Goal: Complete application form: Complete application form

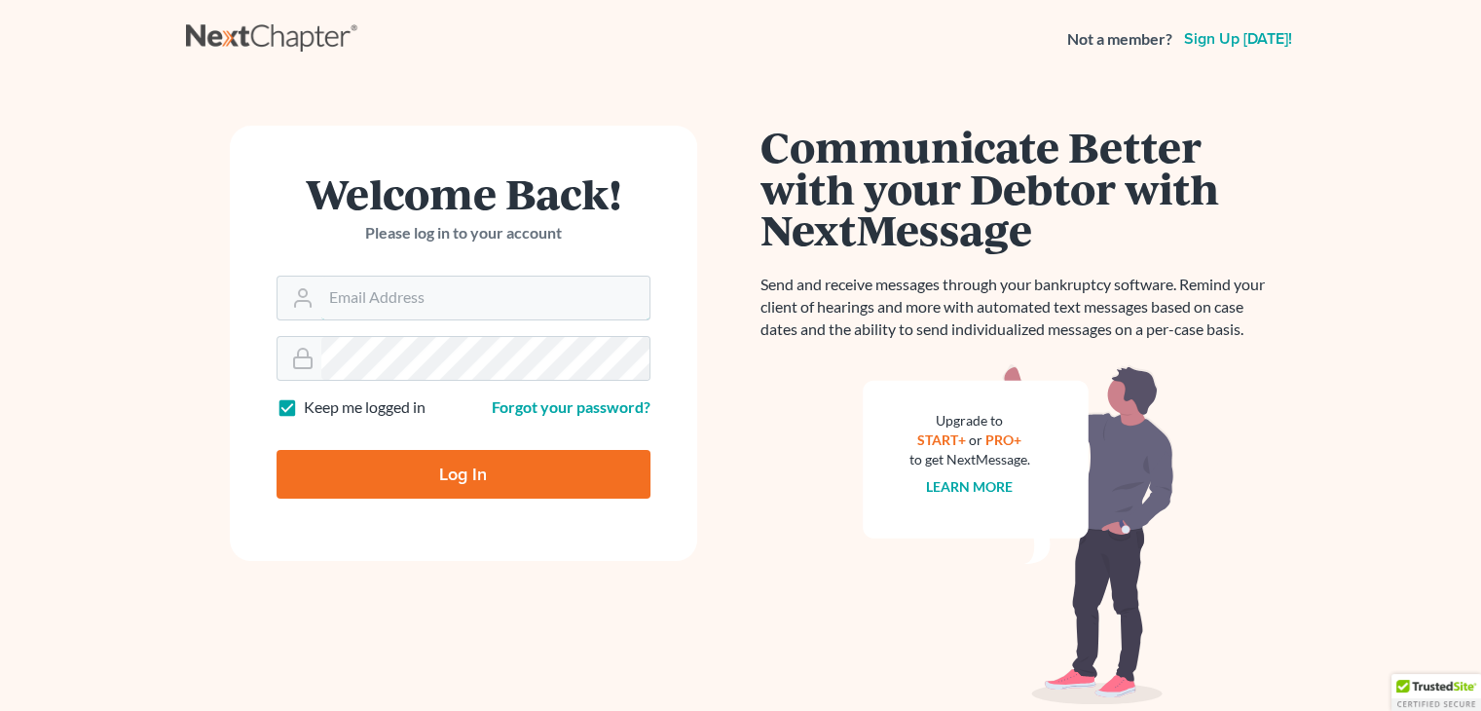
type input "[EMAIL_ADDRESS][DOMAIN_NAME]"
click at [459, 484] on input "Log In" at bounding box center [463, 474] width 374 height 49
type input "Thinking..."
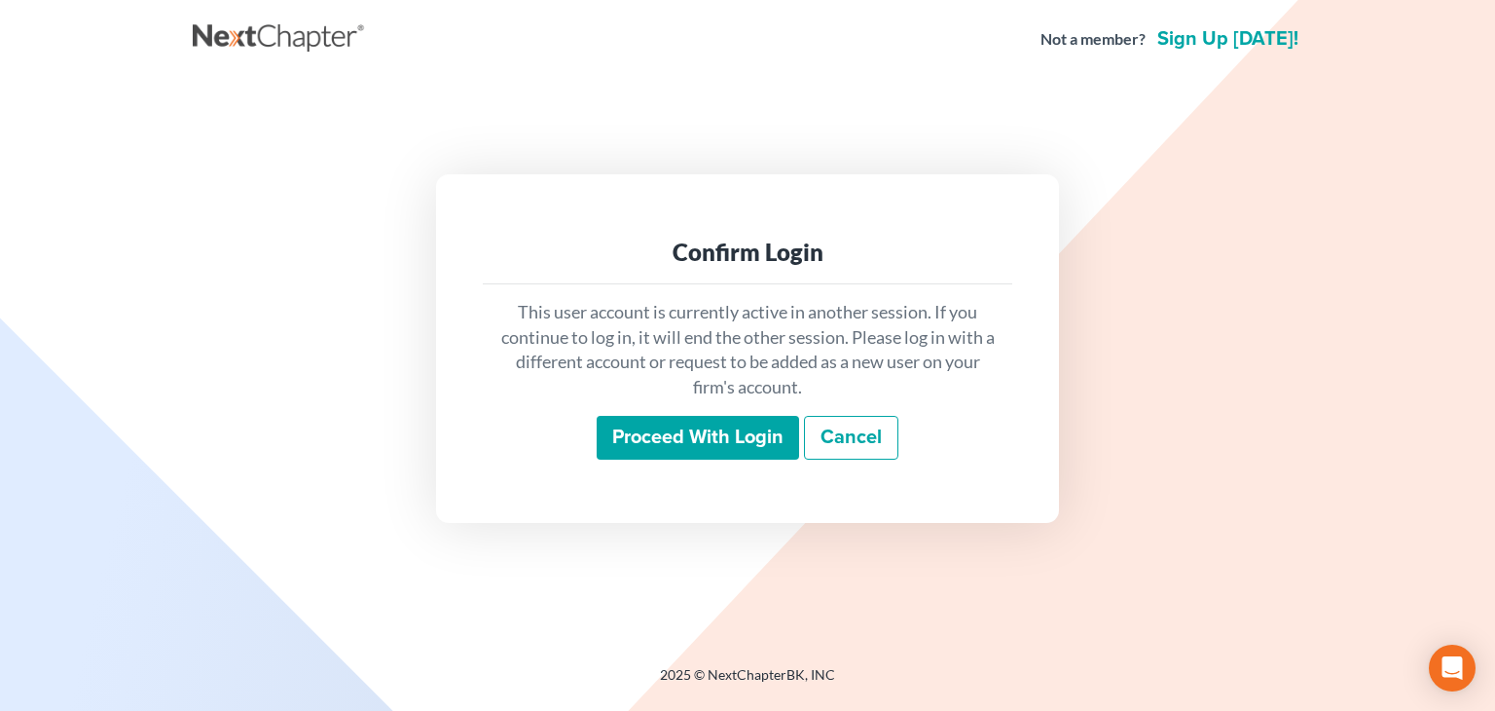
click at [724, 416] on input "Proceed with login" at bounding box center [698, 438] width 202 height 45
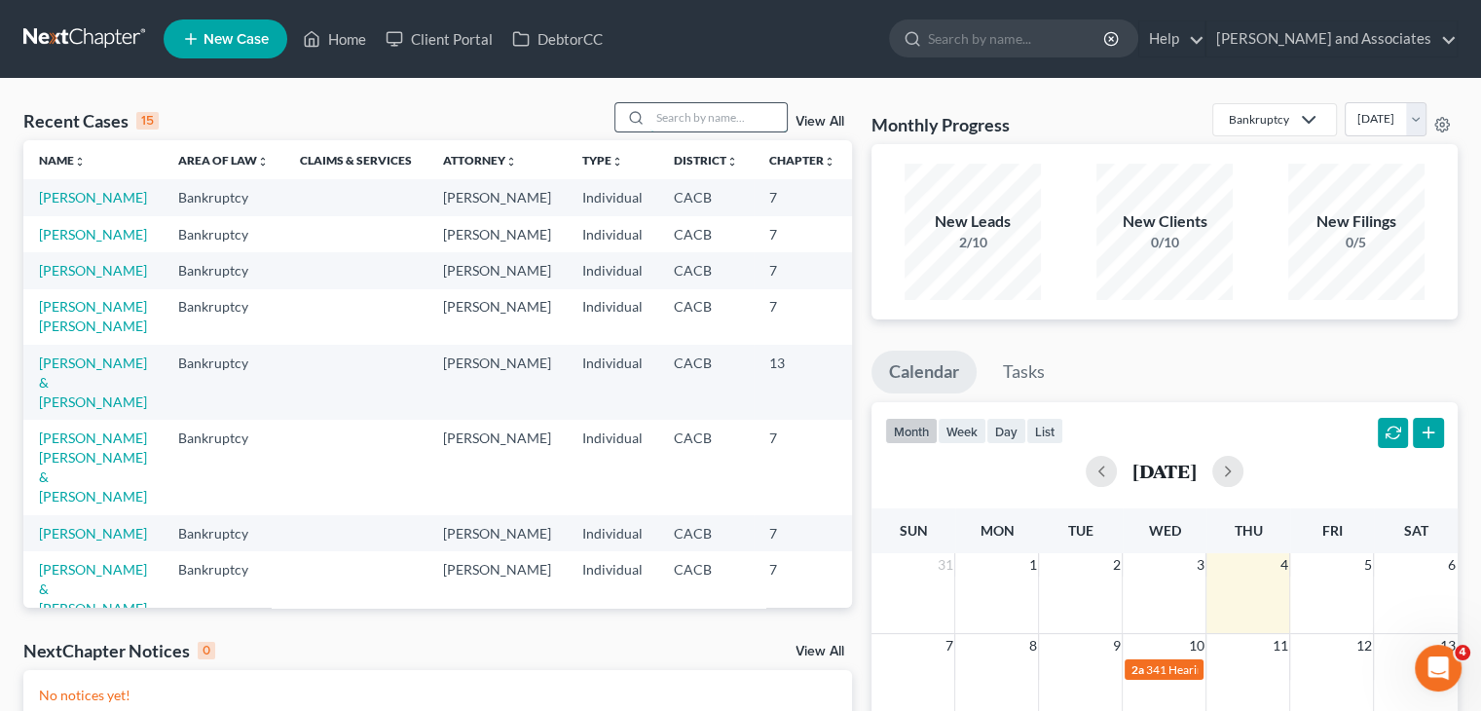
click at [697, 120] on input "search" at bounding box center [718, 117] width 136 height 28
type input "MADDEN"
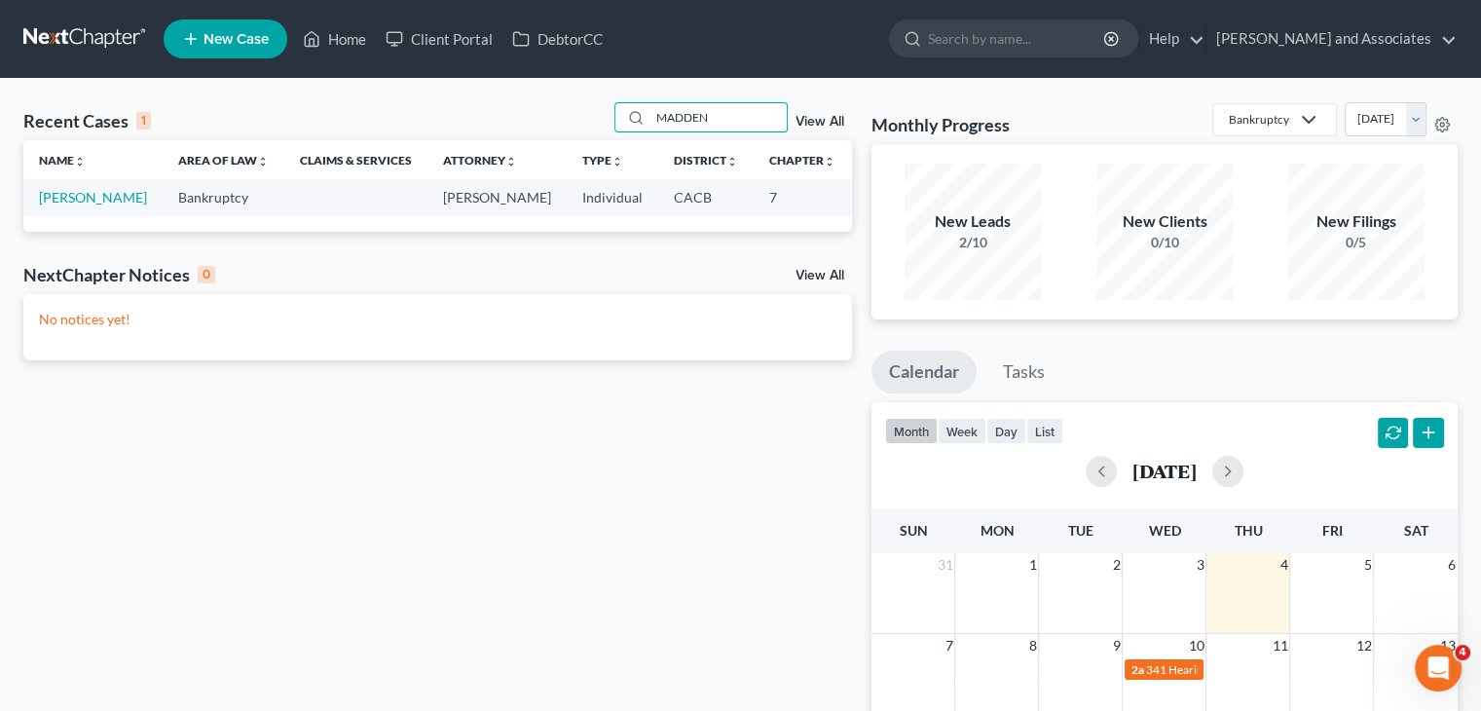
click at [163, 210] on td "Bankruptcy" at bounding box center [224, 197] width 122 height 36
click at [70, 205] on link "Madden, Christine" at bounding box center [93, 197] width 108 height 17
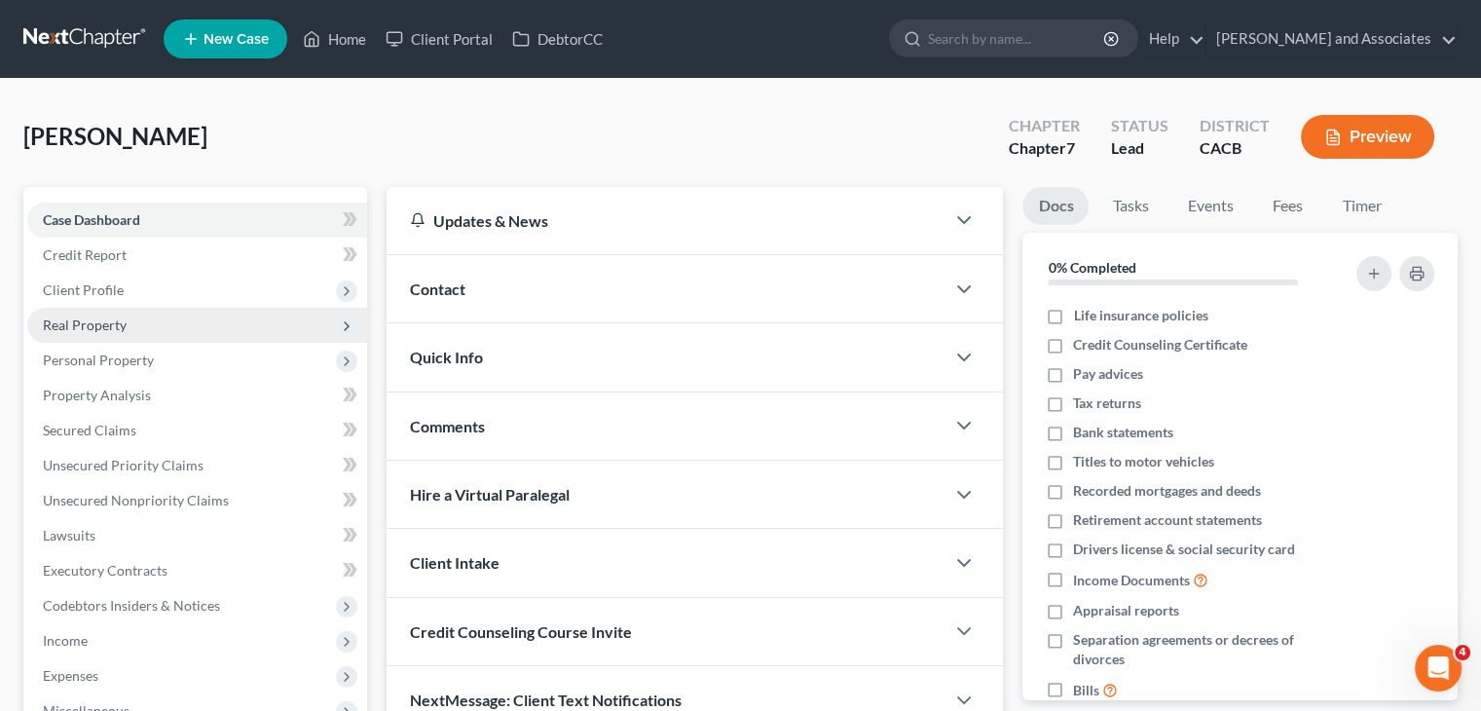
click at [128, 318] on span "Real Property" at bounding box center [197, 325] width 340 height 35
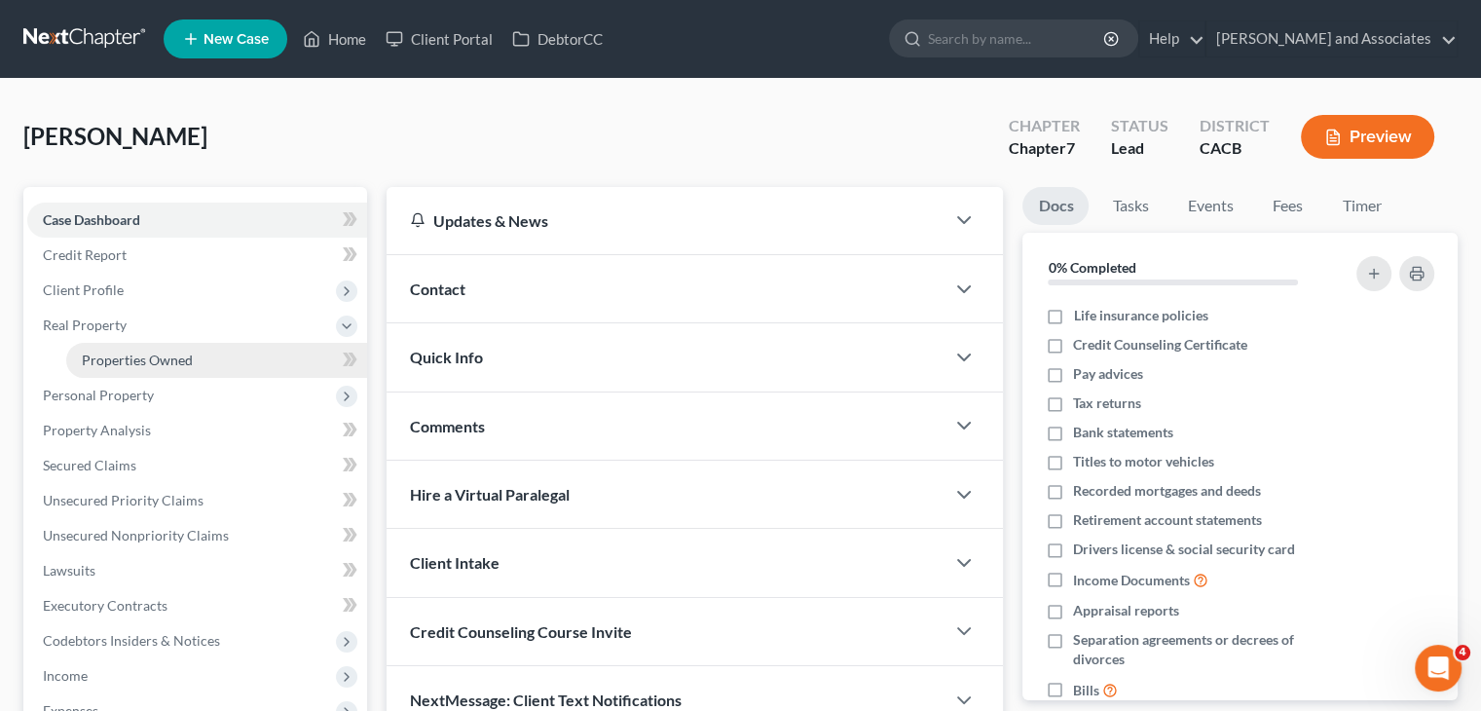
click at [220, 354] on link "Properties Owned" at bounding box center [216, 360] width 301 height 35
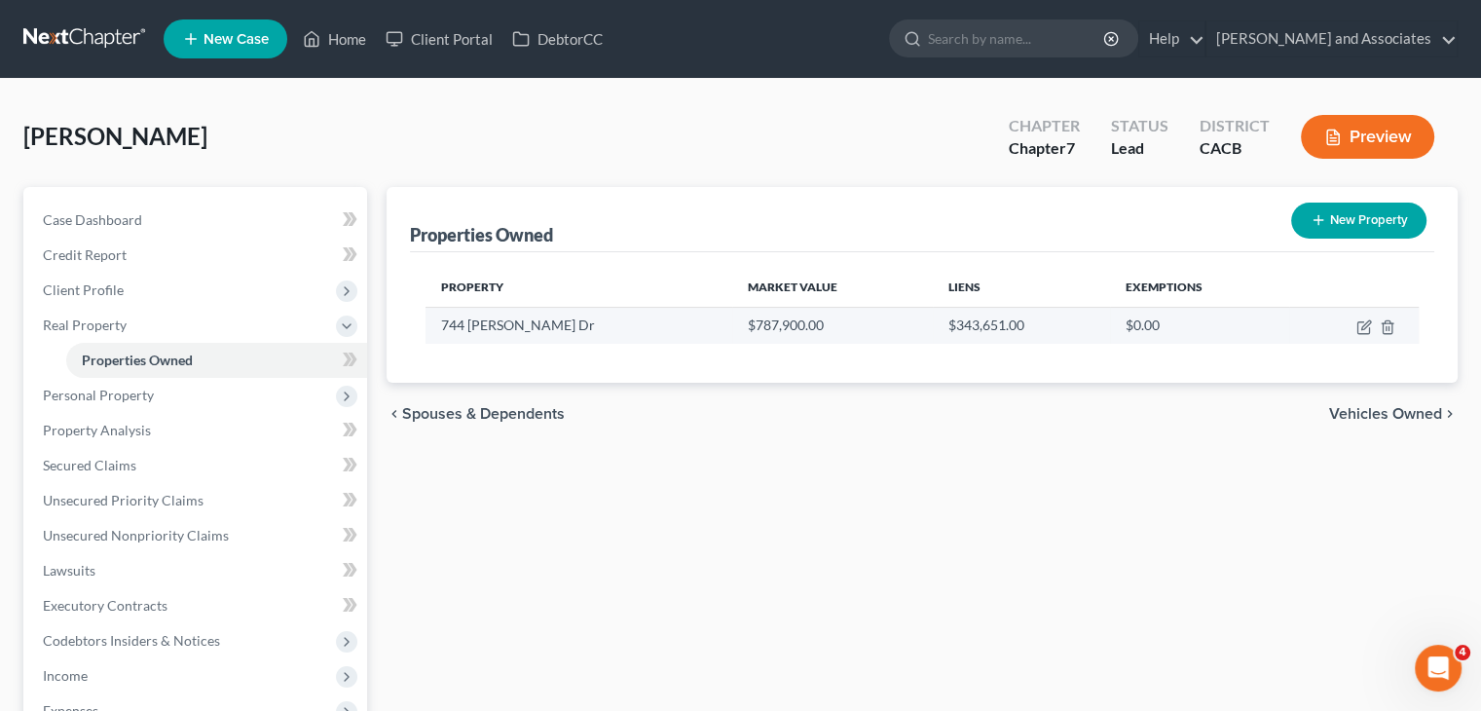
click at [1351, 328] on td at bounding box center [1353, 325] width 129 height 37
click at [1360, 325] on icon "button" at bounding box center [1364, 327] width 16 height 16
select select "4"
select select "3"
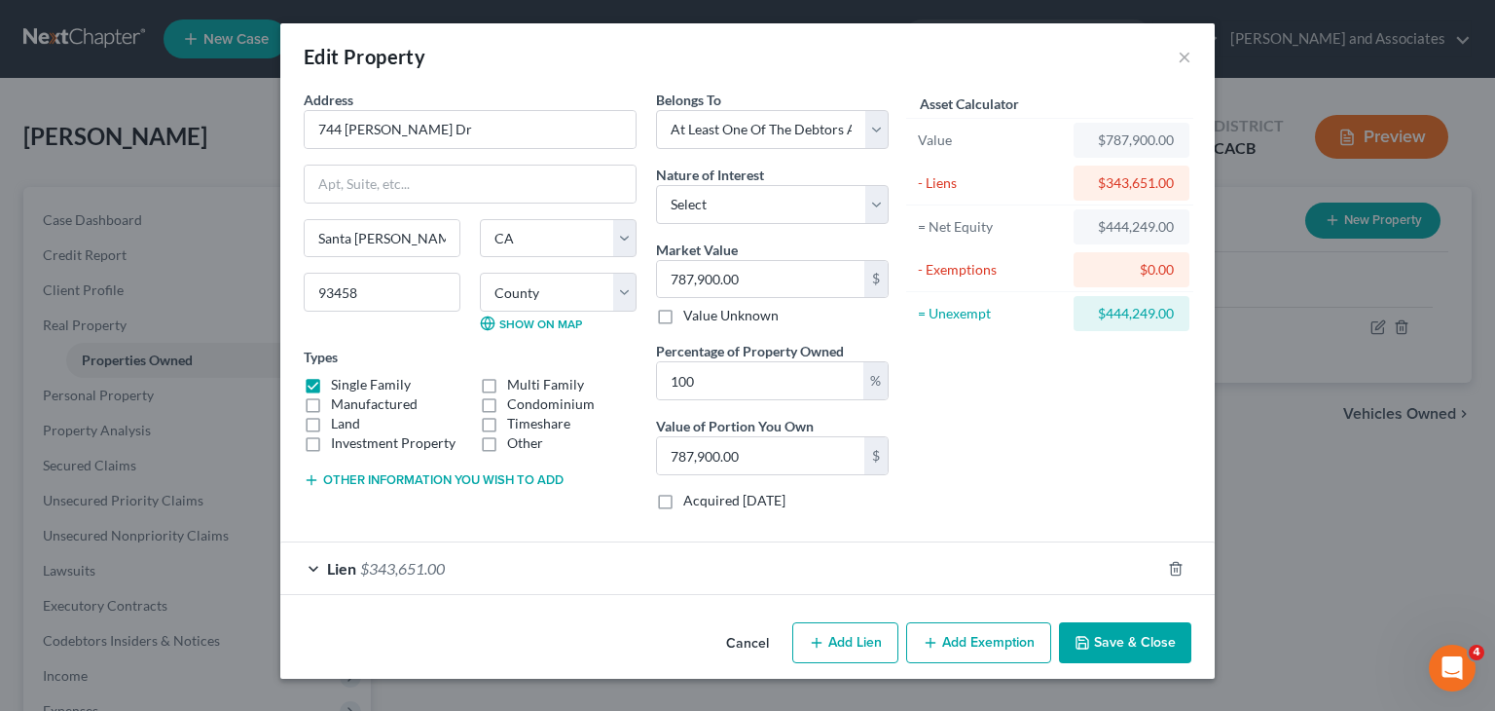
click at [950, 636] on button "Add Exemption" at bounding box center [978, 642] width 145 height 41
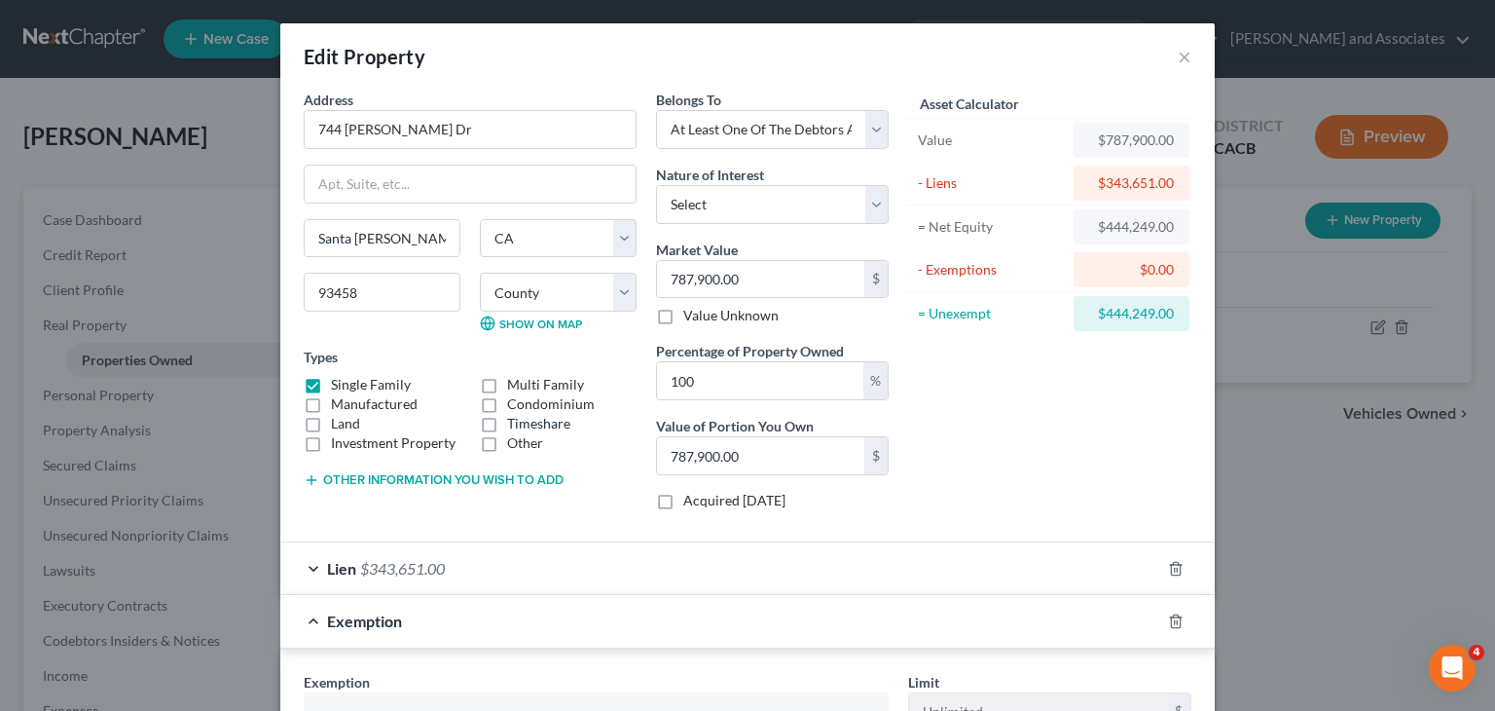
scroll to position [389, 0]
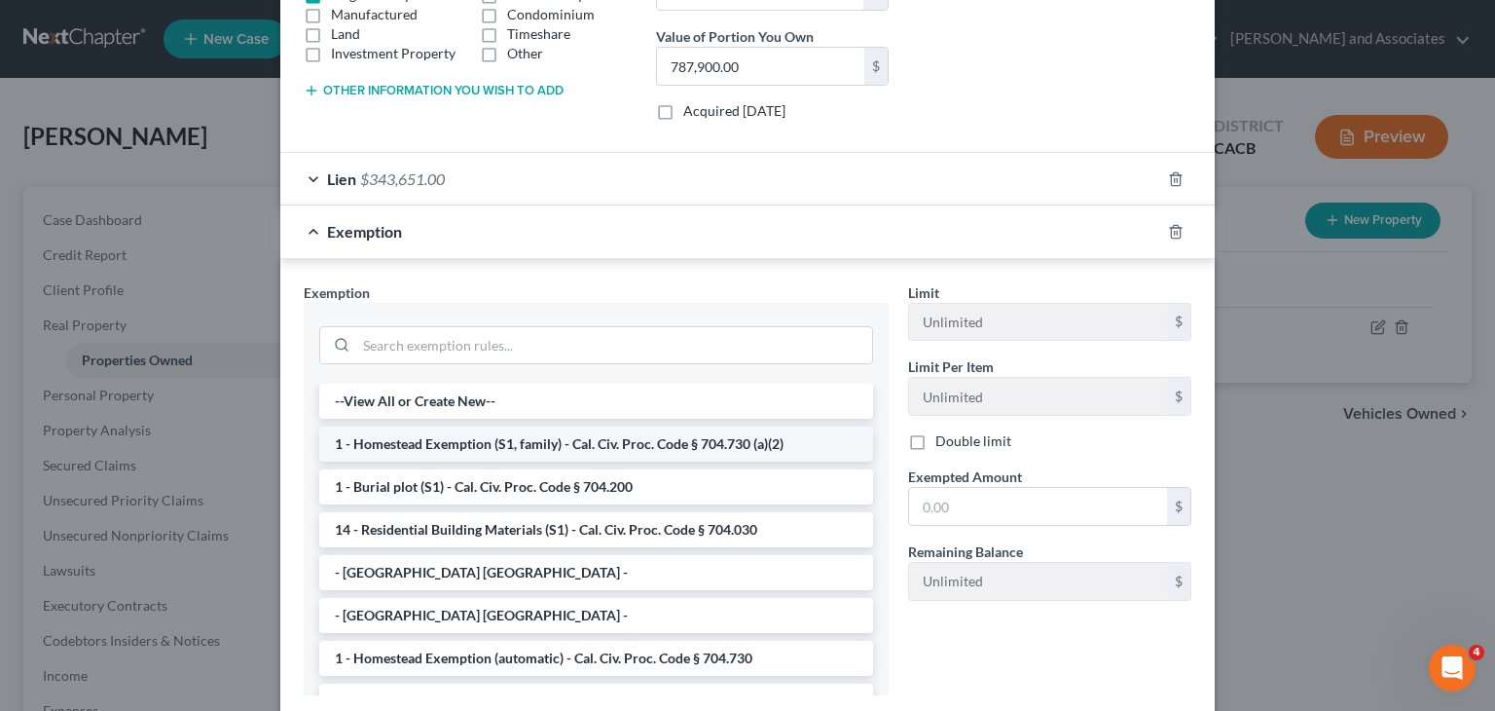
click at [516, 441] on li "1 - Homestead Exemption (S1, family) - Cal. Civ. Proc. Code § 704.730 (a)(2)" at bounding box center [596, 443] width 554 height 35
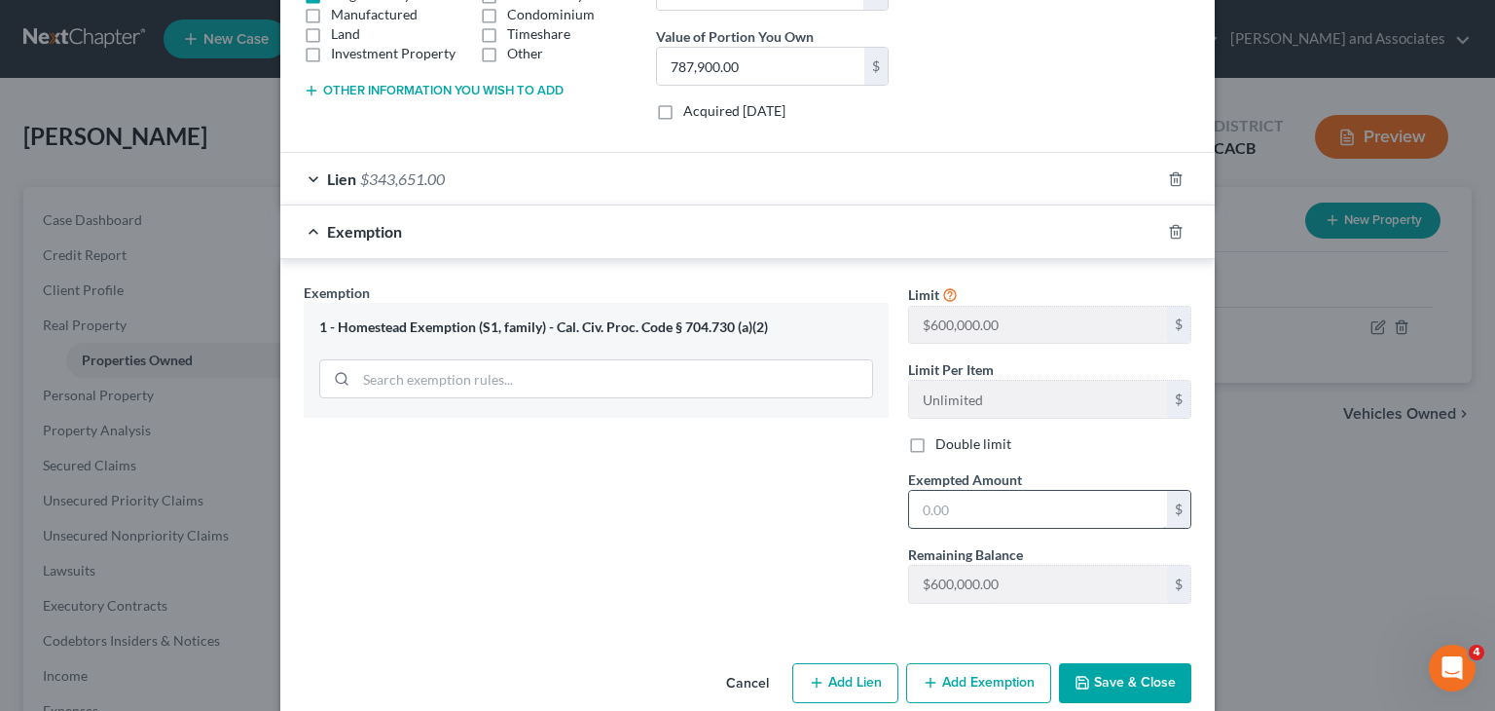
click at [1098, 511] on input "text" at bounding box center [1038, 509] width 258 height 37
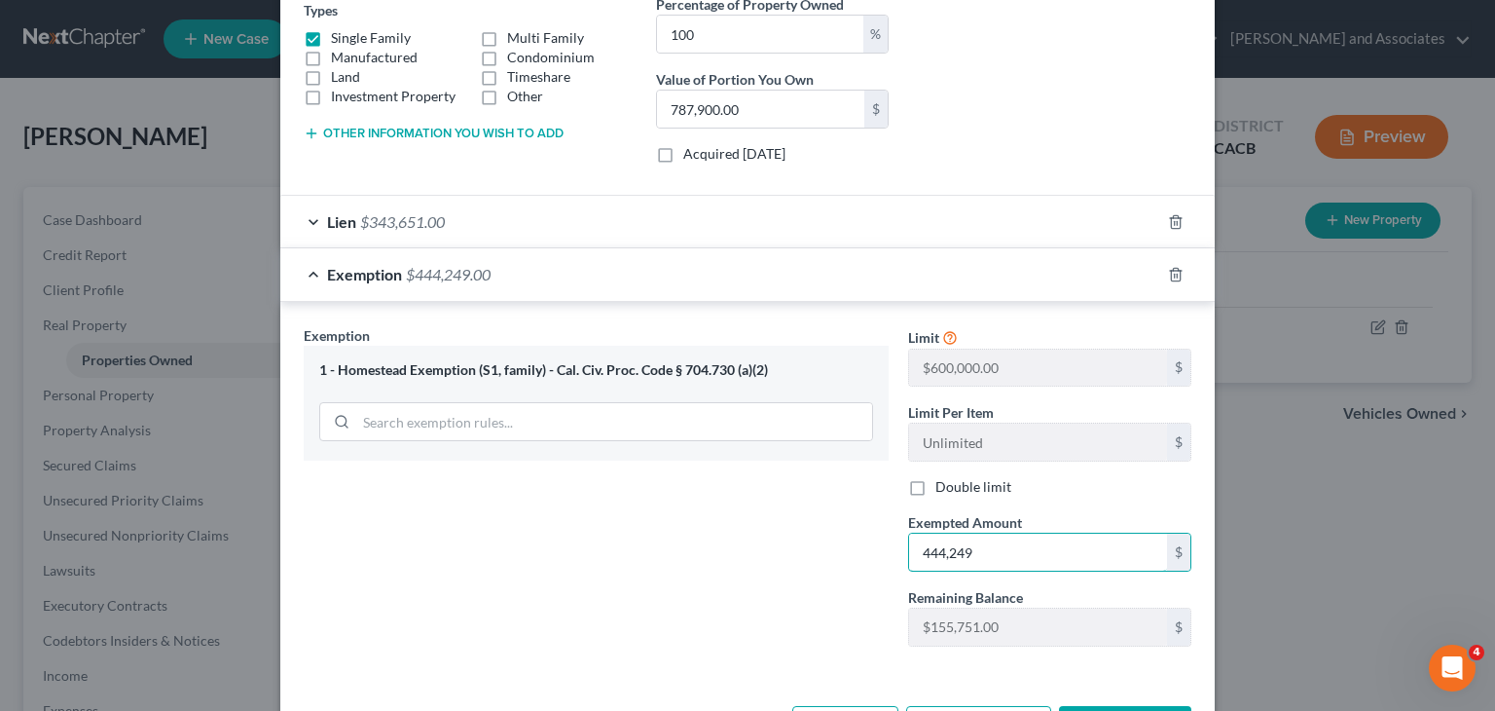
scroll to position [417, 0]
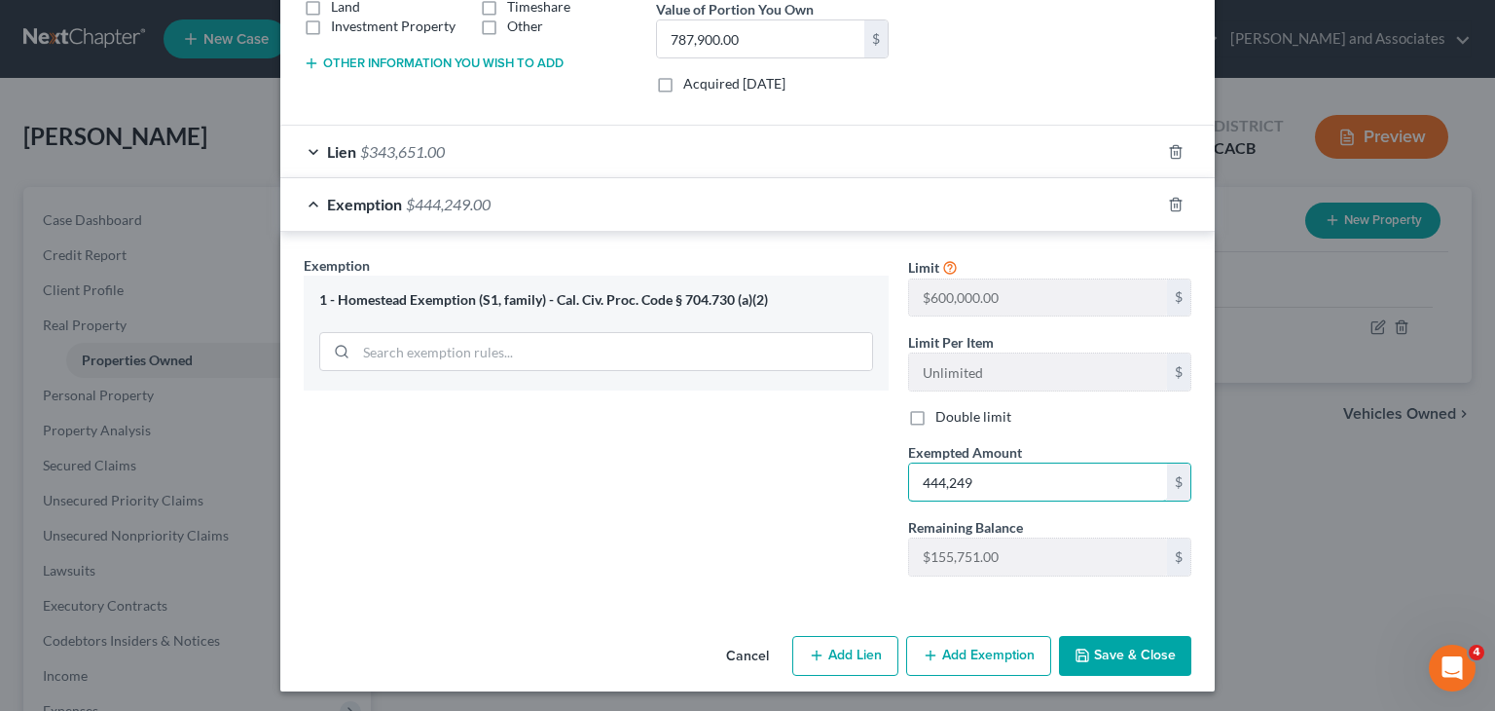
type input "444,249"
click at [1123, 646] on button "Save & Close" at bounding box center [1125, 656] width 132 height 41
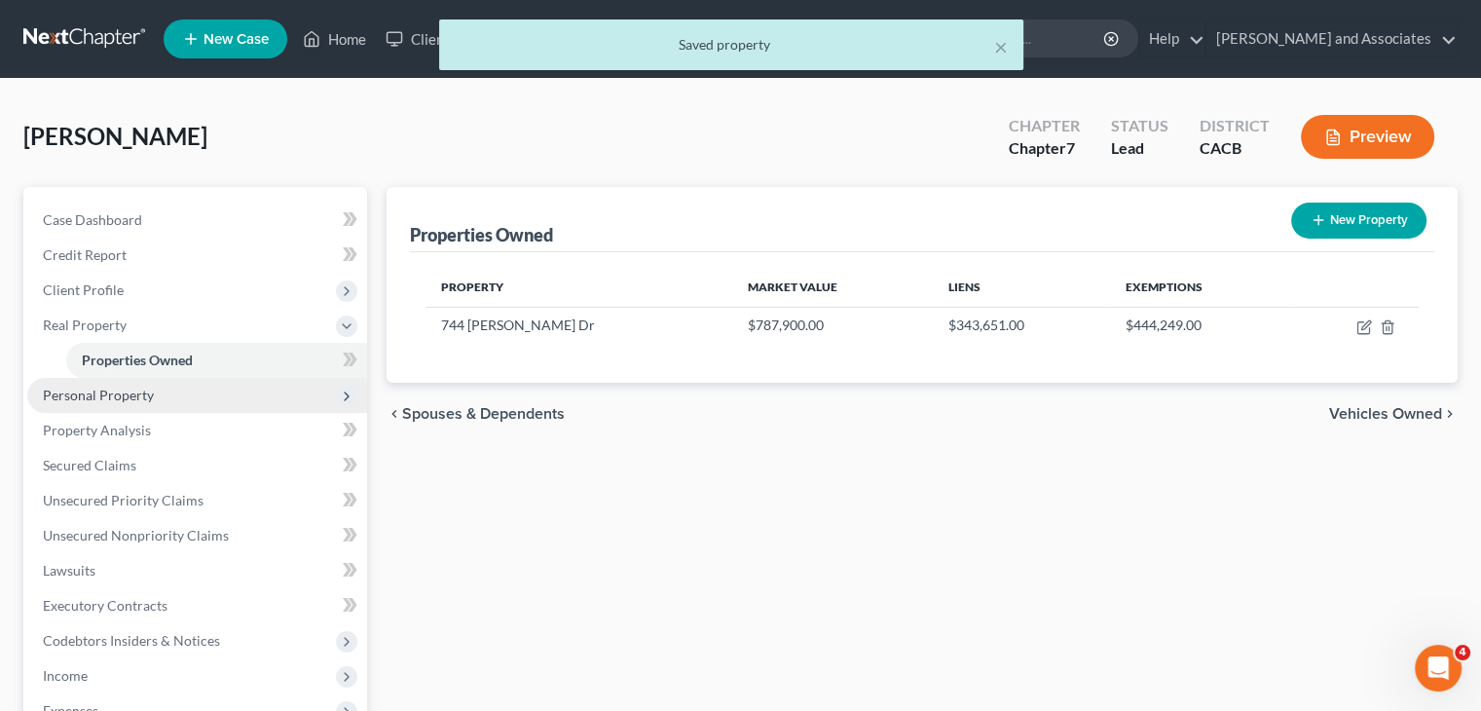
click at [160, 383] on span "Personal Property" at bounding box center [197, 395] width 340 height 35
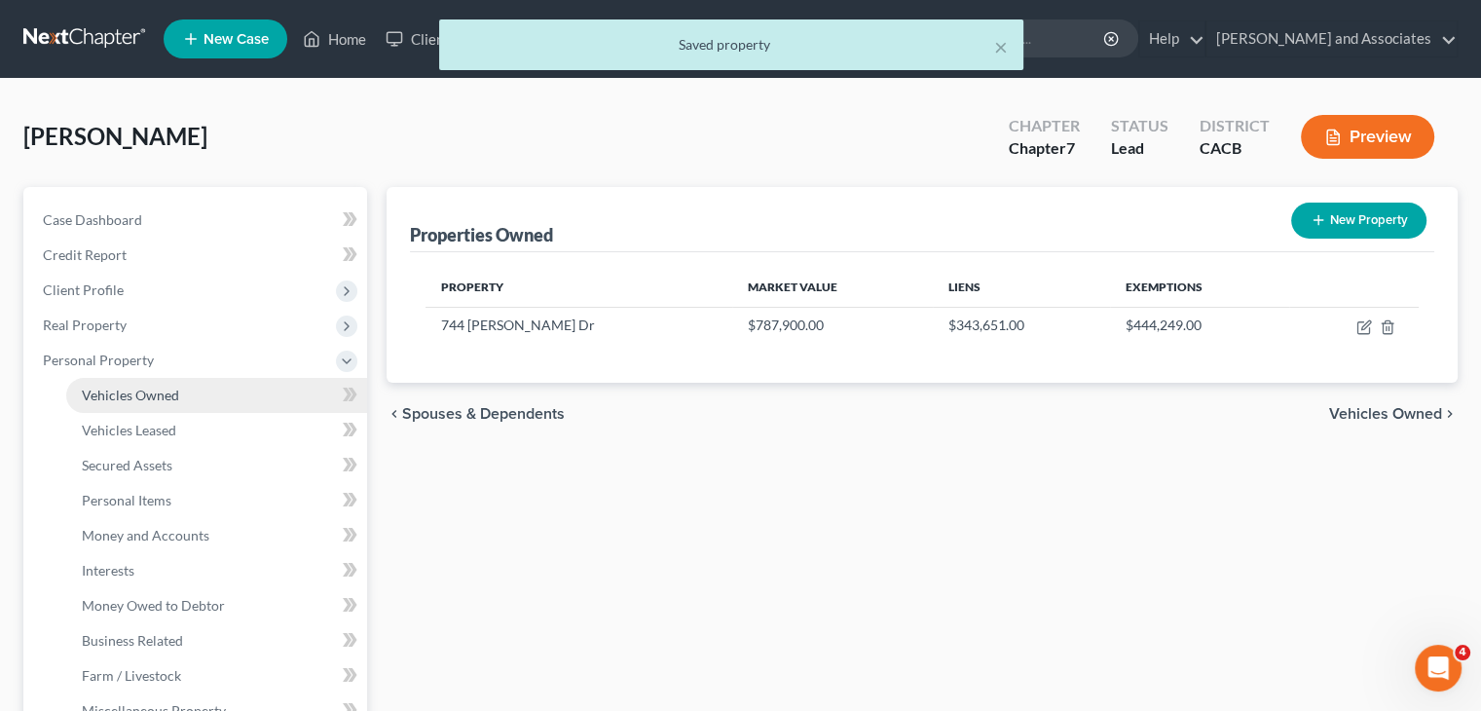
click at [183, 390] on link "Vehicles Owned" at bounding box center [216, 395] width 301 height 35
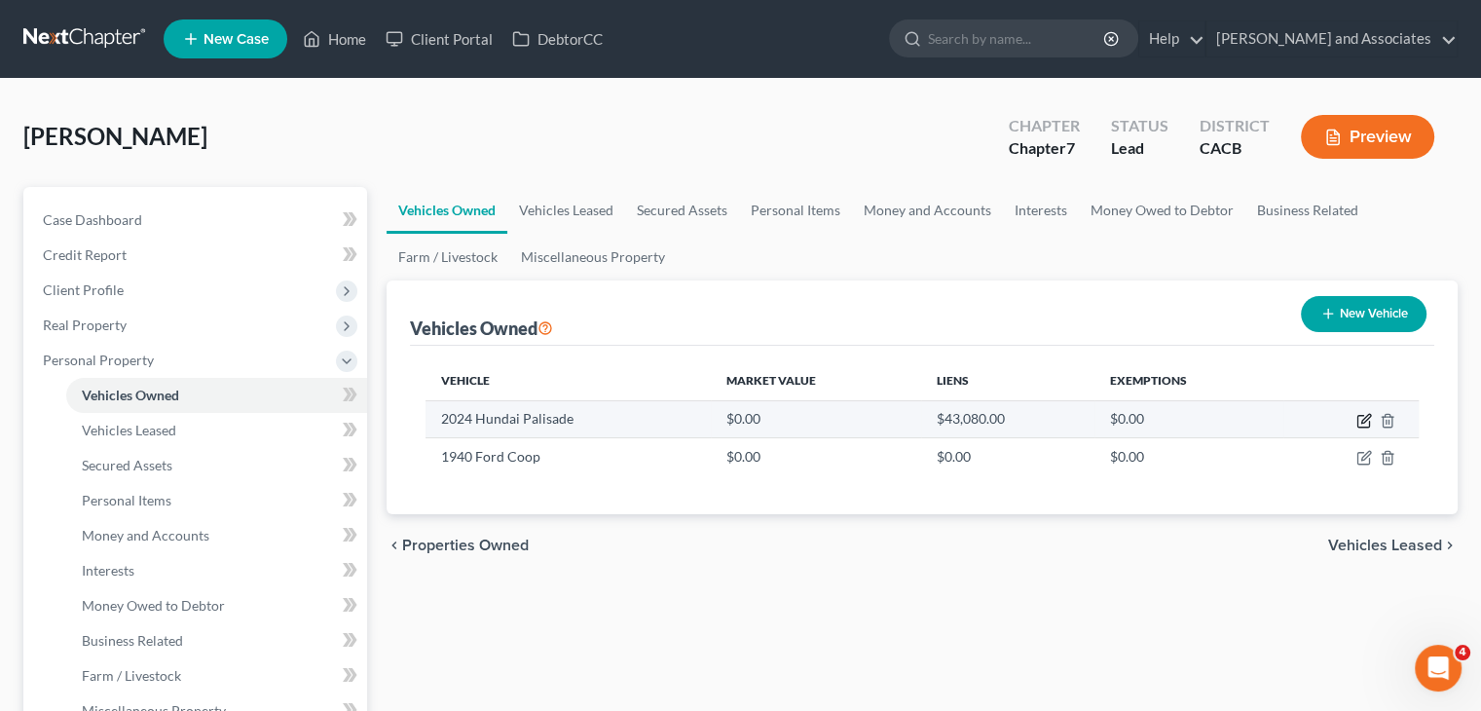
click at [1359, 415] on icon "button" at bounding box center [1364, 421] width 16 height 16
select select "0"
select select "2"
select select "0"
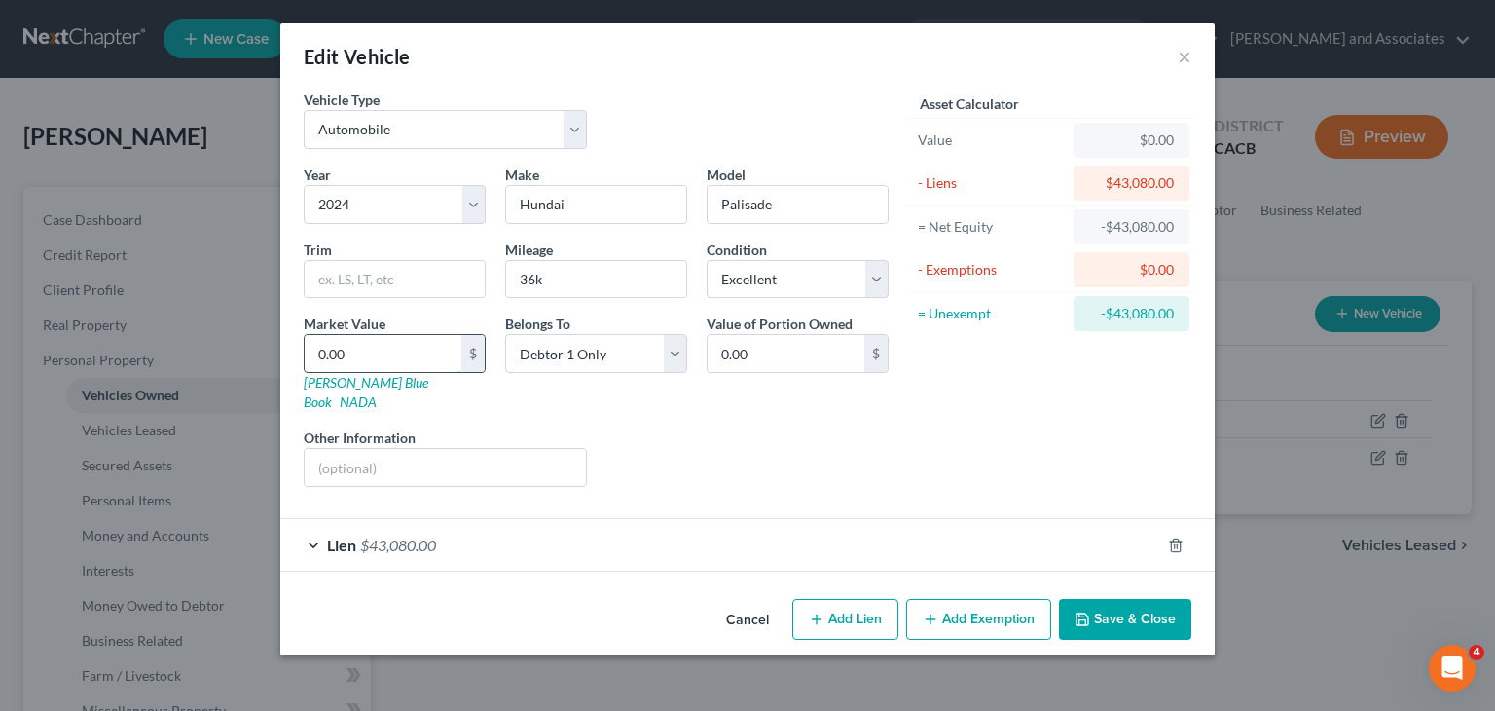
click at [386, 345] on input "0.00" at bounding box center [383, 353] width 157 height 37
type input "3"
type input "3.00"
type input "30"
type input "30.00"
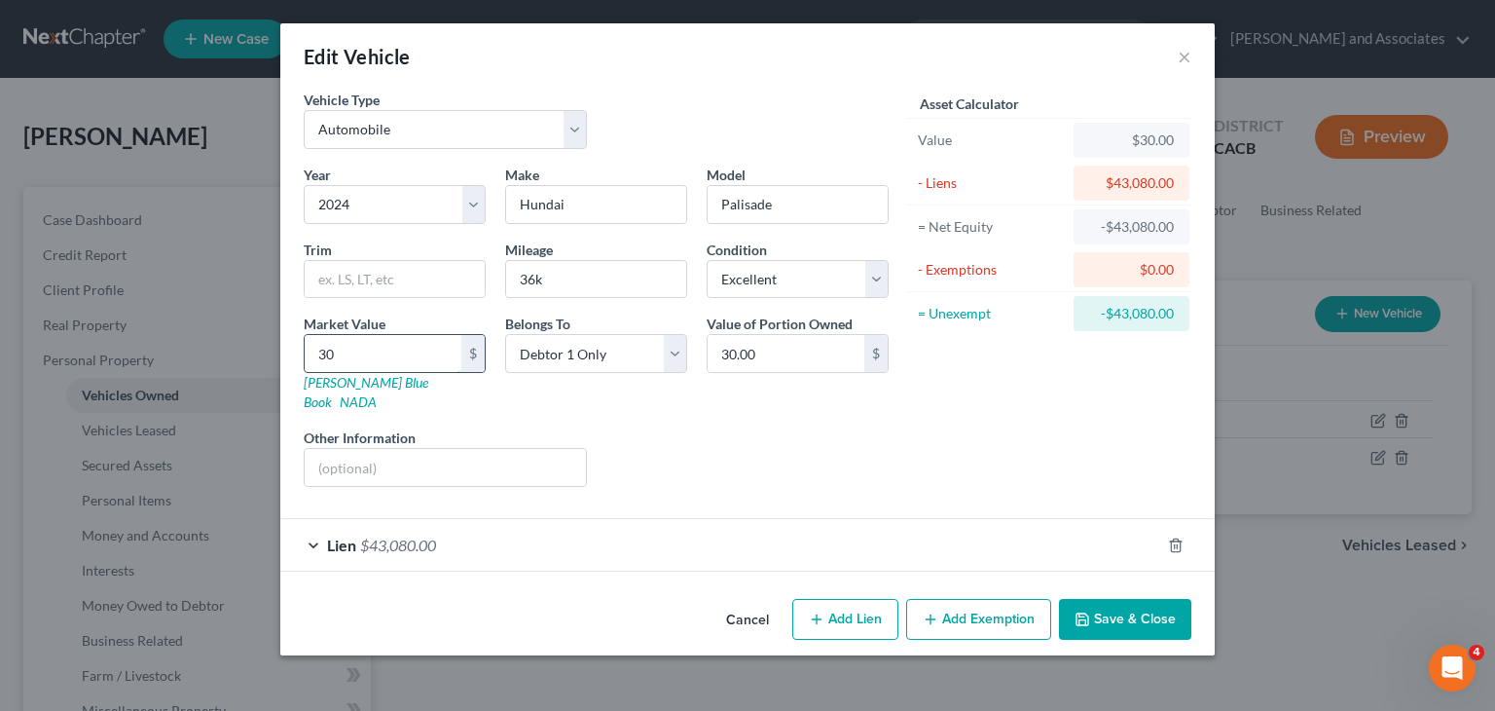
type input "307"
type input "307.00"
type input "3075"
type input "3,075.00"
type input "3,0757"
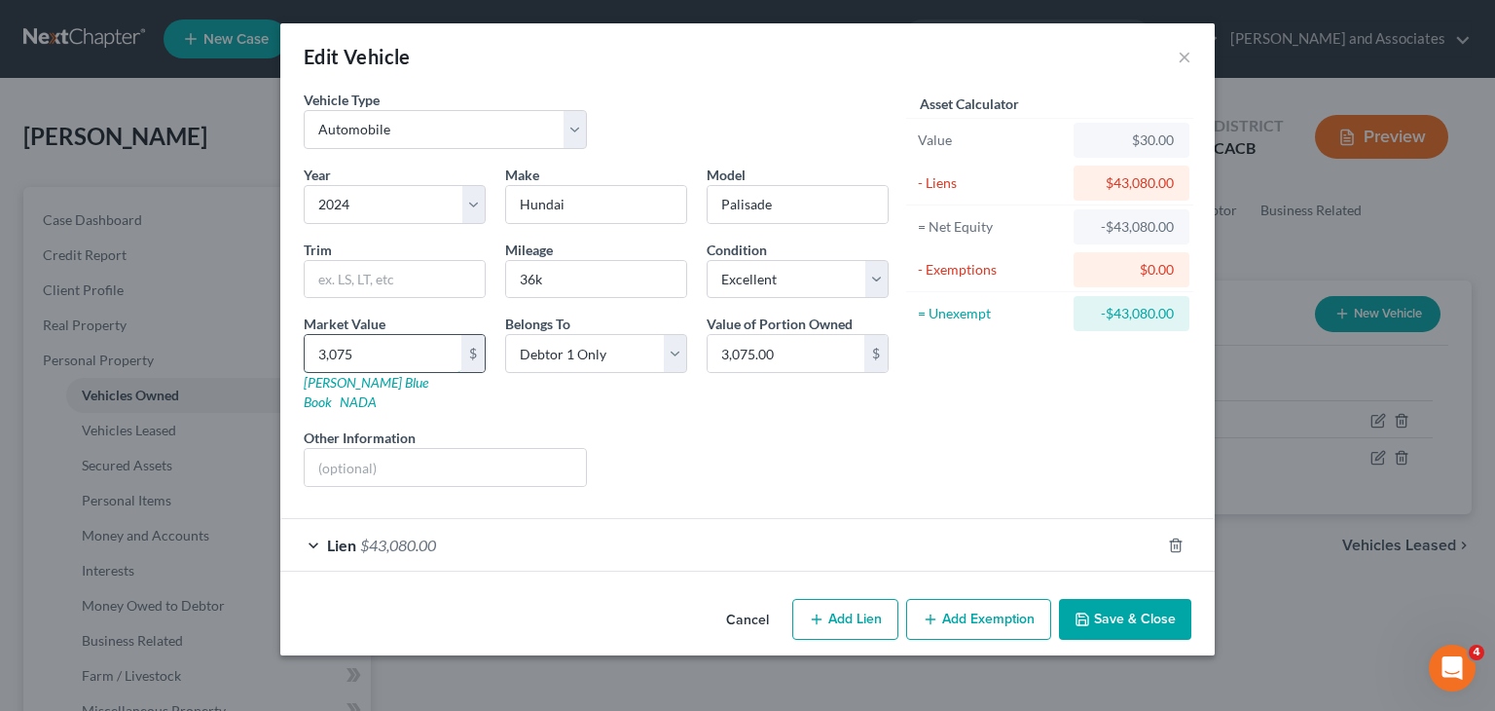
type input "30,757.00"
type input "30,757"
click at [1133, 605] on button "Save & Close" at bounding box center [1125, 619] width 132 height 41
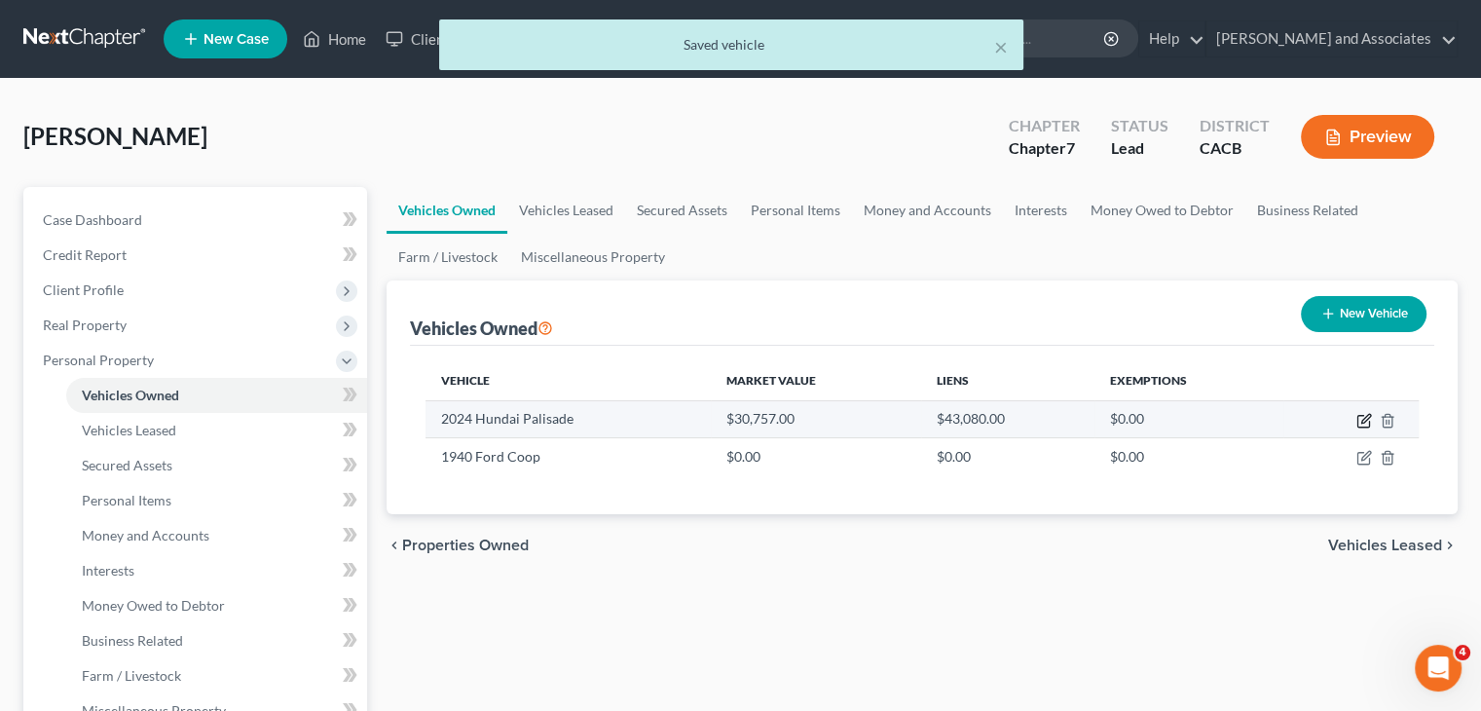
click at [1359, 413] on icon "button" at bounding box center [1364, 421] width 16 height 16
select select "0"
select select "2"
select select "0"
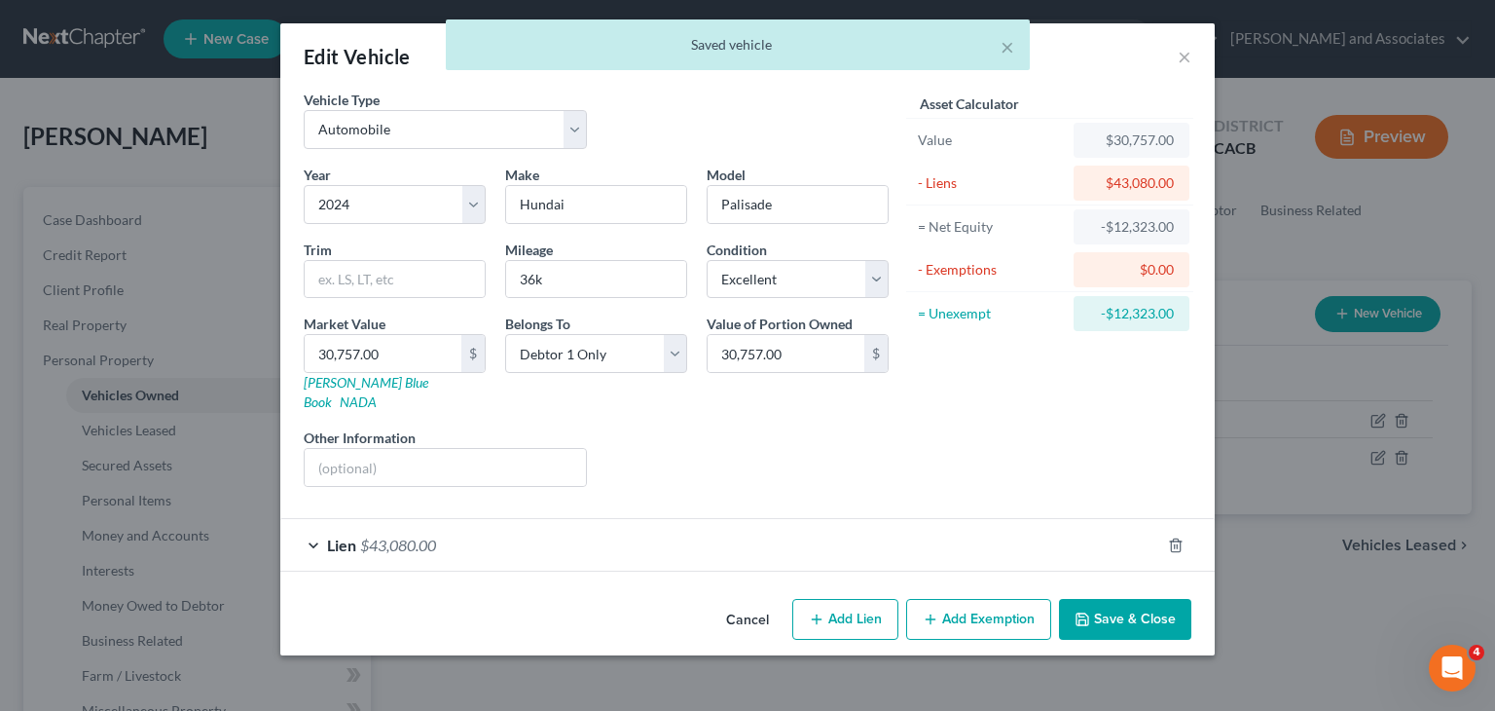
click at [1158, 599] on button "Save & Close" at bounding box center [1125, 619] width 132 height 41
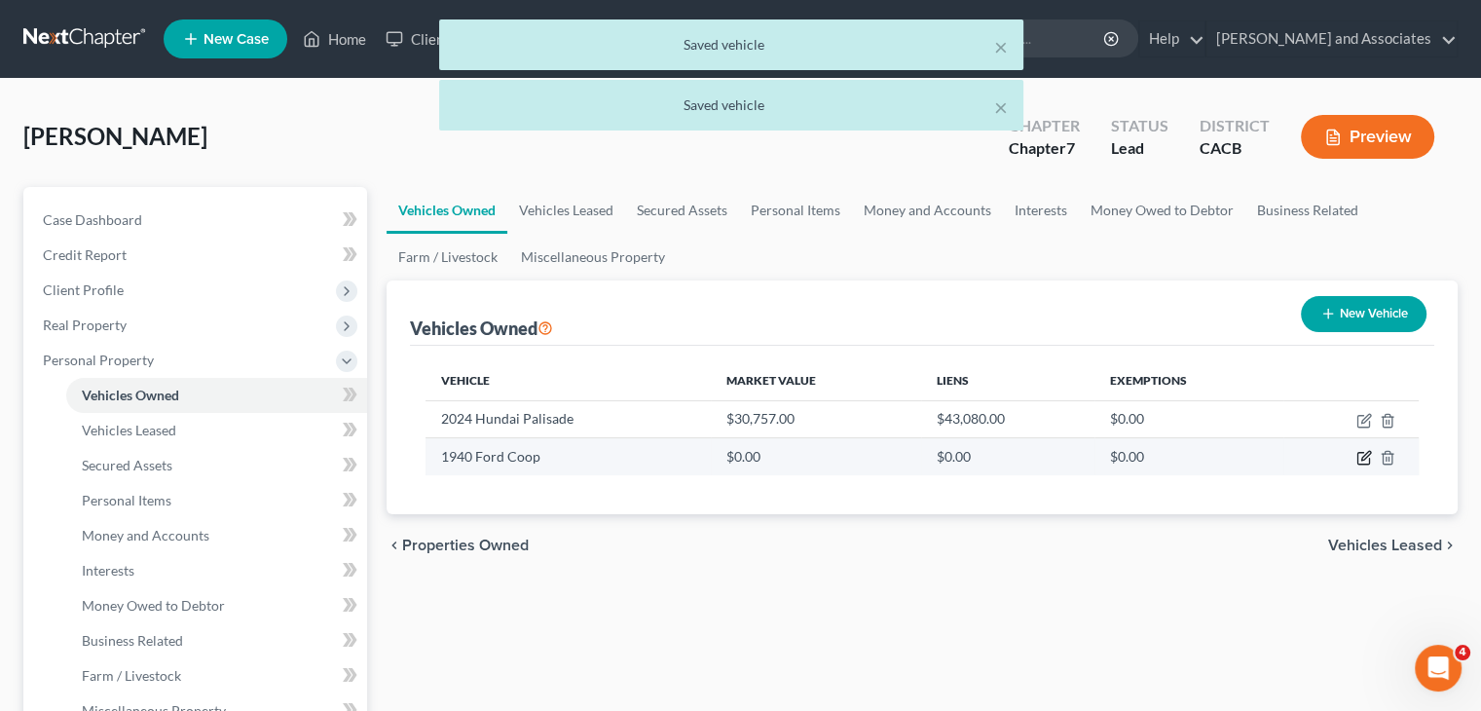
click at [1364, 454] on icon "button" at bounding box center [1365, 456] width 9 height 9
select select "0"
select select "86"
select select "4"
select select "3"
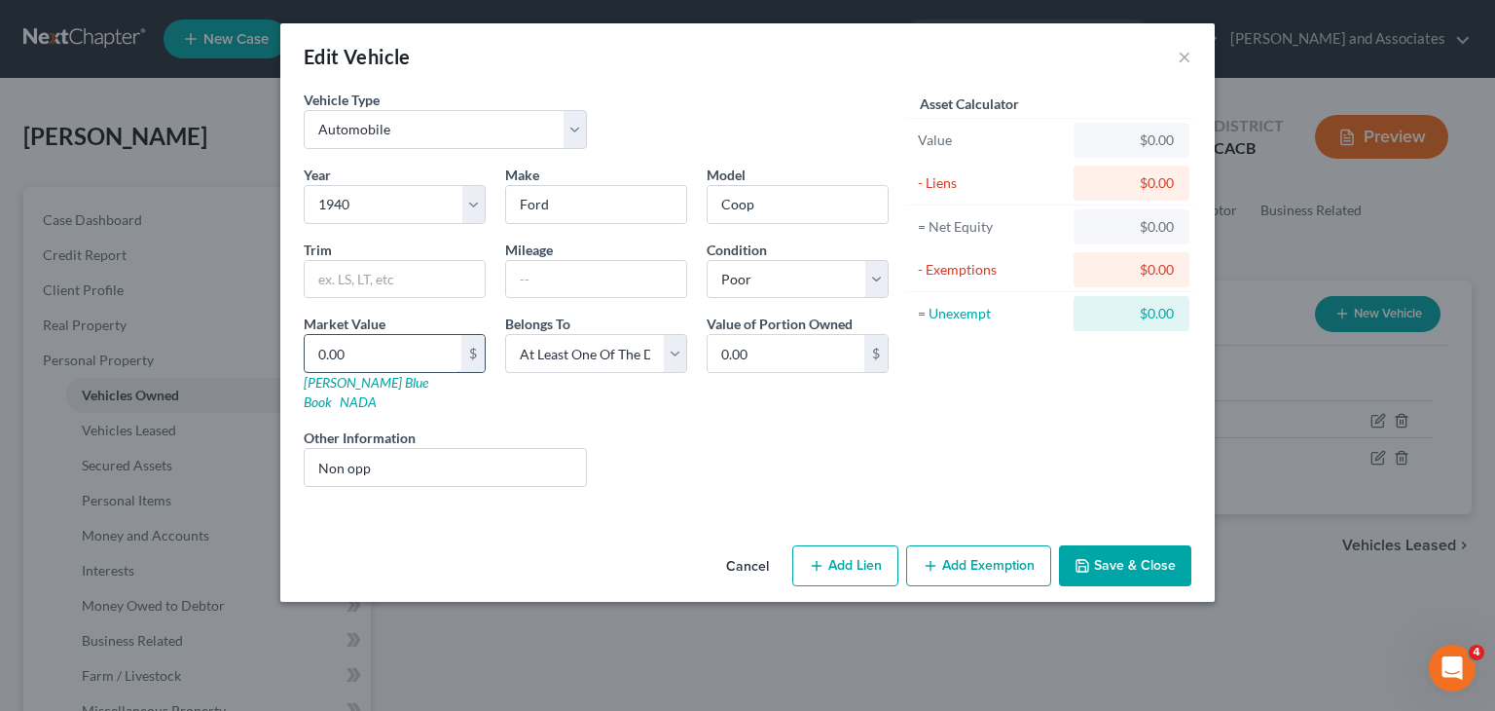
click at [397, 351] on input "0.00" at bounding box center [383, 353] width 157 height 37
type input "1"
type input "1.00"
type input "15"
type input "15.00"
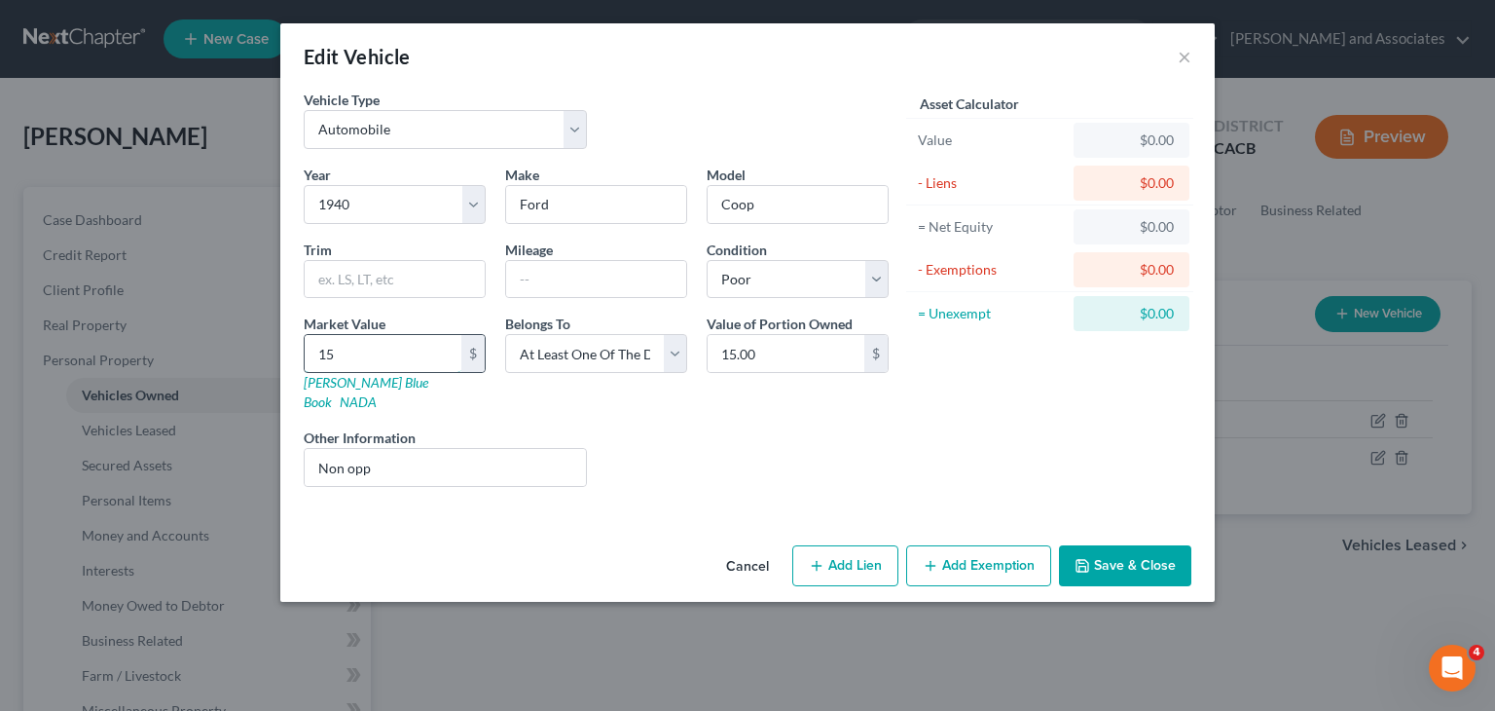
type input "150"
type input "150.00"
type input "1500"
type input "1,500.00"
type input "1,500"
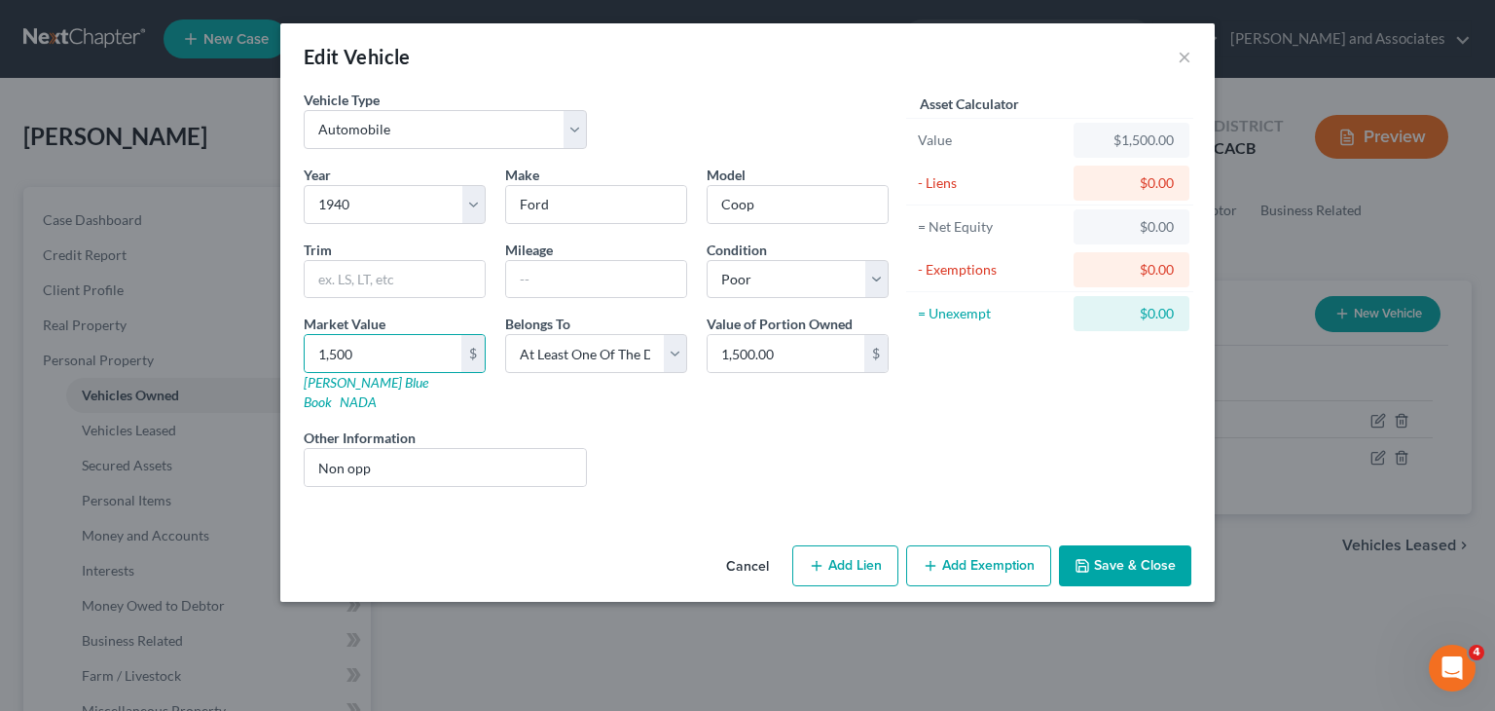
click at [1014, 545] on button "Add Exemption" at bounding box center [978, 565] width 145 height 41
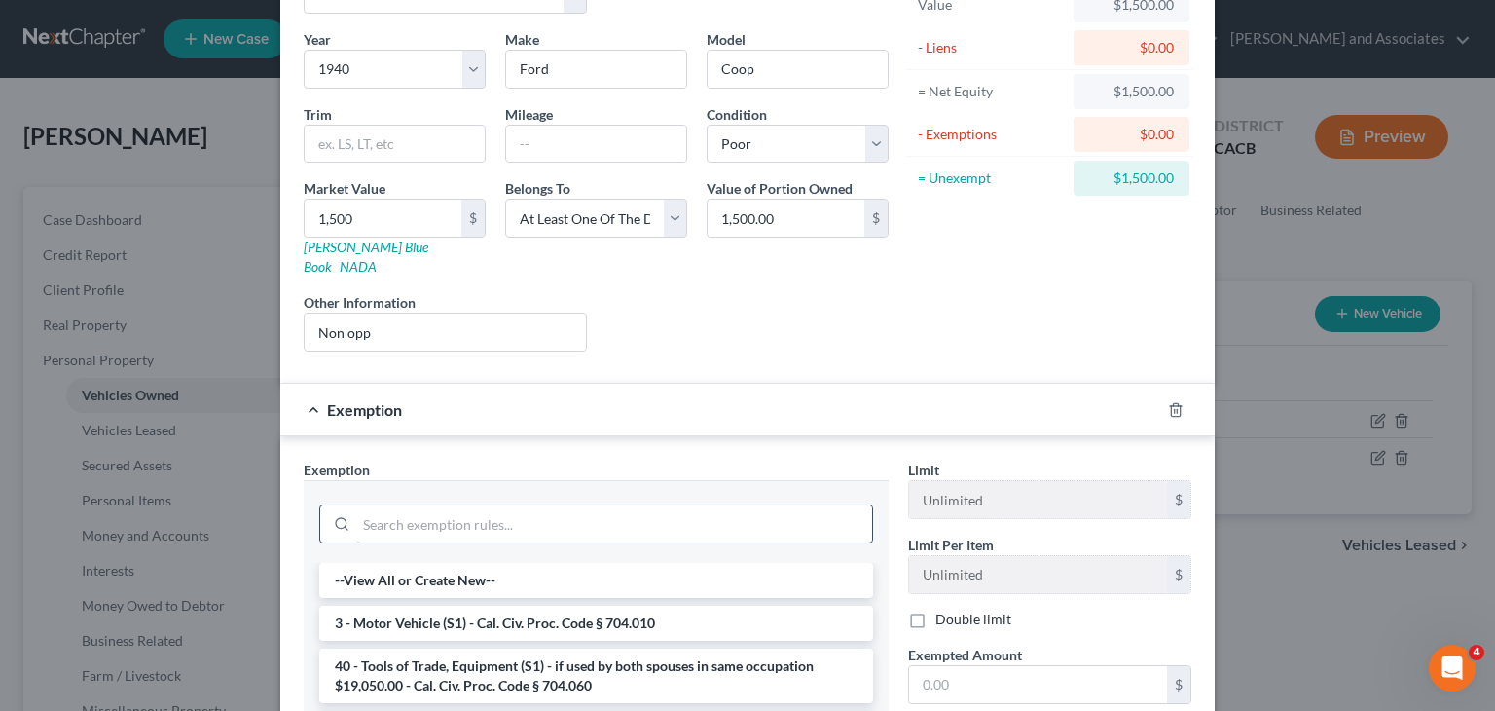
scroll to position [195, 0]
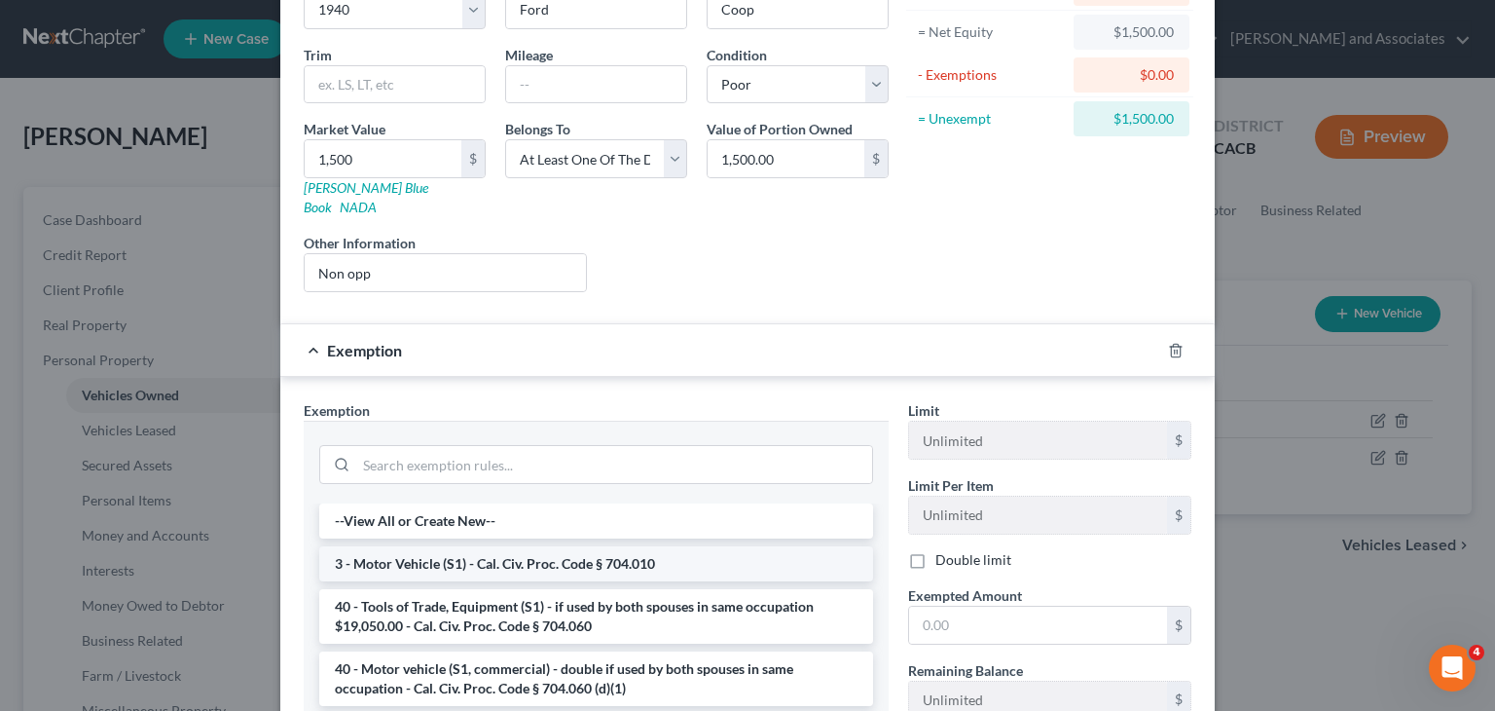
click at [572, 546] on li "3 - Motor Vehicle (S1) - Cal. Civ. Proc. Code § 704.010" at bounding box center [596, 563] width 554 height 35
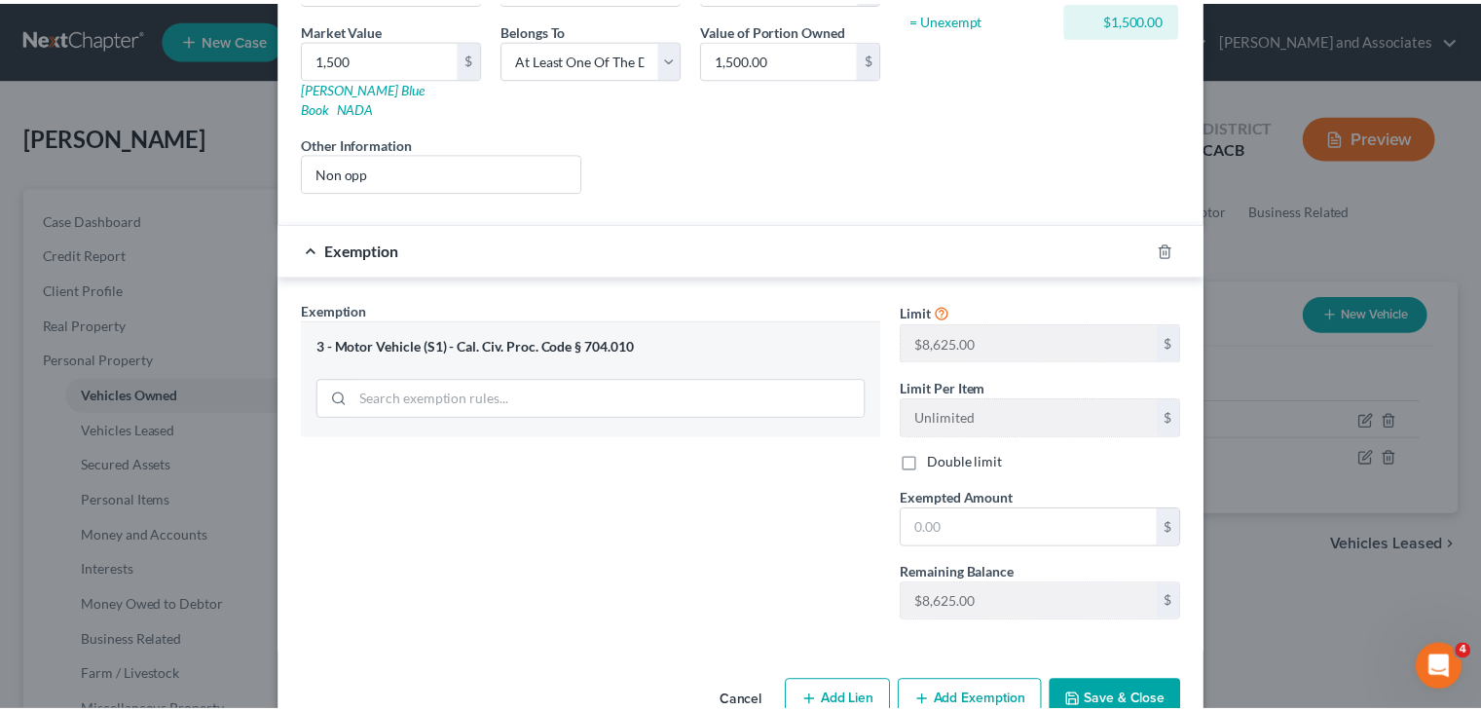
scroll to position [321, 0]
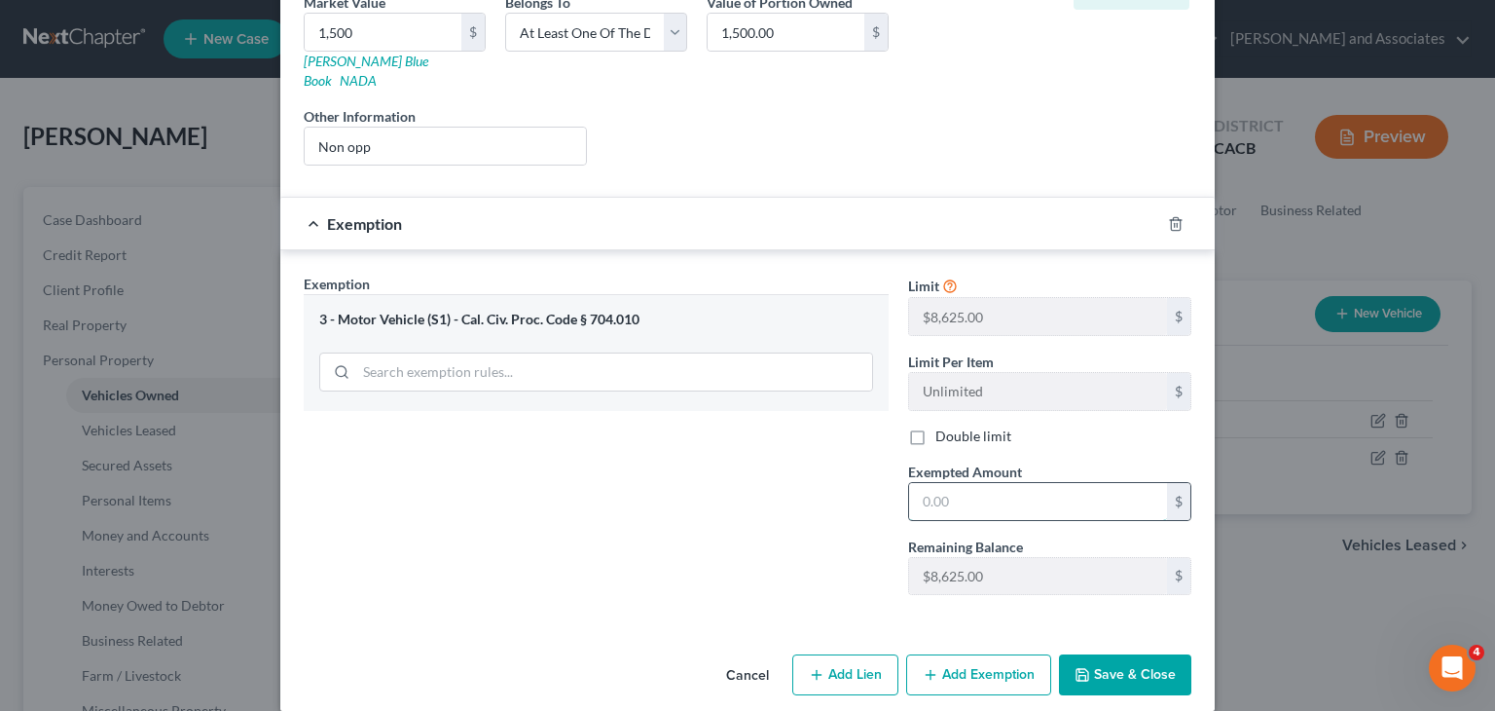
click at [1050, 484] on input "text" at bounding box center [1038, 501] width 258 height 37
type input "1,500"
click at [1088, 654] on button "Save & Close" at bounding box center [1125, 674] width 132 height 41
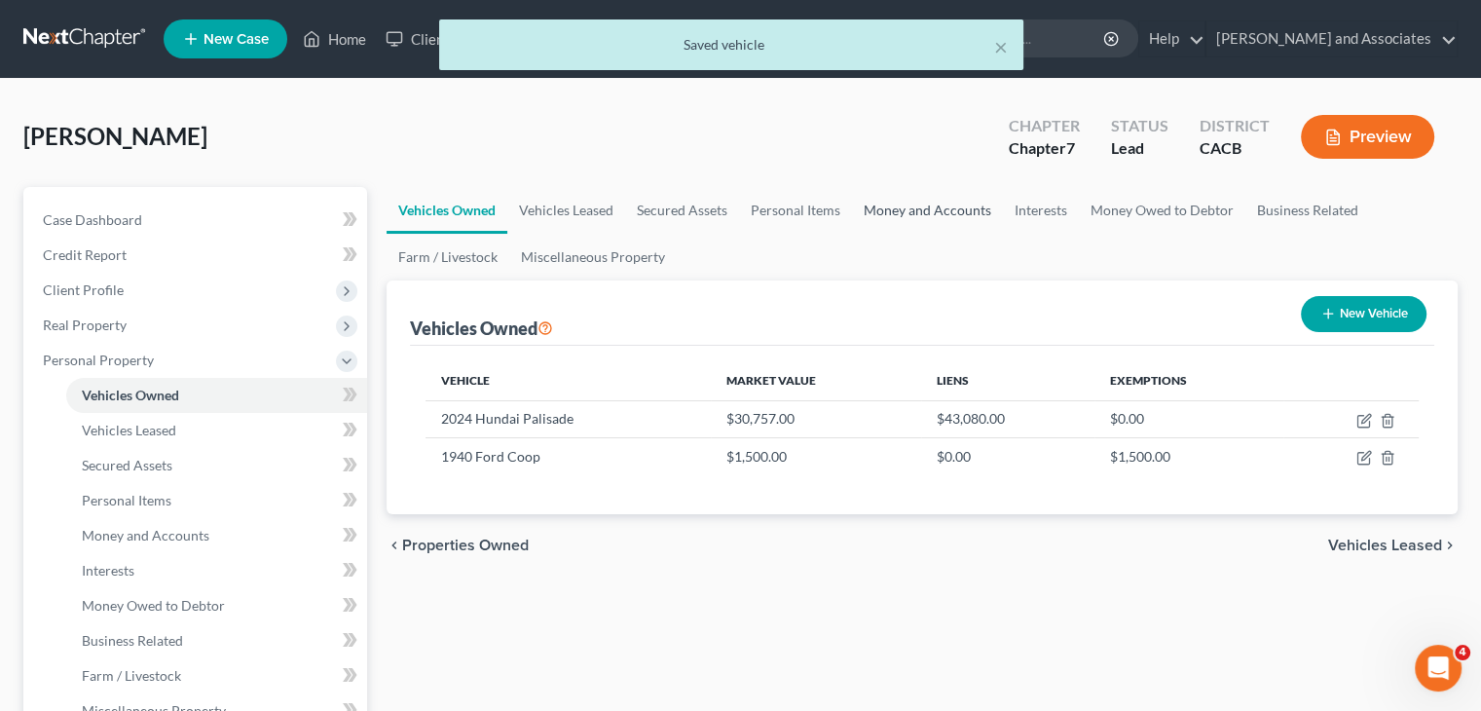
click at [907, 202] on link "Money and Accounts" at bounding box center [927, 210] width 151 height 47
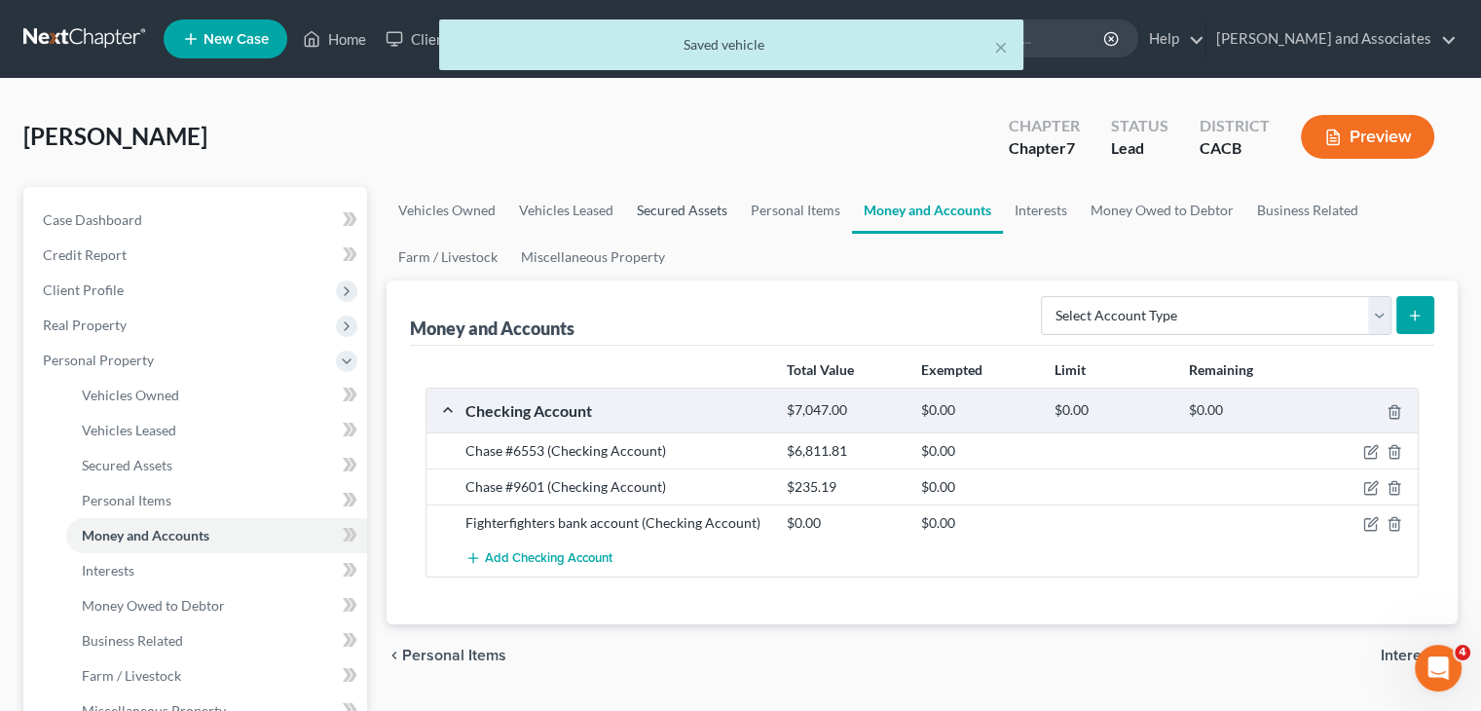
click at [642, 202] on link "Secured Assets" at bounding box center [682, 210] width 114 height 47
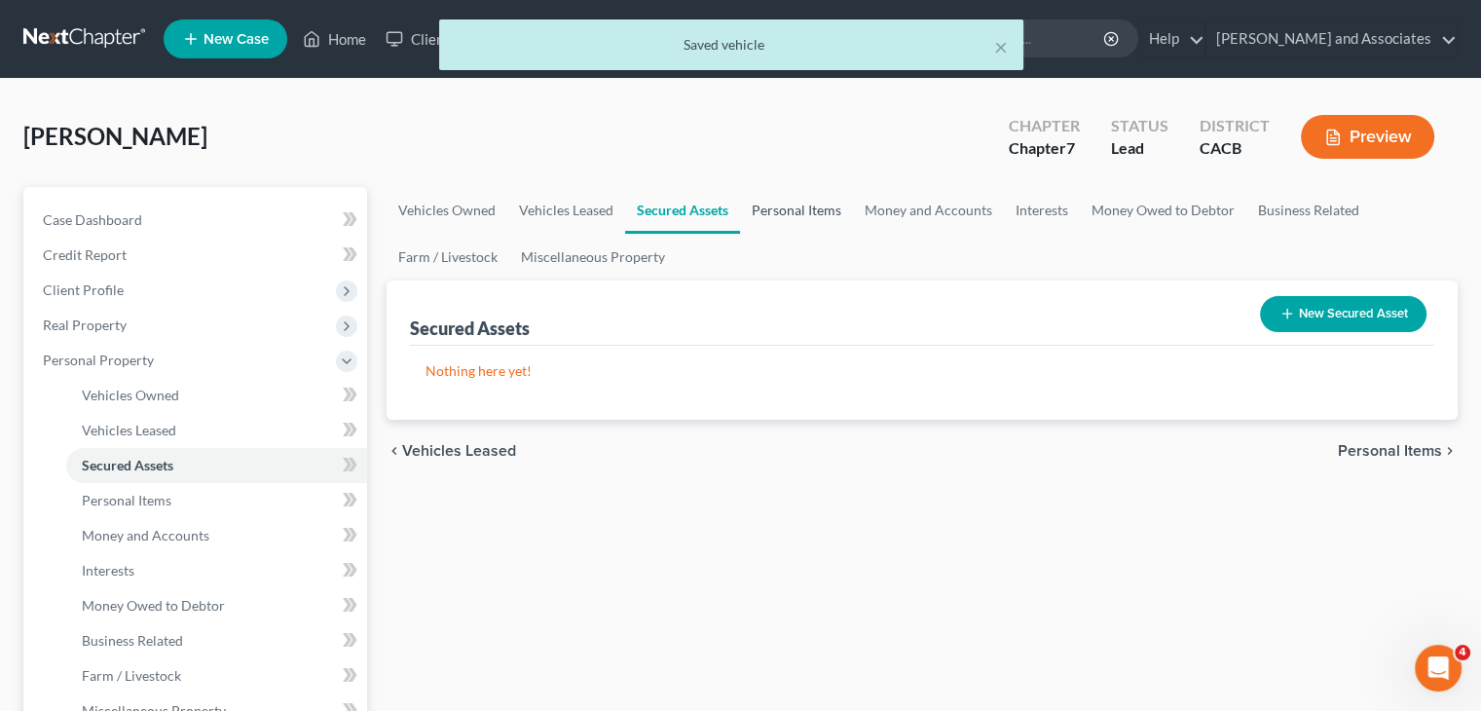
click at [846, 198] on link "Personal Items" at bounding box center [796, 210] width 113 height 47
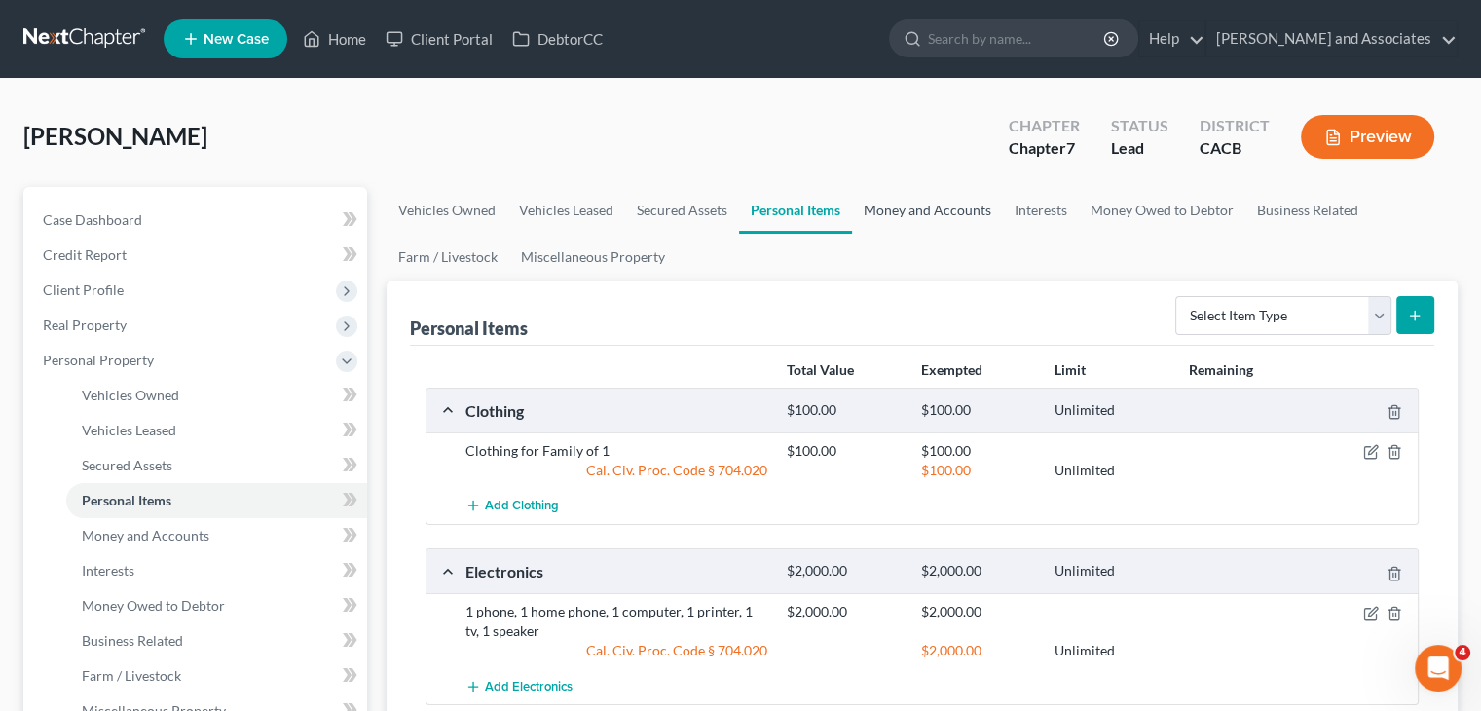
click at [958, 200] on link "Money and Accounts" at bounding box center [927, 210] width 151 height 47
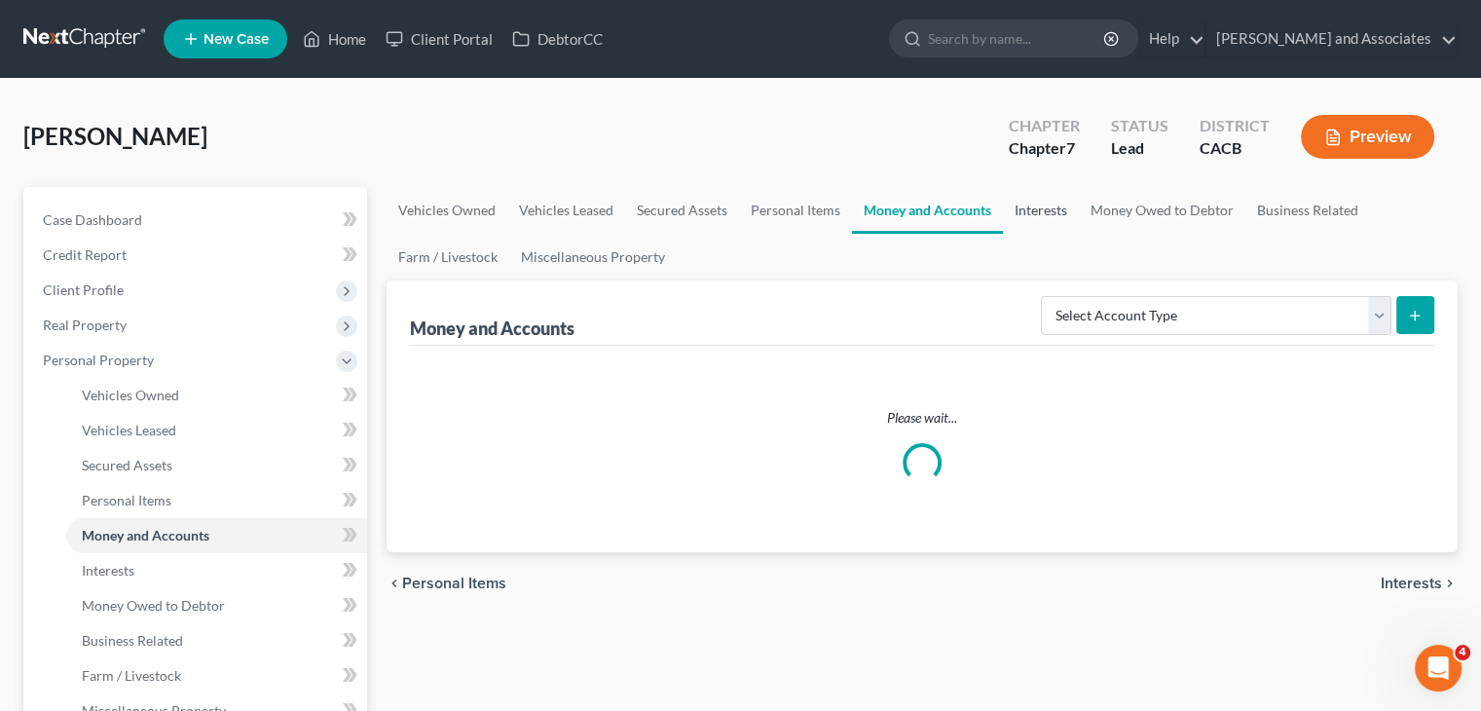
click at [1064, 203] on link "Interests" at bounding box center [1041, 210] width 76 height 47
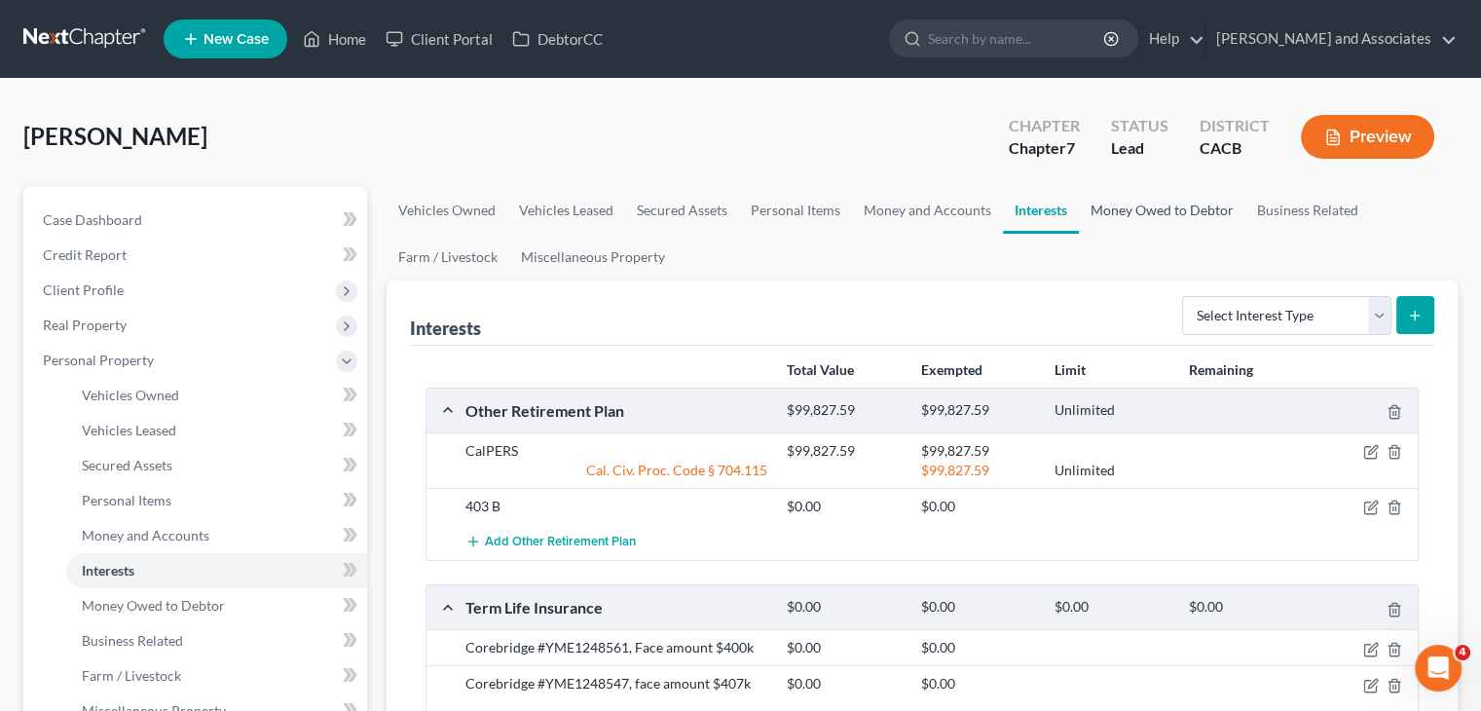
click at [1138, 205] on link "Money Owed to Debtor" at bounding box center [1162, 210] width 166 height 47
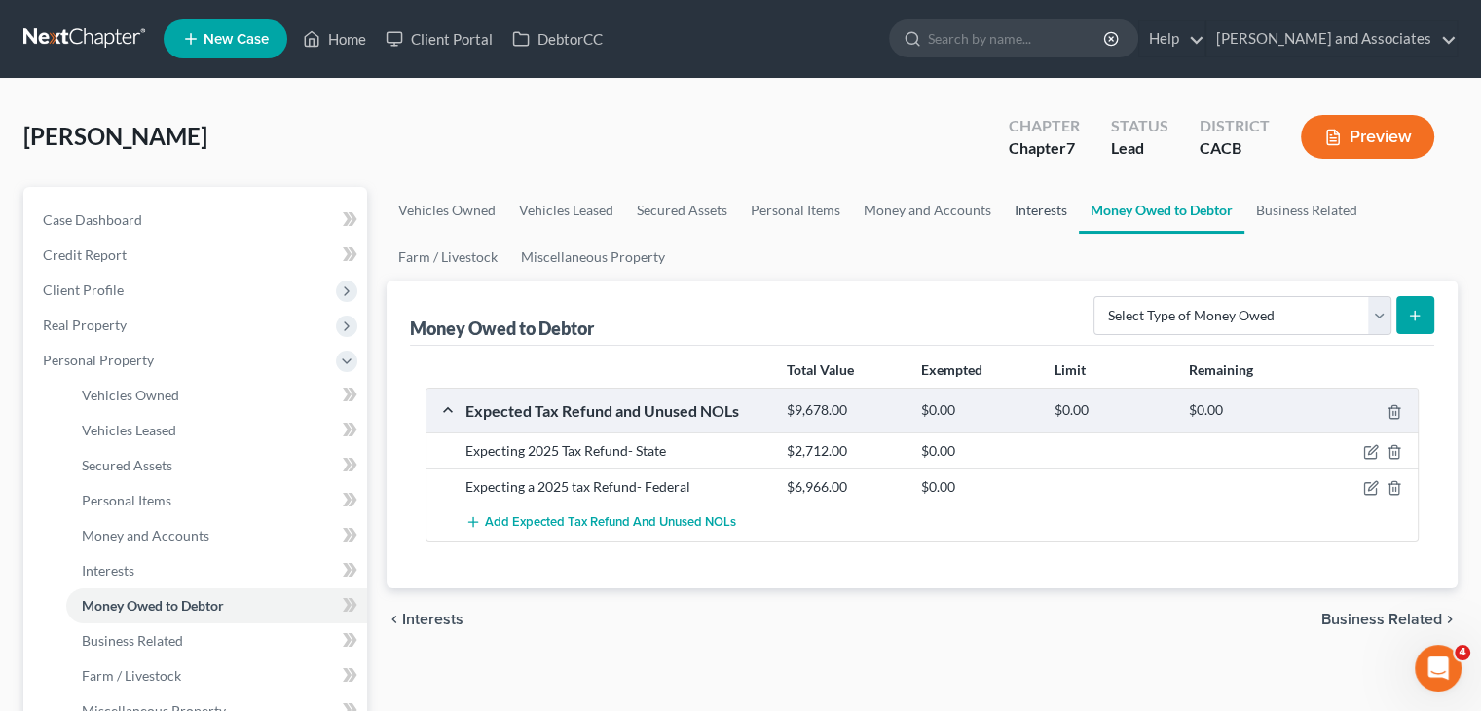
click at [1024, 215] on link "Interests" at bounding box center [1041, 210] width 76 height 47
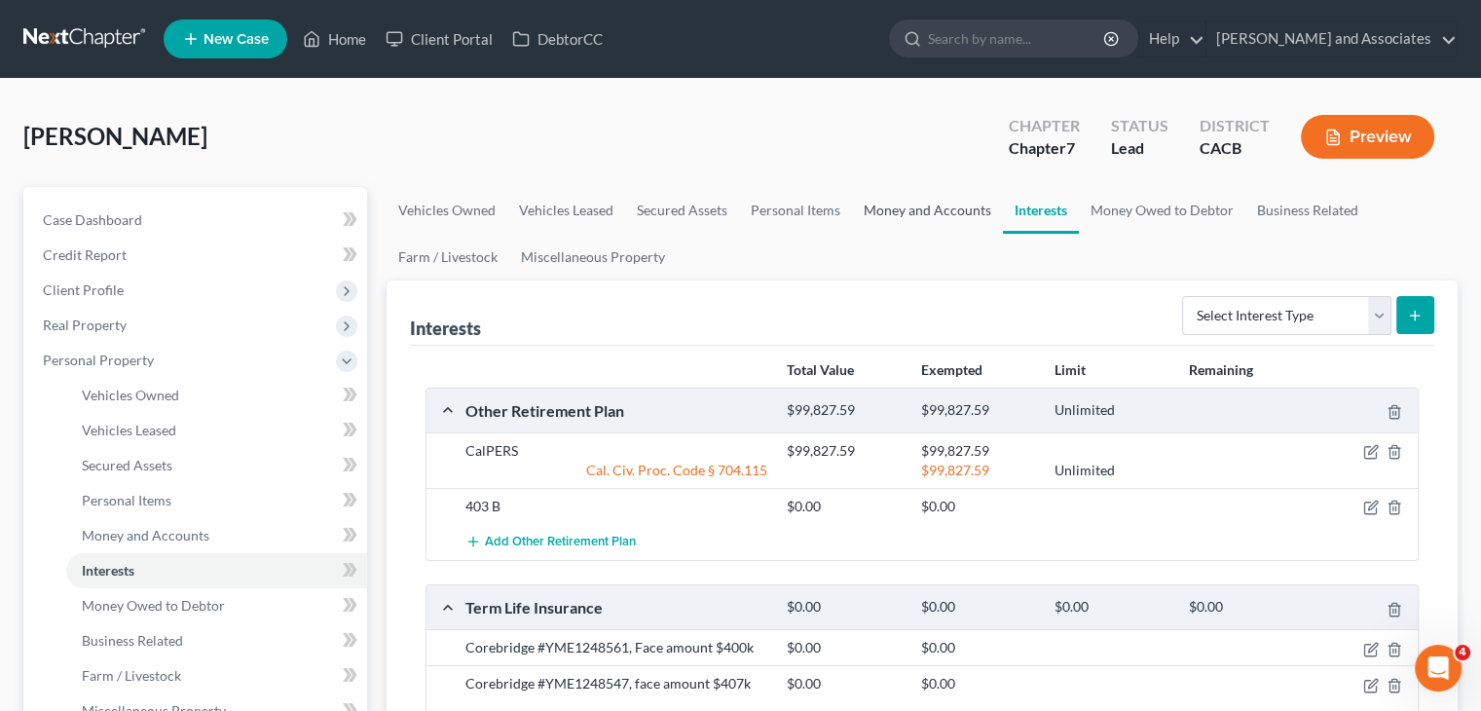
click at [954, 220] on link "Money and Accounts" at bounding box center [927, 210] width 151 height 47
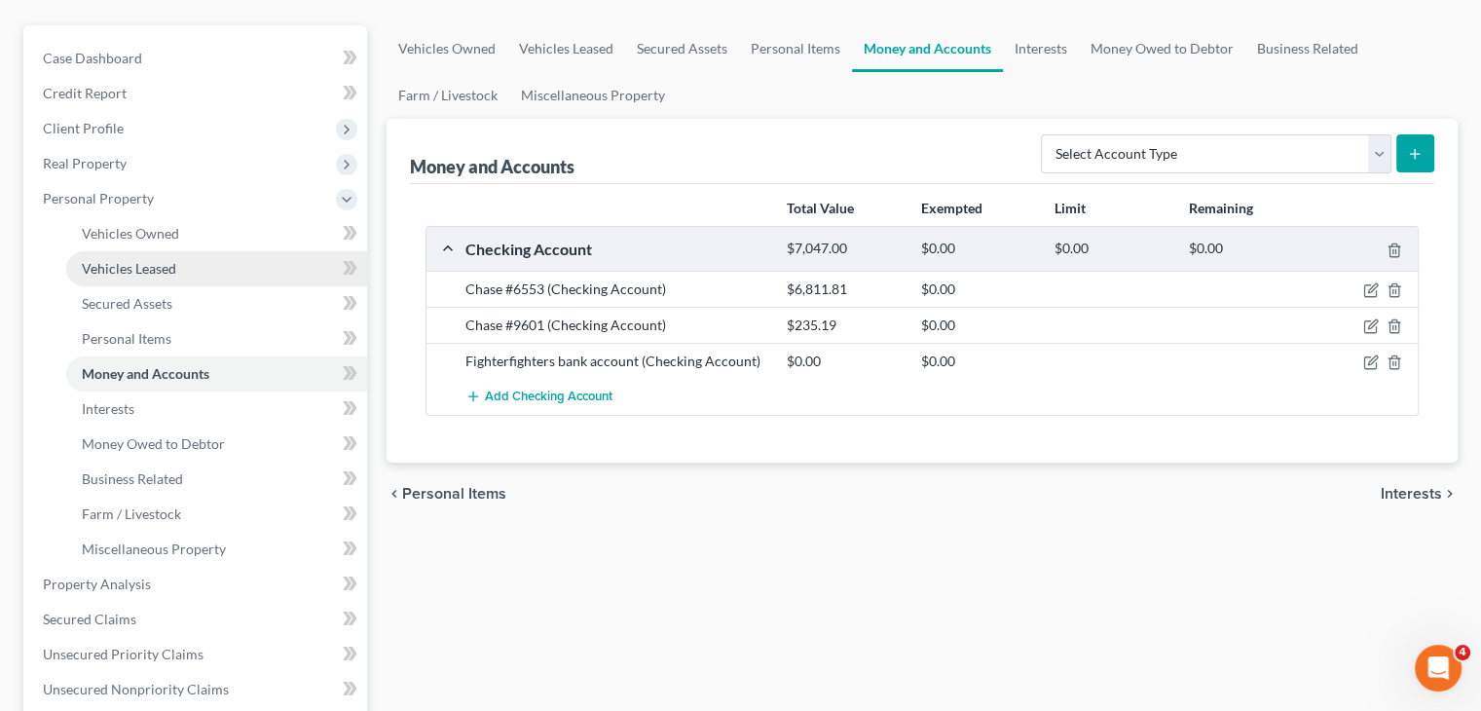
scroll to position [195, 0]
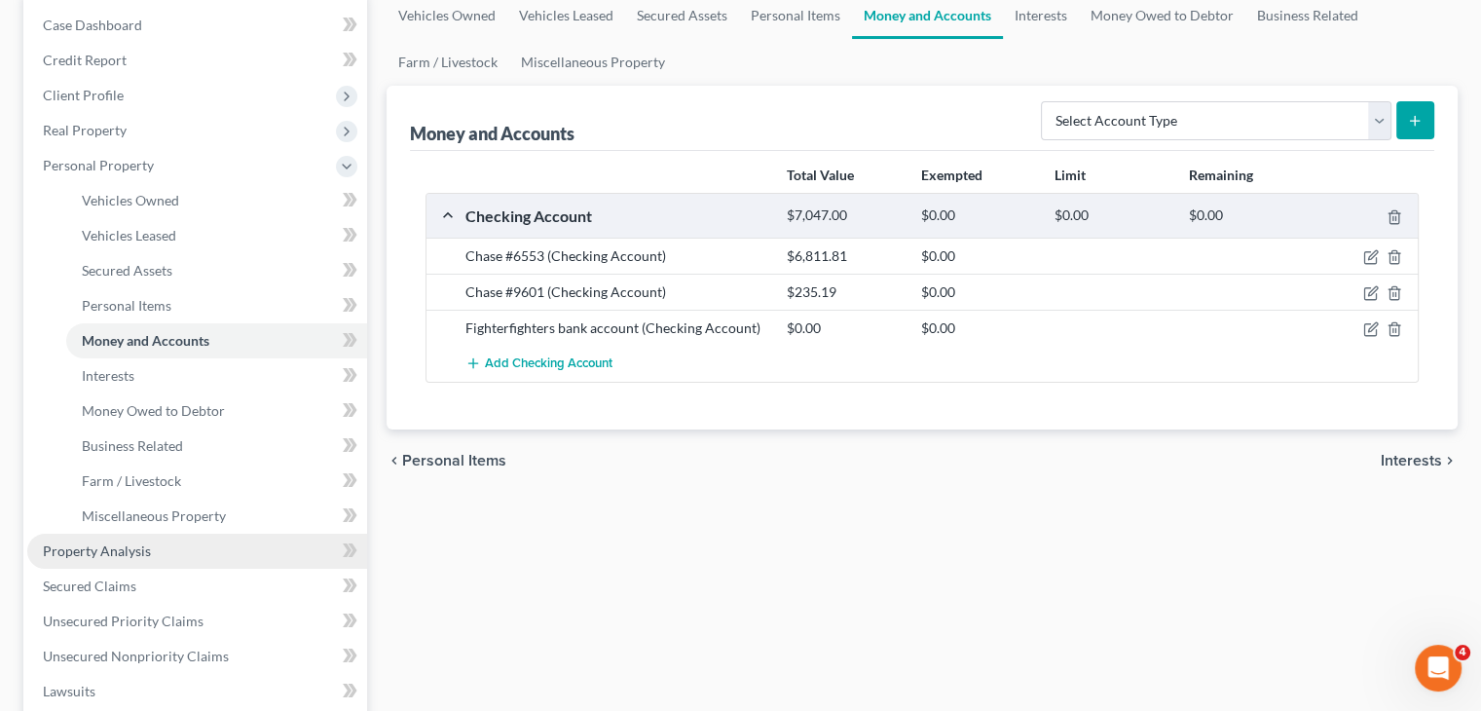
click at [171, 547] on link "Property Analysis" at bounding box center [197, 550] width 340 height 35
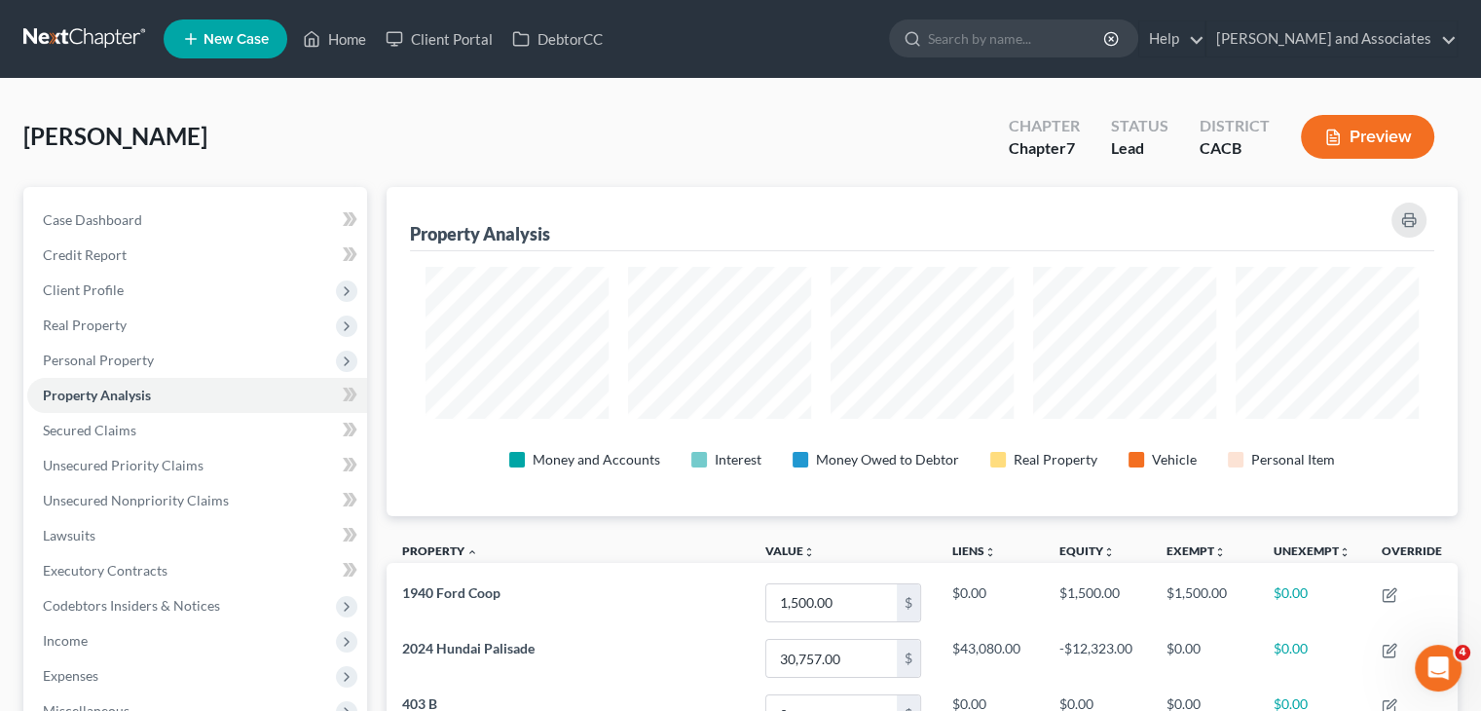
click at [37, 26] on link at bounding box center [85, 38] width 125 height 35
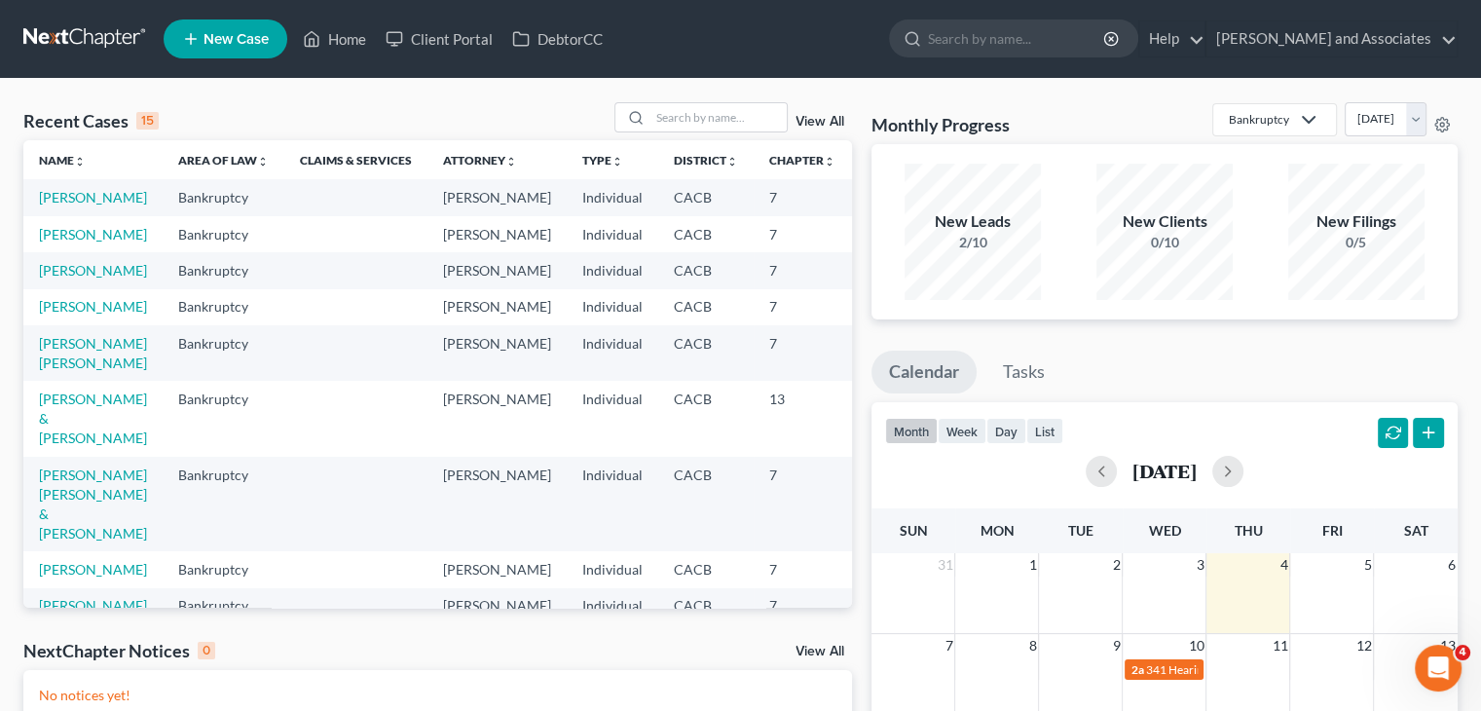
click at [236, 44] on span "New Case" at bounding box center [235, 39] width 65 height 15
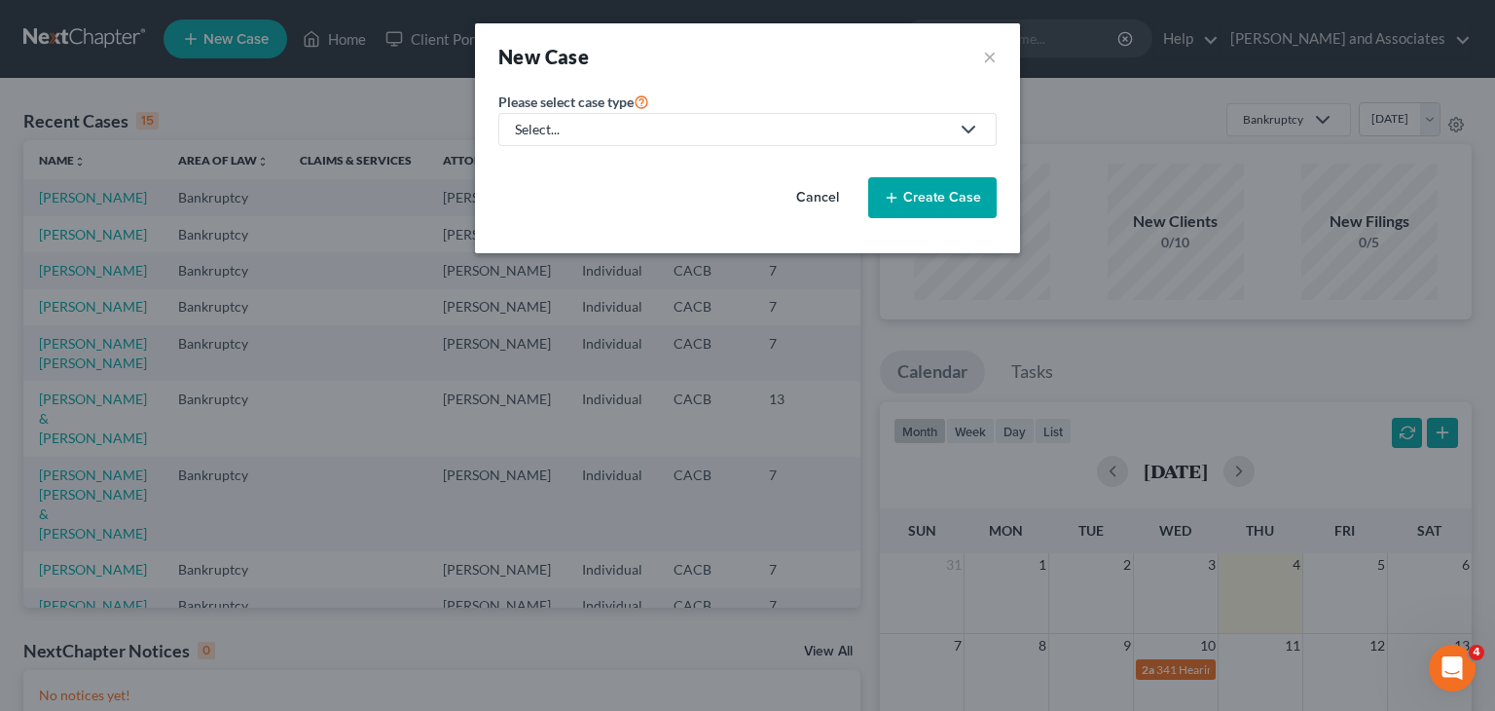
click at [607, 139] on link "Select..." at bounding box center [747, 129] width 498 height 33
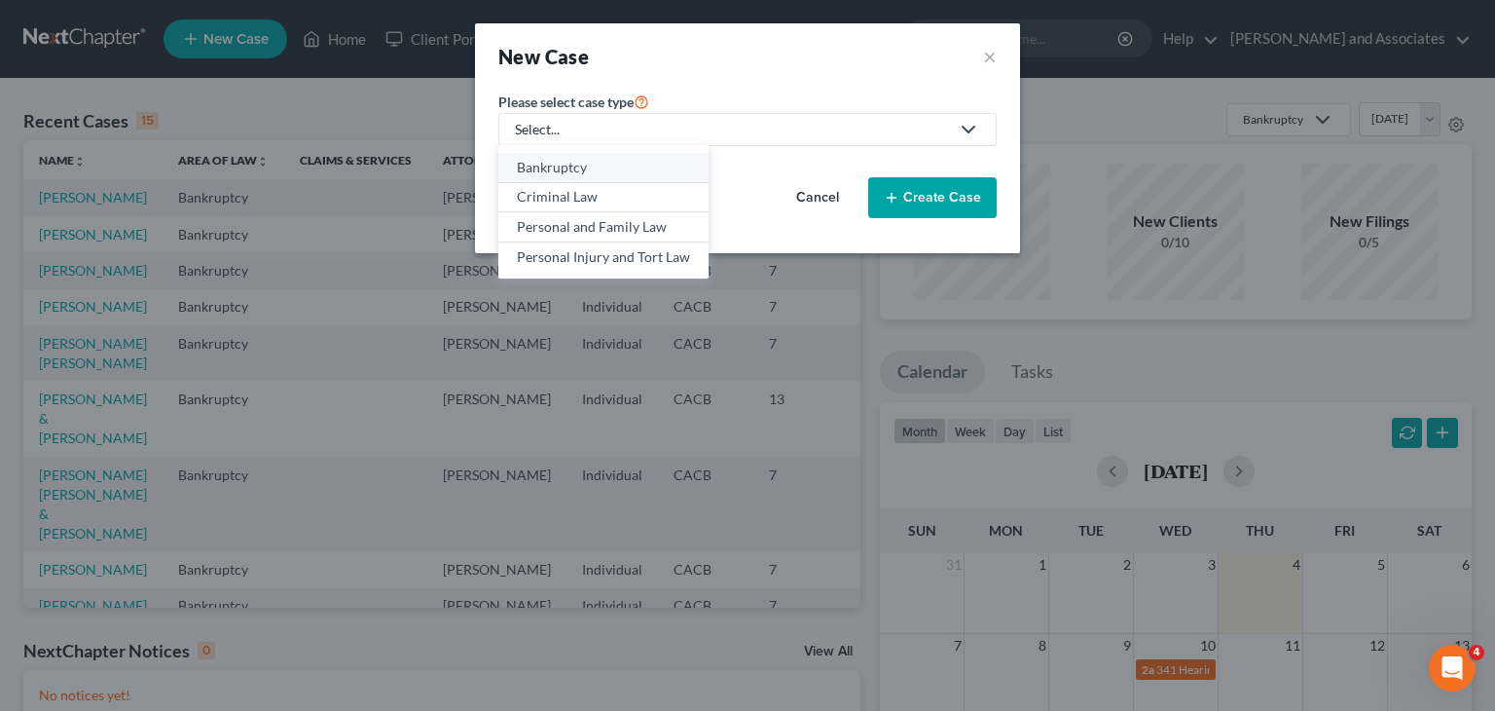
click at [596, 167] on div "Bankruptcy" at bounding box center [603, 167] width 173 height 19
select select "7"
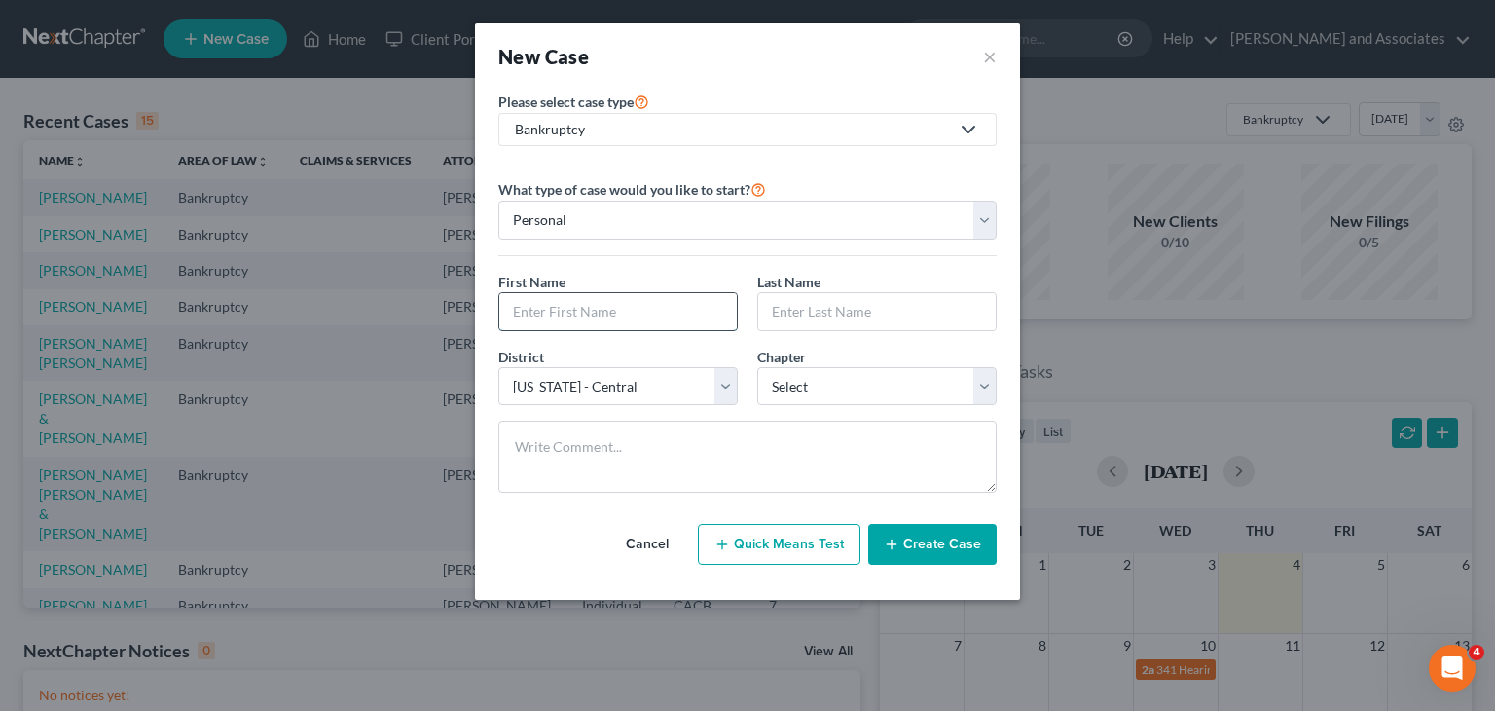
click at [680, 314] on input "text" at bounding box center [618, 311] width 238 height 37
type input "Francisco"
click at [880, 327] on input "text" at bounding box center [877, 311] width 238 height 37
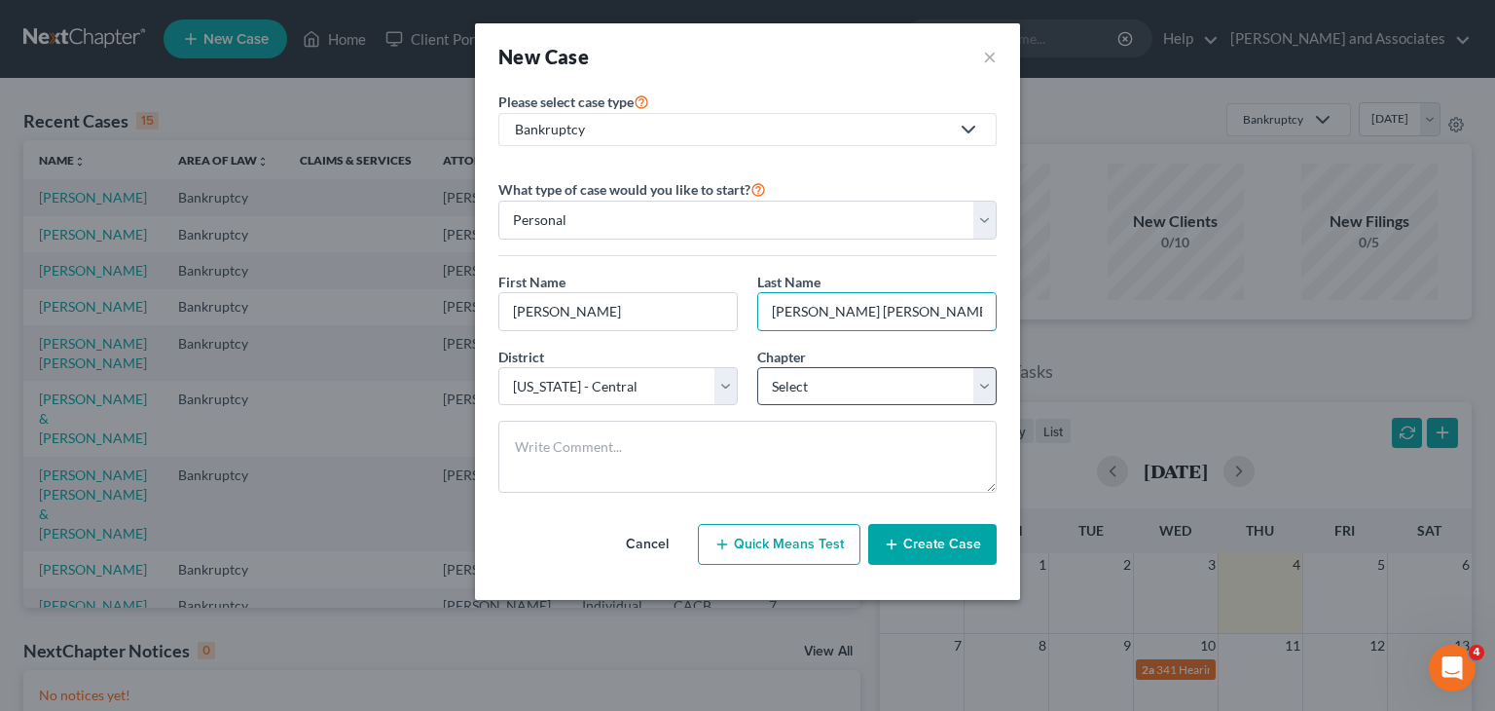
type input "Pompa Zaragoza"
click at [826, 379] on select "Select 7 11 12 13" at bounding box center [876, 386] width 239 height 39
select select "0"
click at [757, 367] on select "Select 7 11 12 13" at bounding box center [876, 386] width 239 height 39
click at [917, 539] on button "Create Case" at bounding box center [932, 544] width 129 height 41
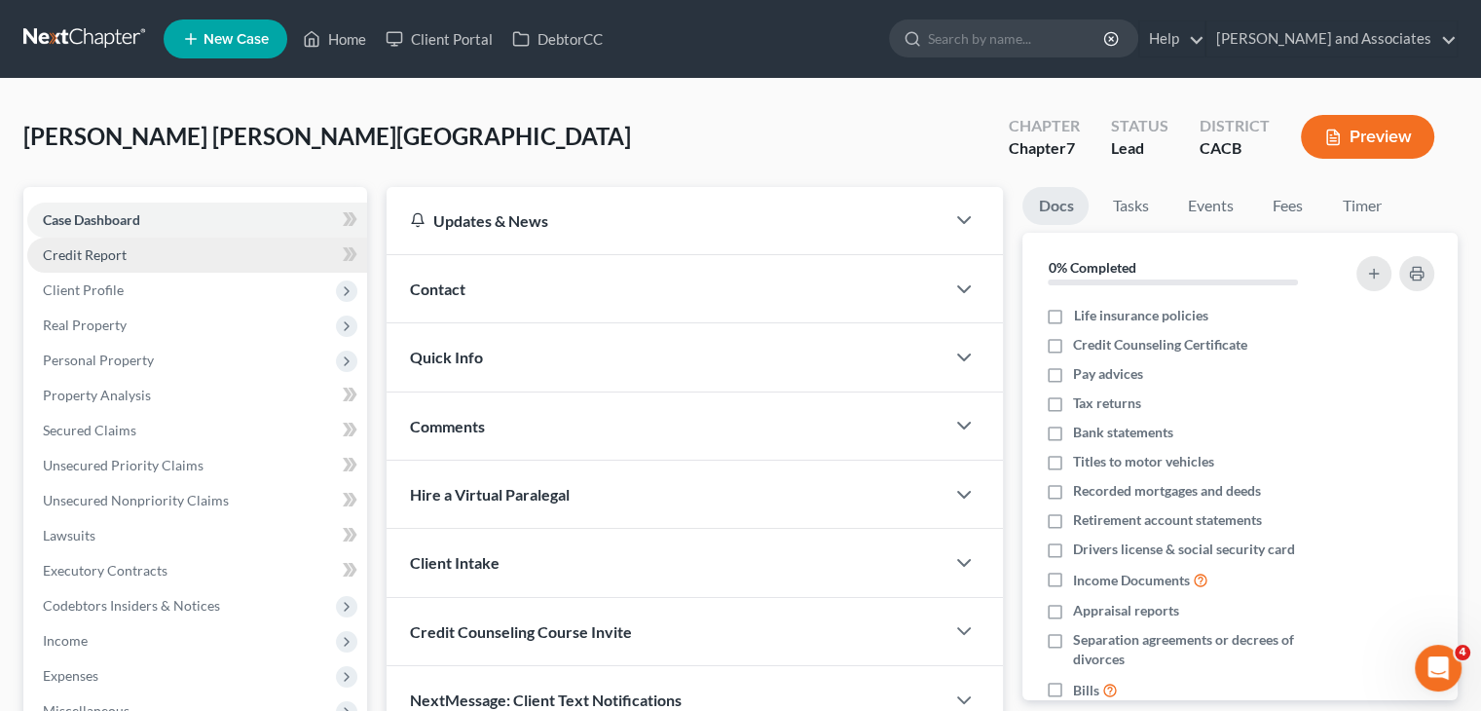
click at [147, 263] on link "Credit Report" at bounding box center [197, 255] width 340 height 35
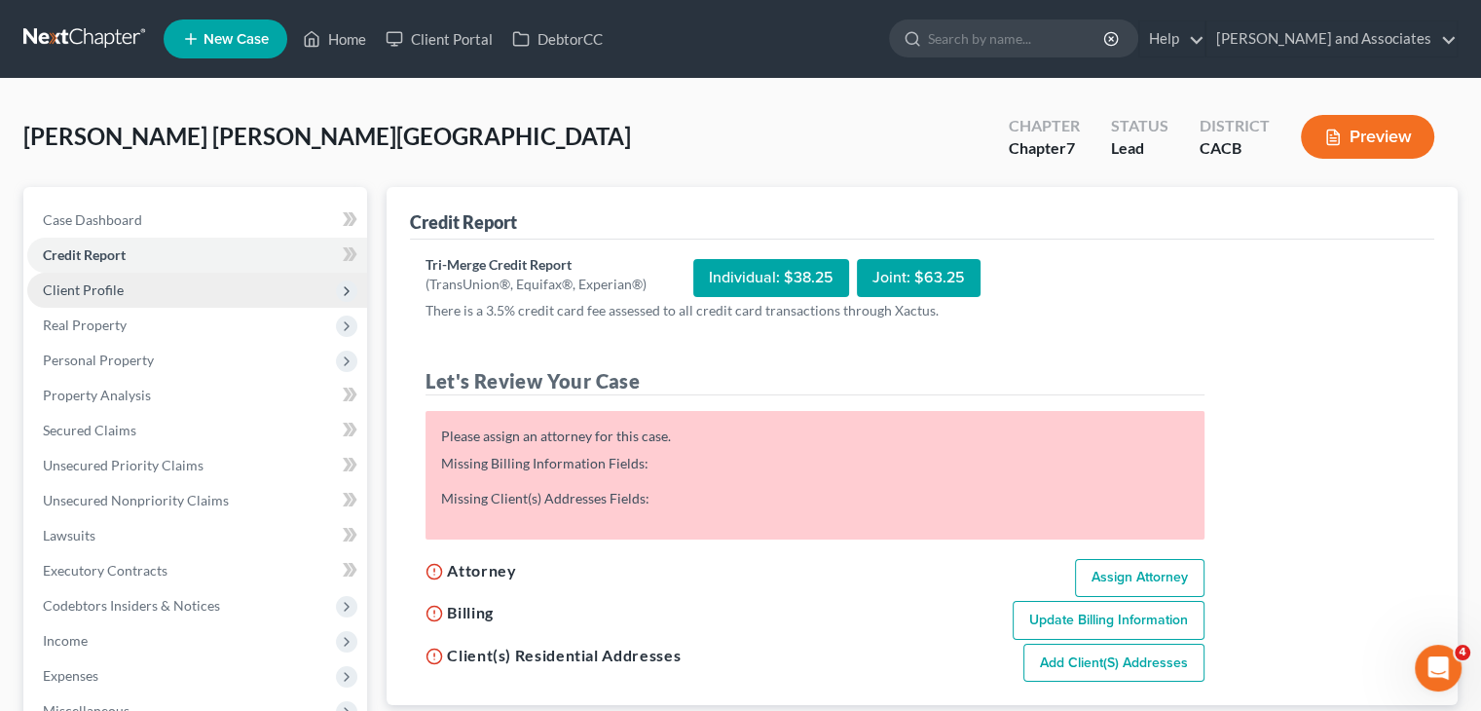
click at [148, 294] on span "Client Profile" at bounding box center [197, 290] width 340 height 35
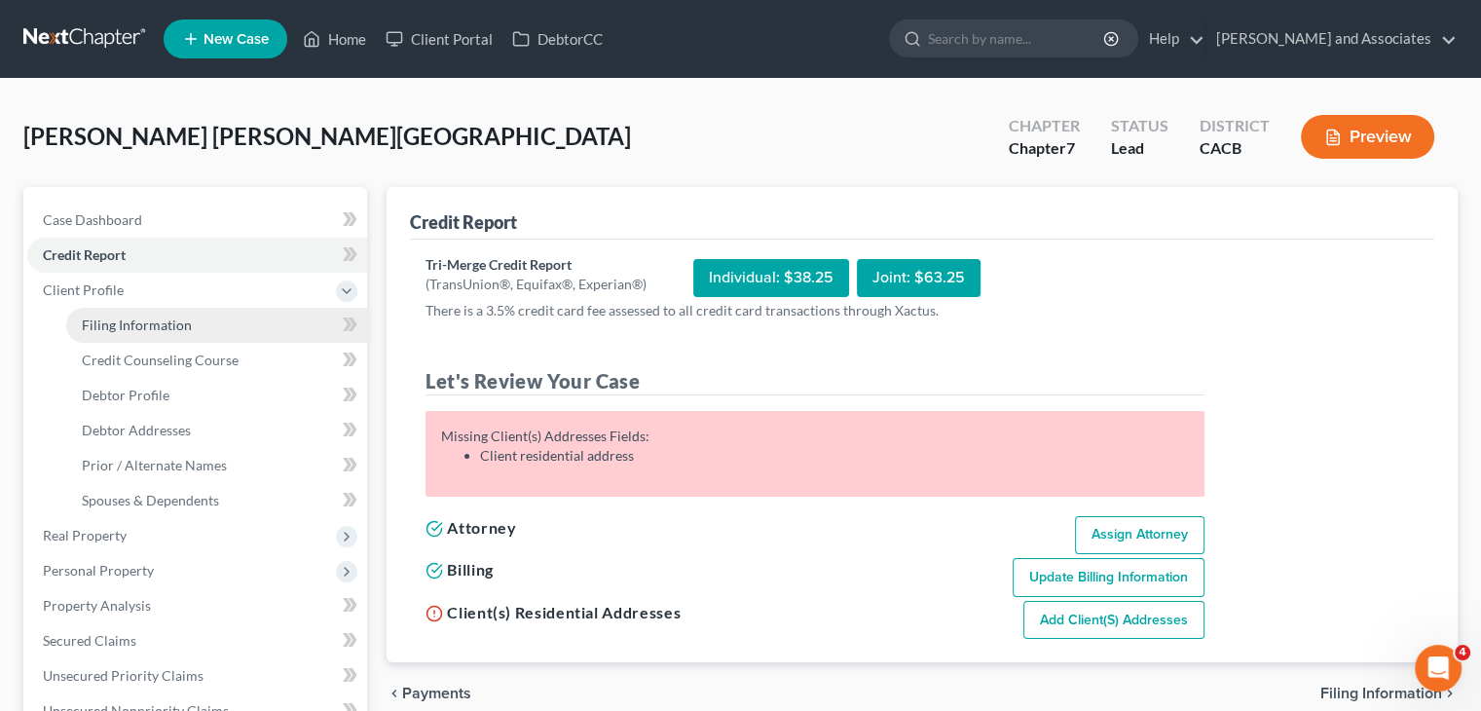
click at [147, 320] on span "Filing Information" at bounding box center [137, 324] width 110 height 17
select select "1"
select select "0"
select select "7"
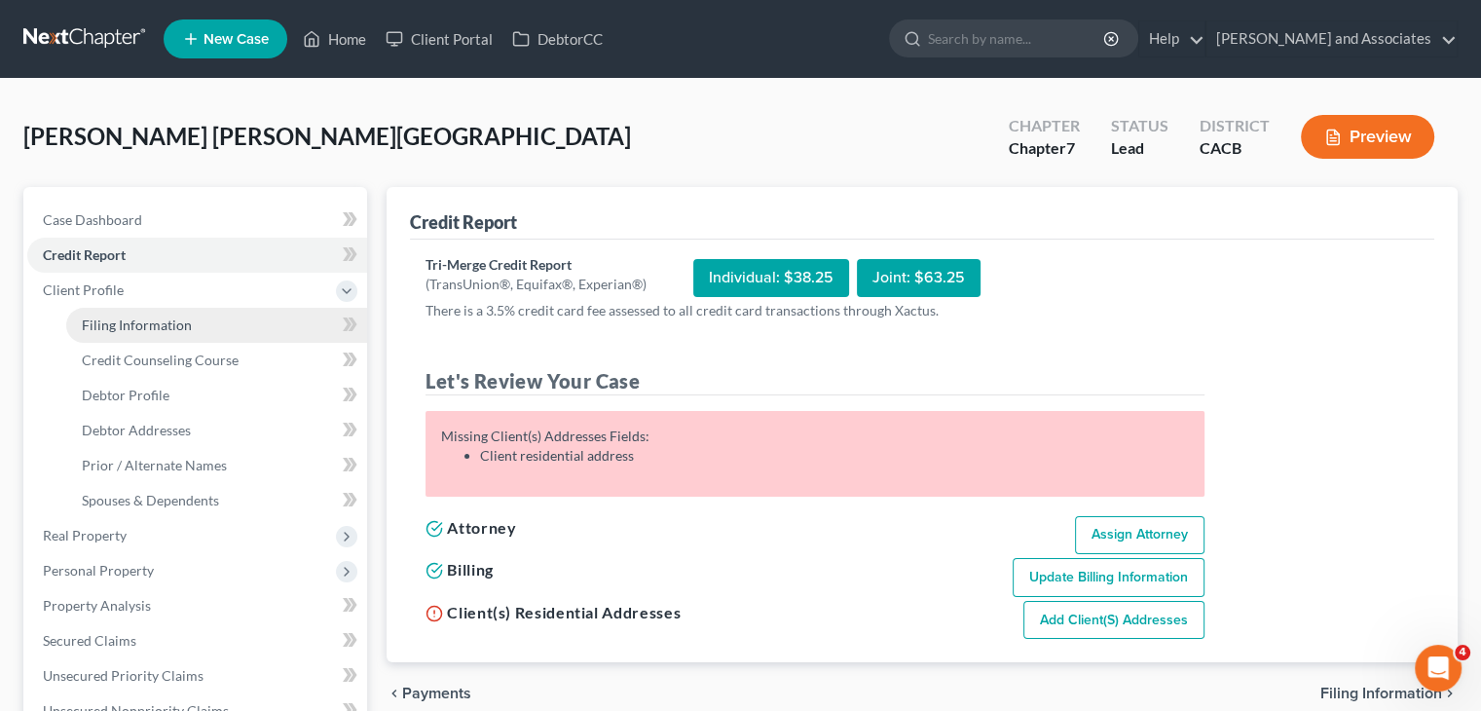
select select "4"
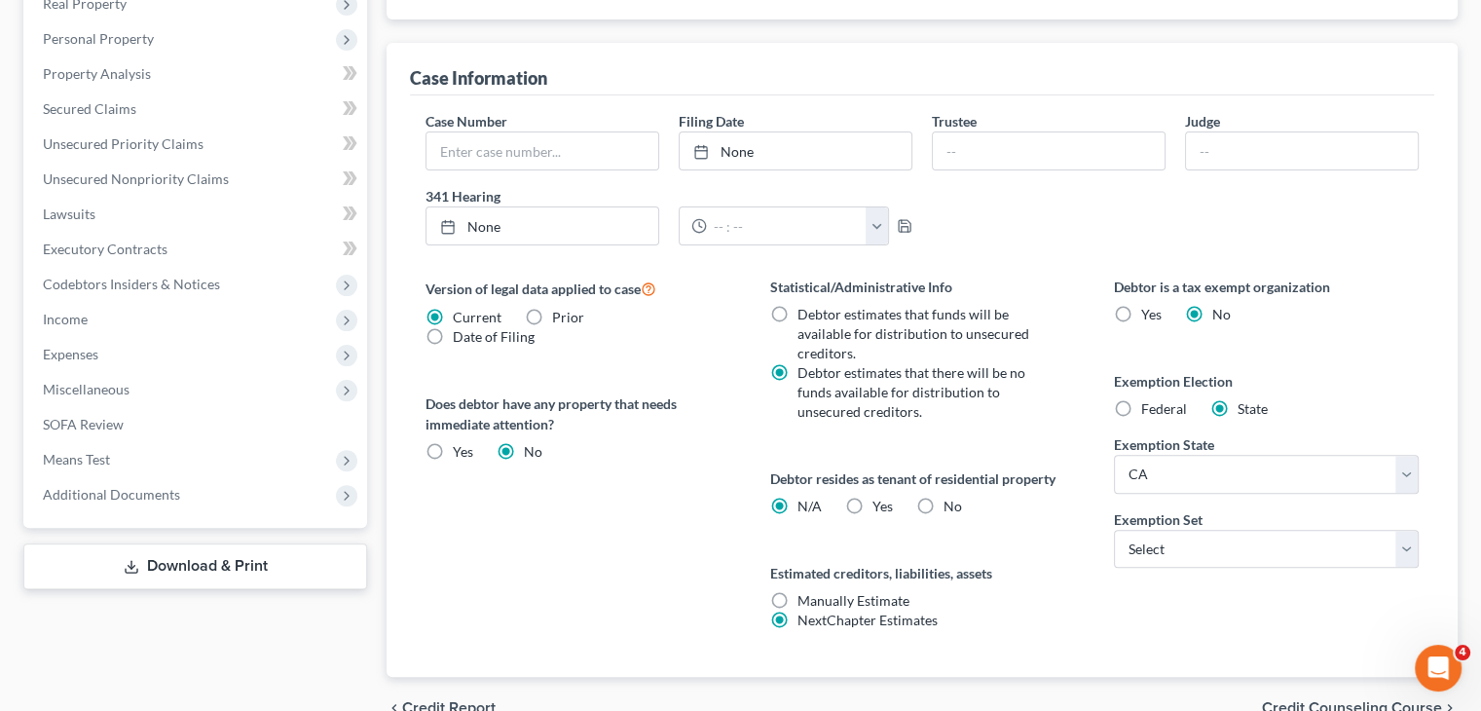
scroll to position [584, 0]
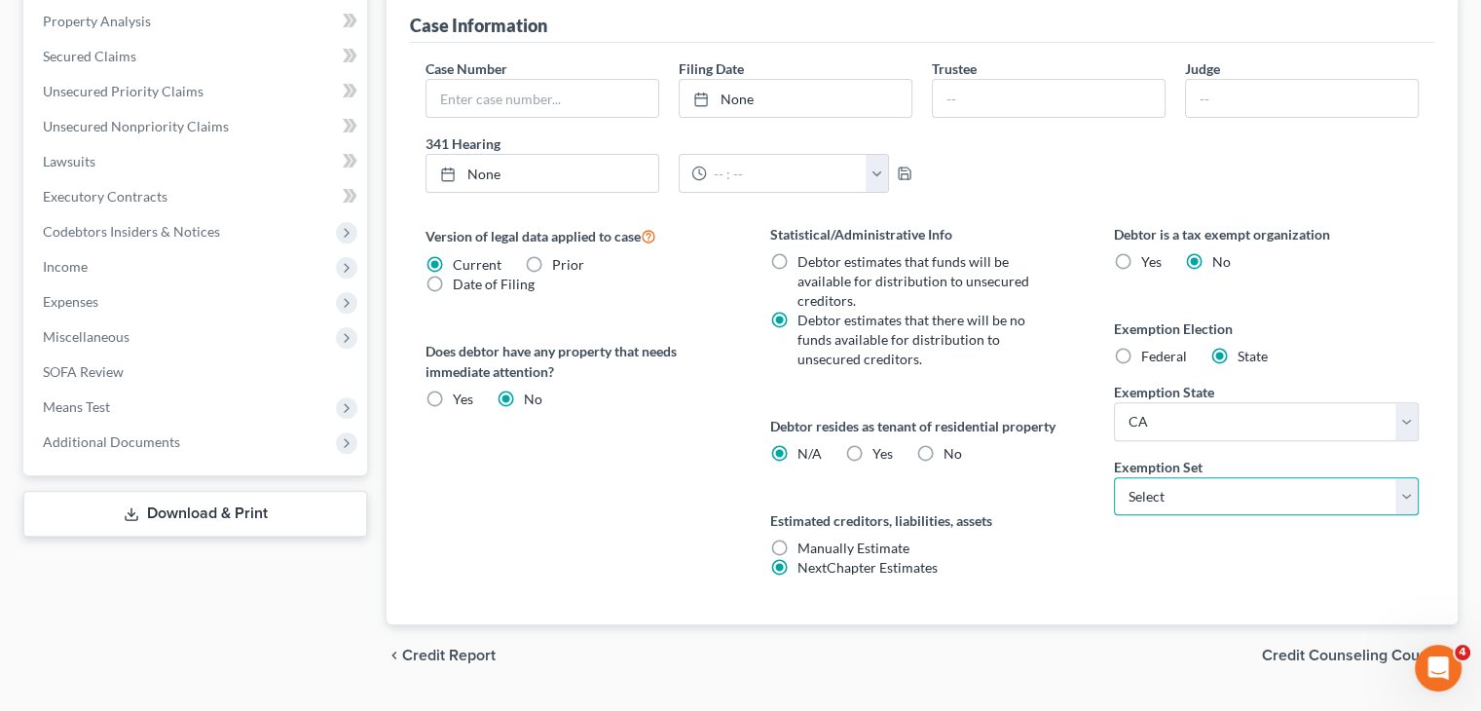
click at [1199, 497] on select "Select 703 704" at bounding box center [1266, 496] width 305 height 39
select select "1"
click at [1114, 477] on select "Select 703 704" at bounding box center [1266, 496] width 305 height 39
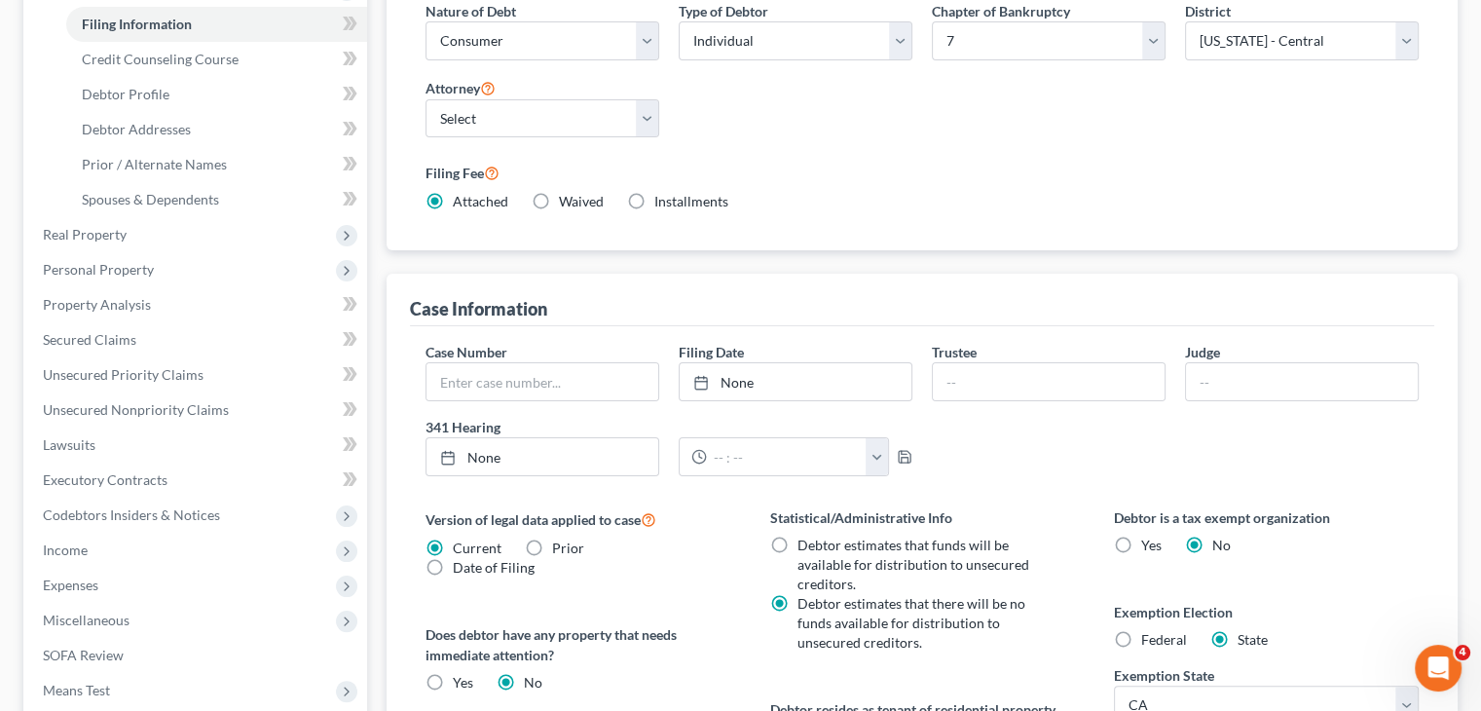
scroll to position [0, 0]
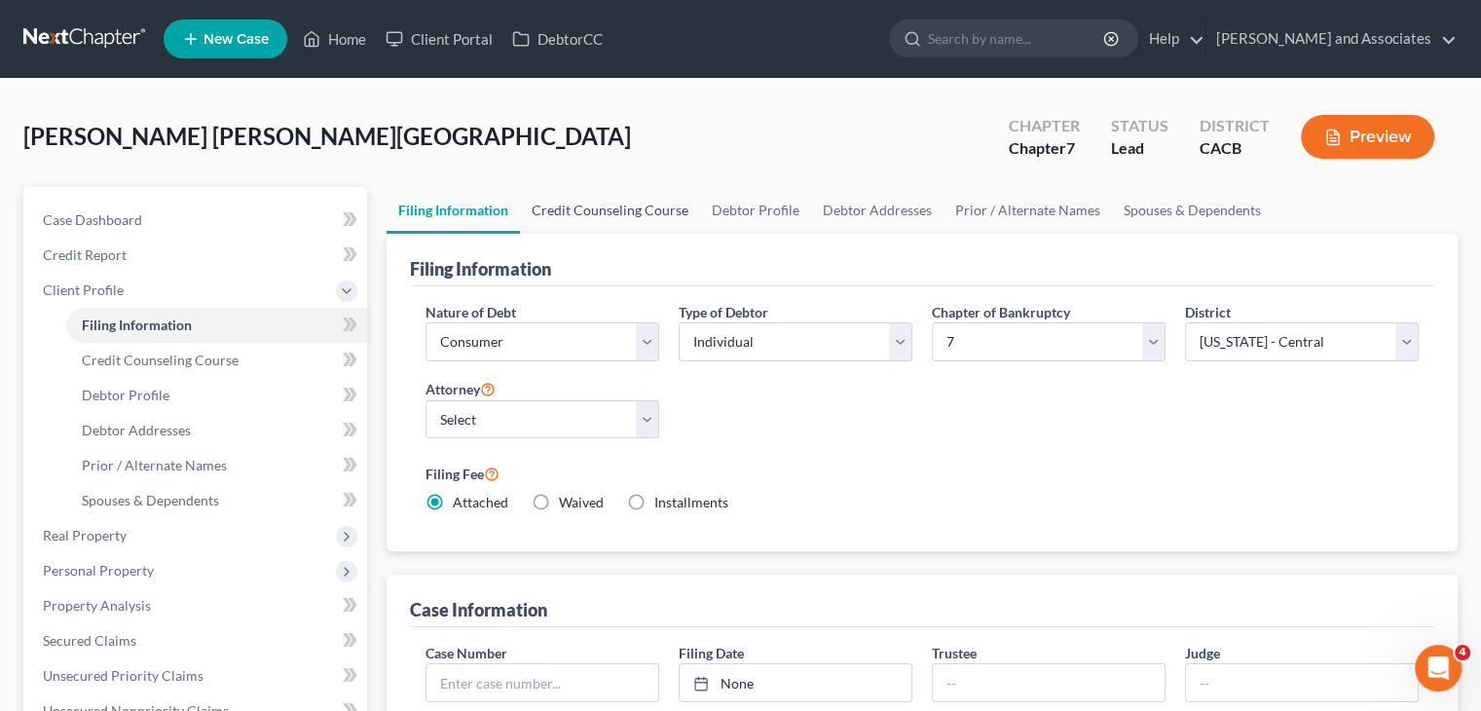
drag, startPoint x: 654, startPoint y: 221, endPoint x: 644, endPoint y: 227, distance: 11.4
click at [654, 221] on link "Credit Counseling Course" at bounding box center [610, 210] width 180 height 47
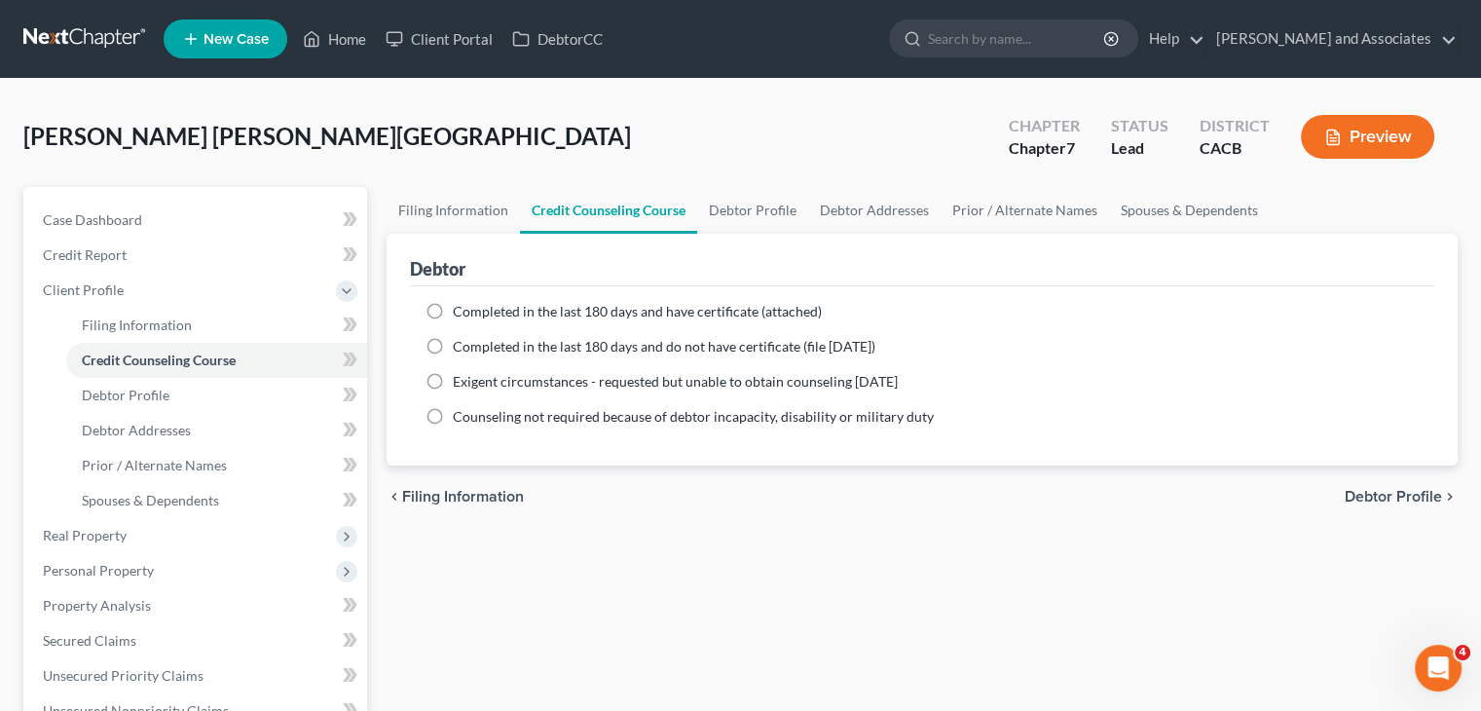
click at [549, 313] on span "Completed in the last 180 days and have certificate (attached)" at bounding box center [637, 311] width 369 height 17
click at [473, 313] on input "Completed in the last 180 days and have certificate (attached)" at bounding box center [466, 308] width 13 height 13
radio input "true"
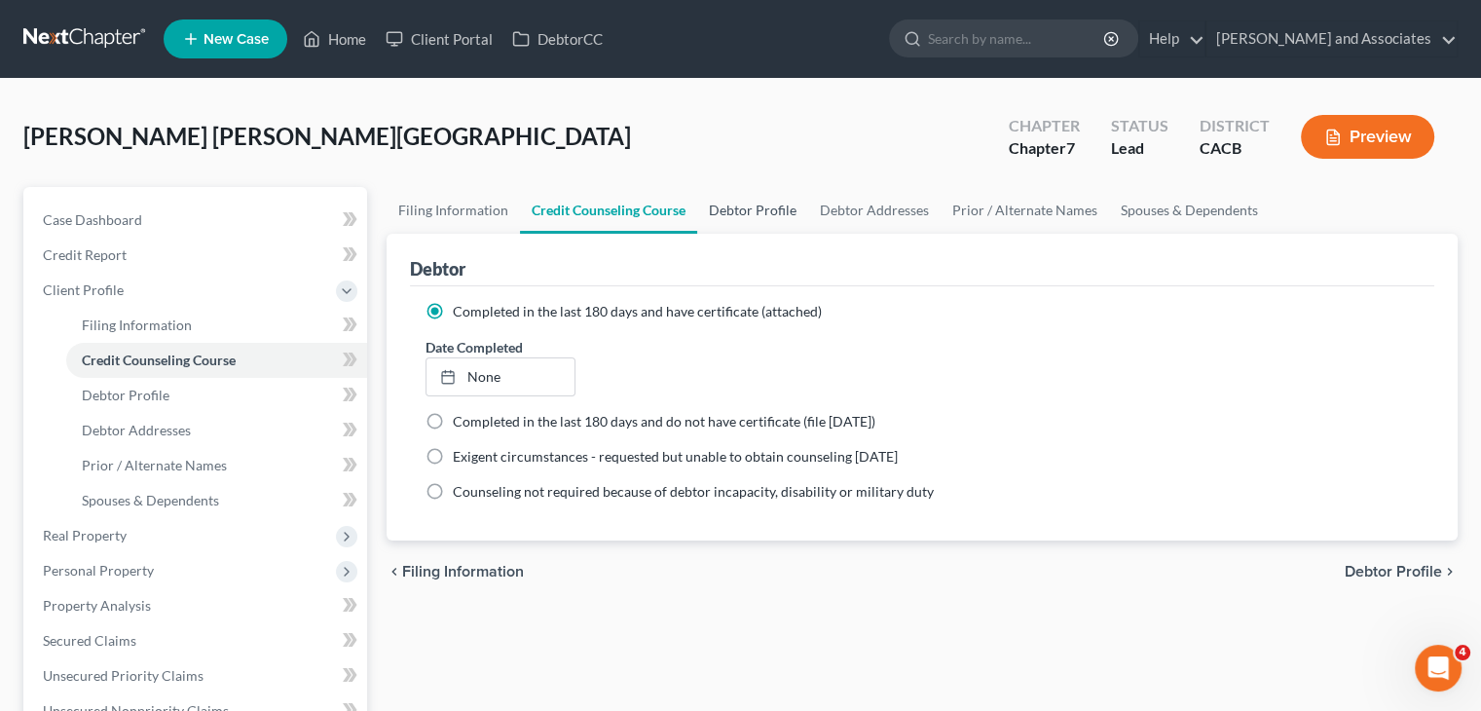
click at [726, 213] on link "Debtor Profile" at bounding box center [752, 210] width 111 height 47
select select "0"
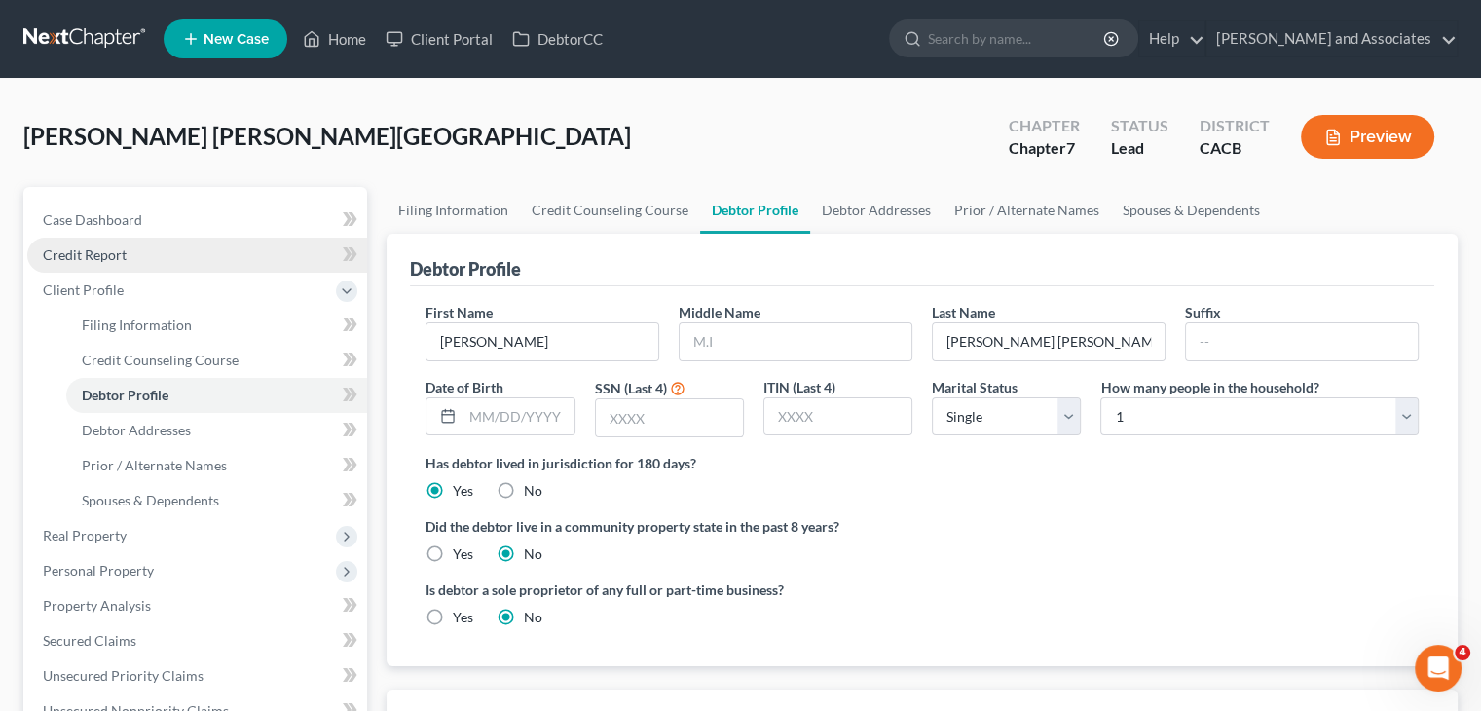
click at [114, 241] on link "Credit Report" at bounding box center [197, 255] width 340 height 35
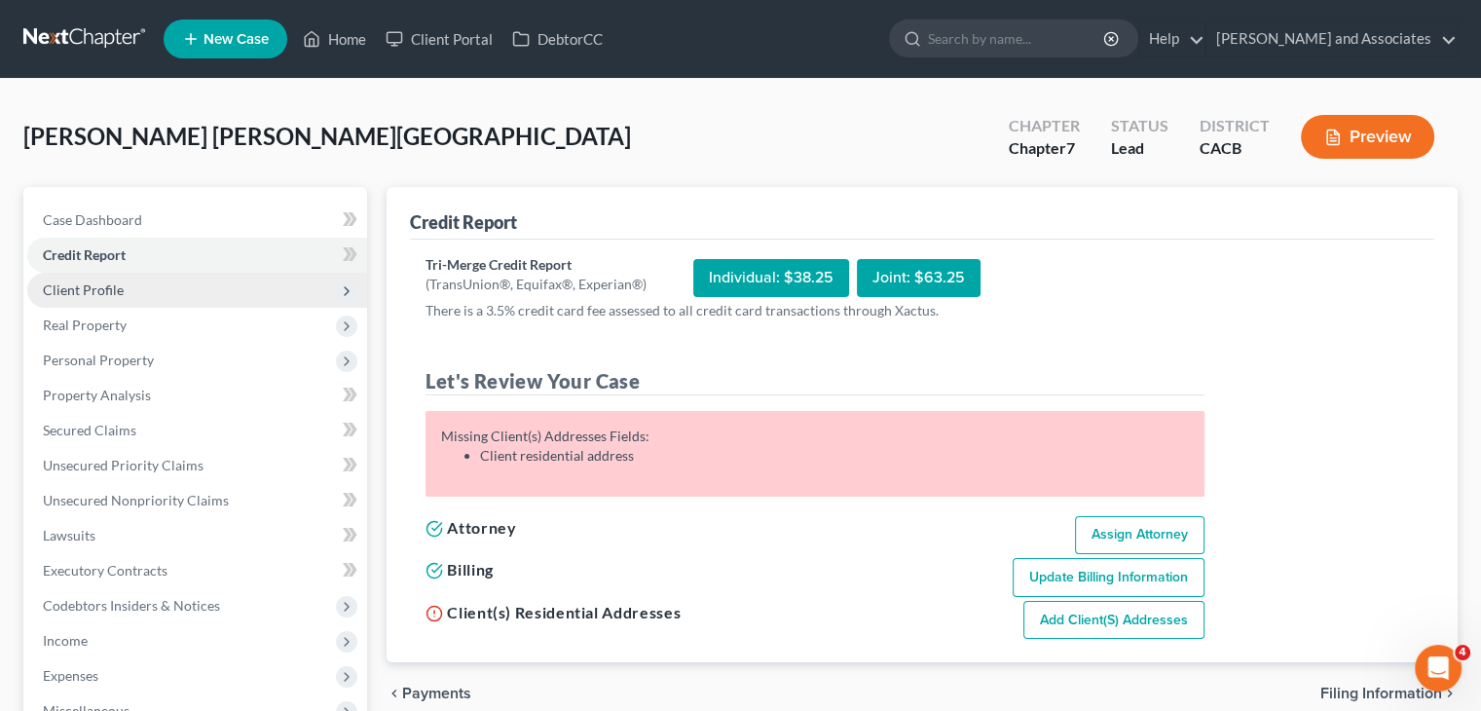
click at [133, 281] on span "Client Profile" at bounding box center [197, 290] width 340 height 35
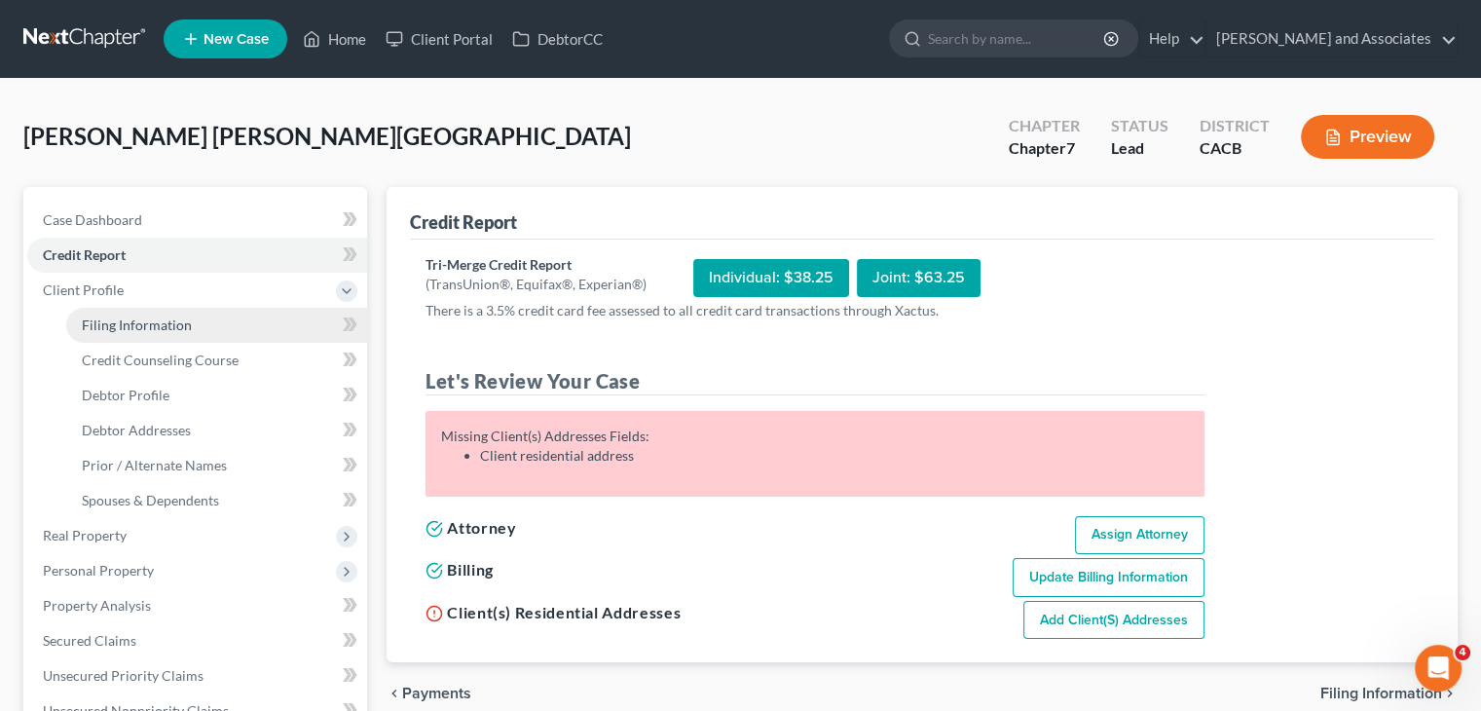
click at [193, 324] on link "Filing Information" at bounding box center [216, 325] width 301 height 35
select select "1"
select select "0"
select select "7"
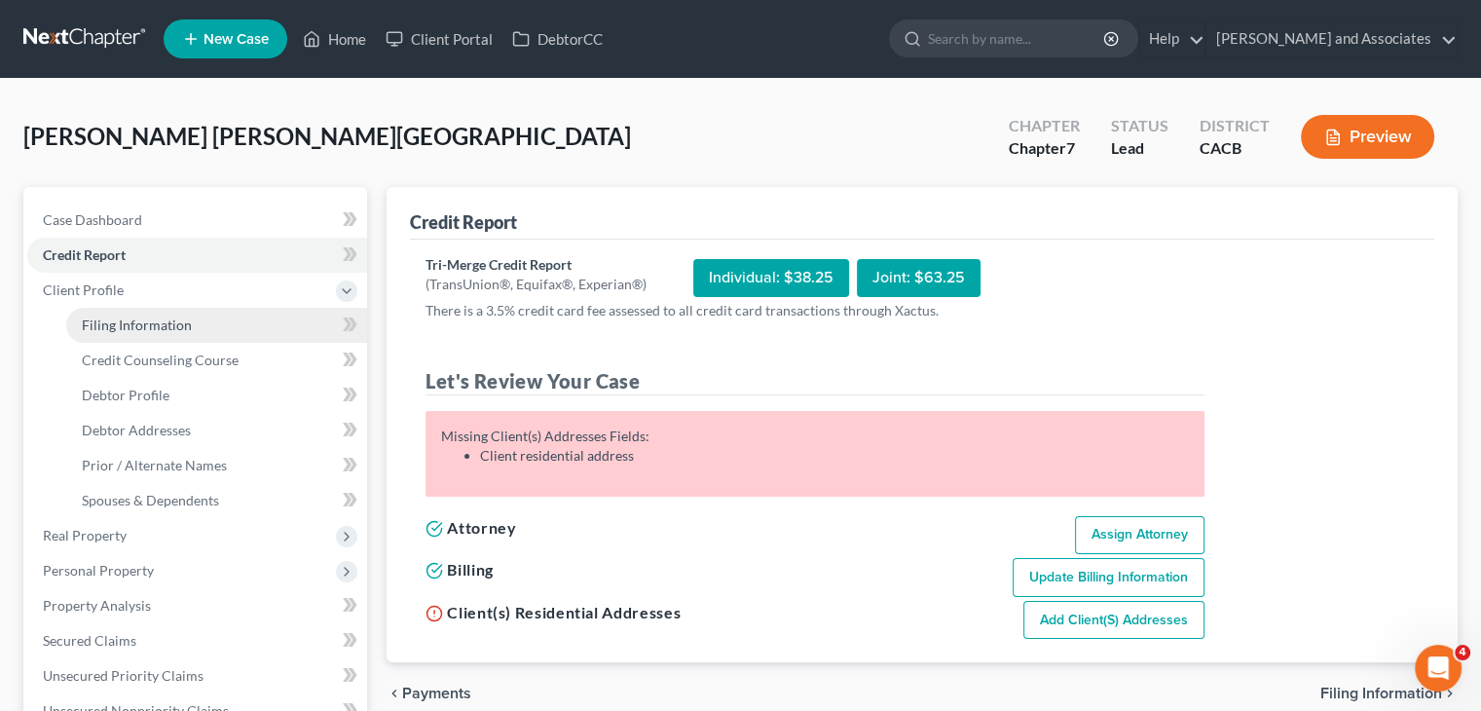
select select "0"
select select "4"
select select "1"
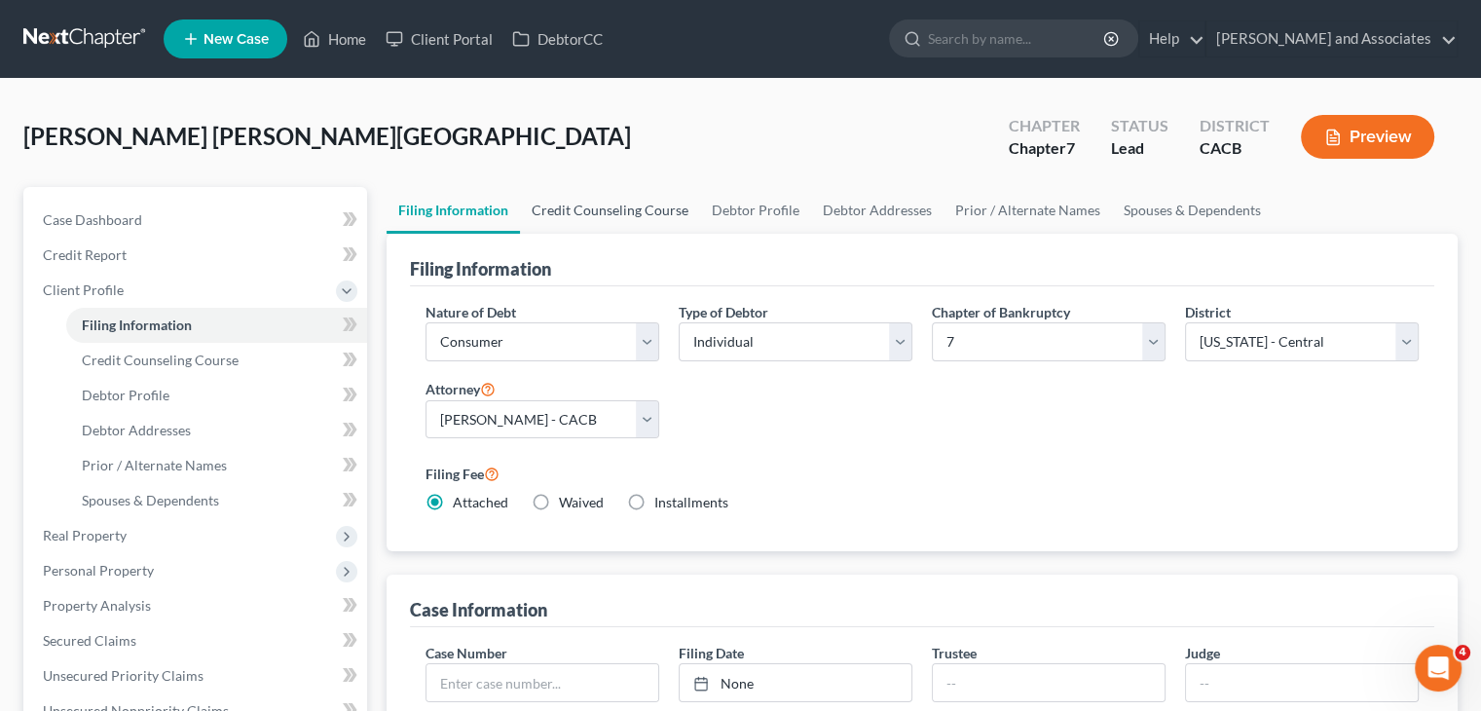
click at [607, 202] on link "Credit Counseling Course" at bounding box center [610, 210] width 180 height 47
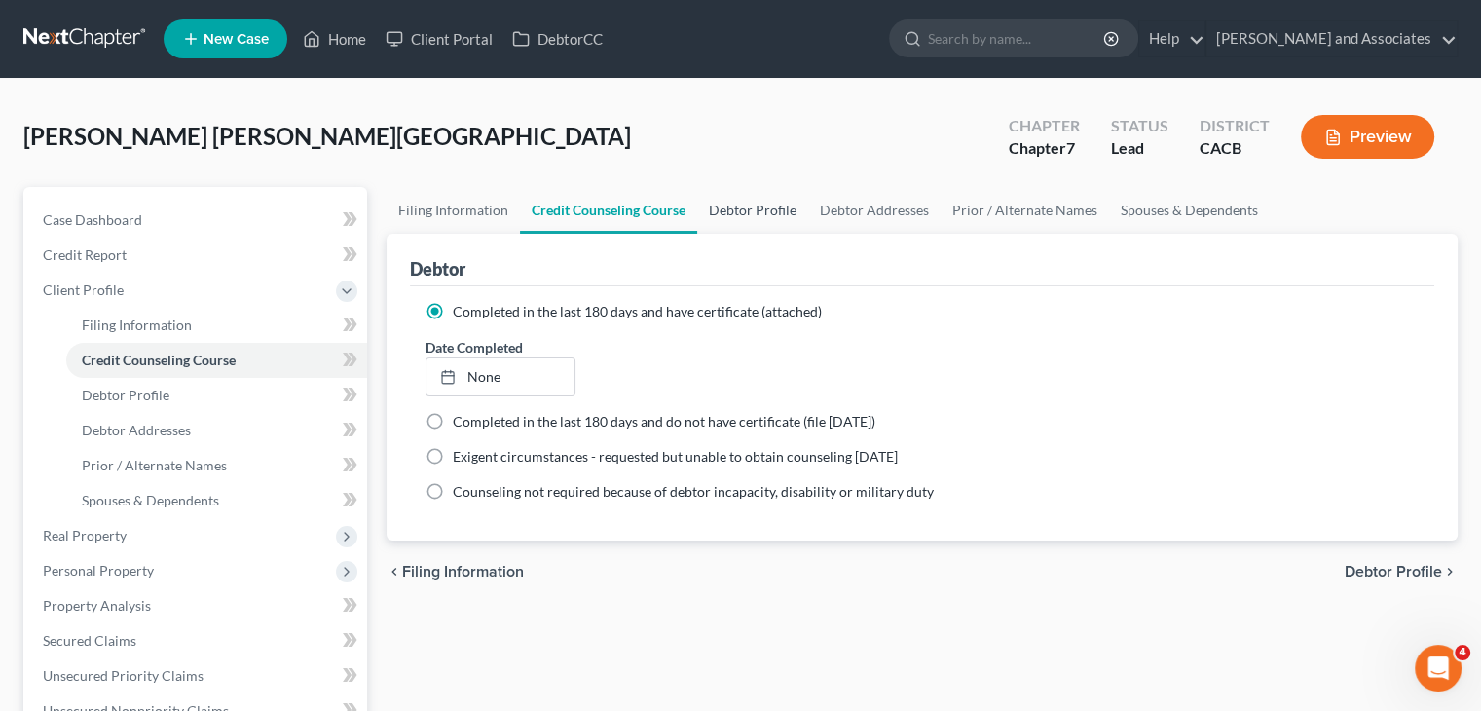
click at [735, 220] on link "Debtor Profile" at bounding box center [752, 210] width 111 height 47
select select "0"
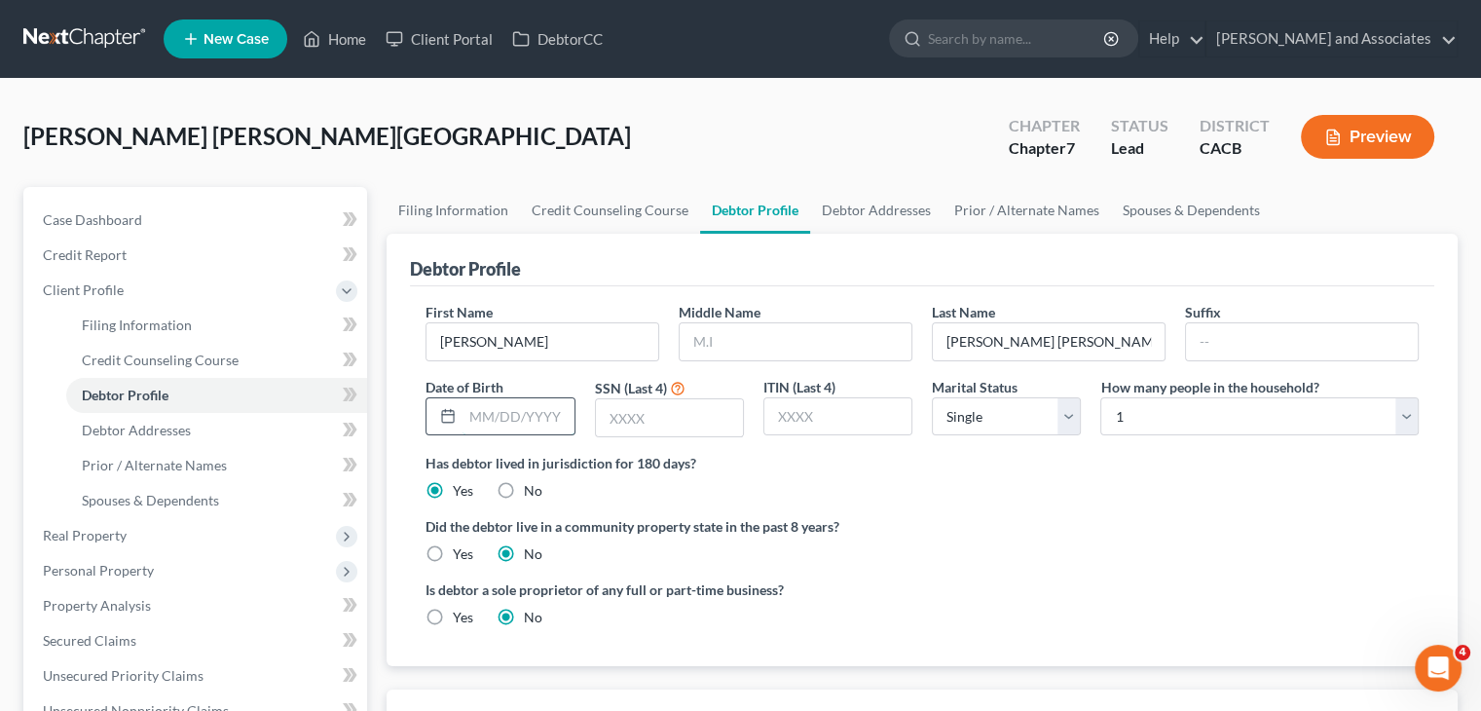
click at [512, 415] on input "text" at bounding box center [517, 416] width 111 height 37
type input "04/02/1967"
click at [681, 424] on input "text" at bounding box center [669, 417] width 147 height 37
type input "4911"
click at [985, 419] on select "Select Single Married Separated Divorced Widowed" at bounding box center [1006, 416] width 149 height 39
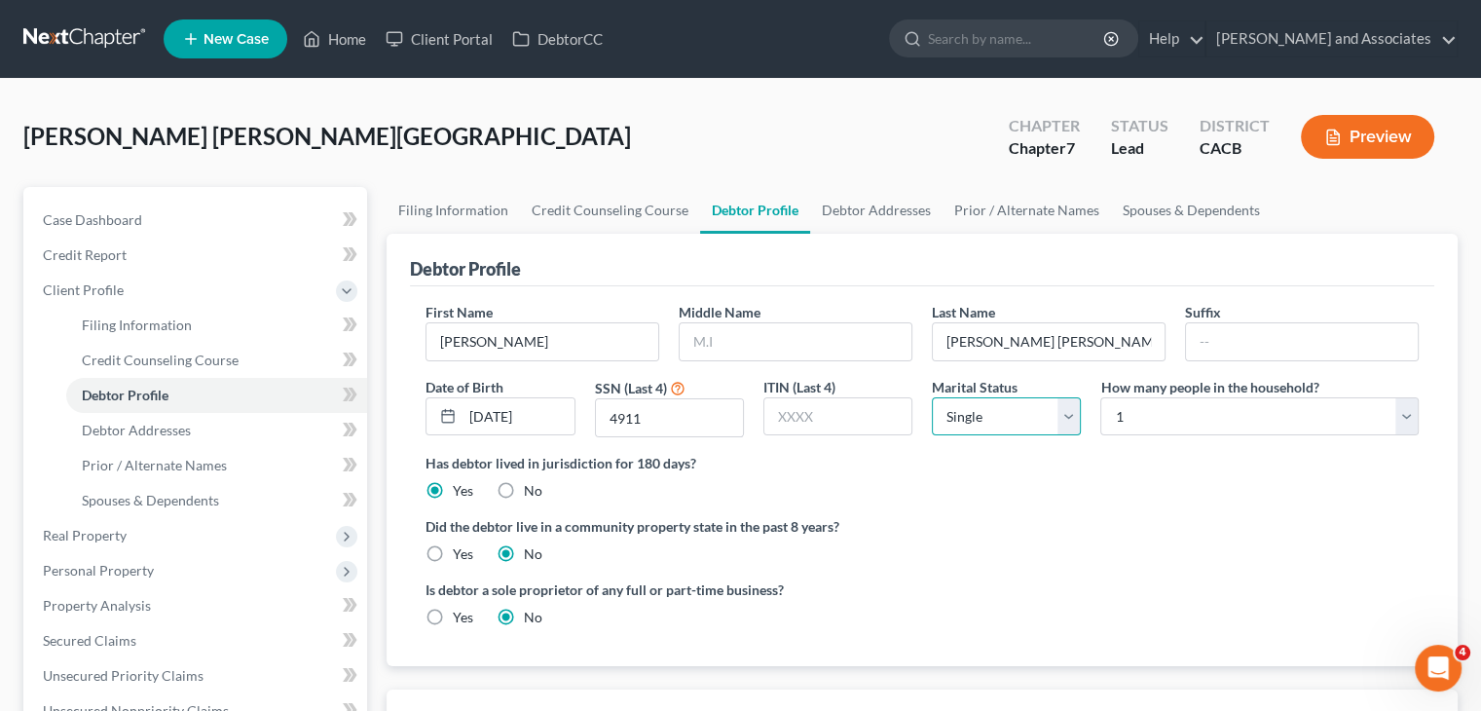
click at [932, 397] on select "Select Single Married Separated Divorced Widowed" at bounding box center [1006, 416] width 149 height 39
click at [855, 211] on link "Debtor Addresses" at bounding box center [876, 210] width 132 height 47
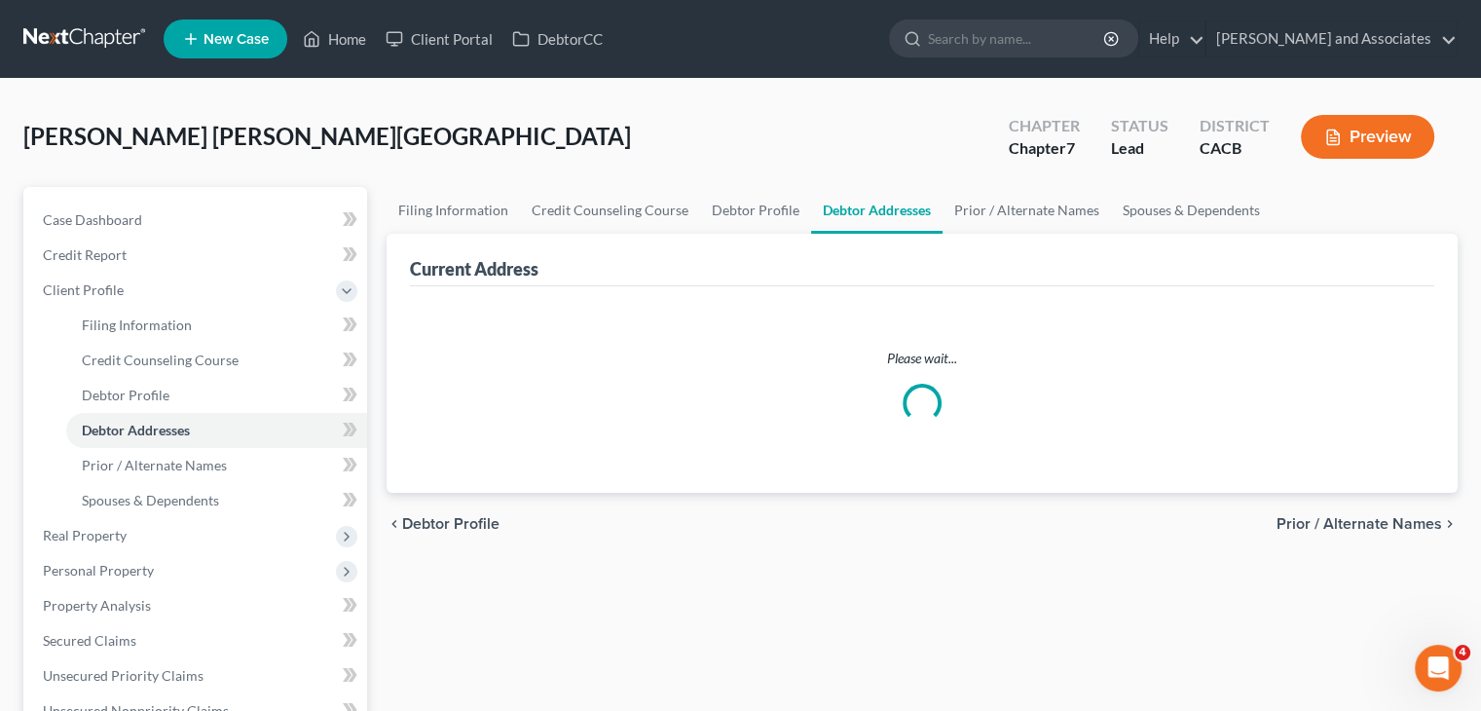
select select "0"
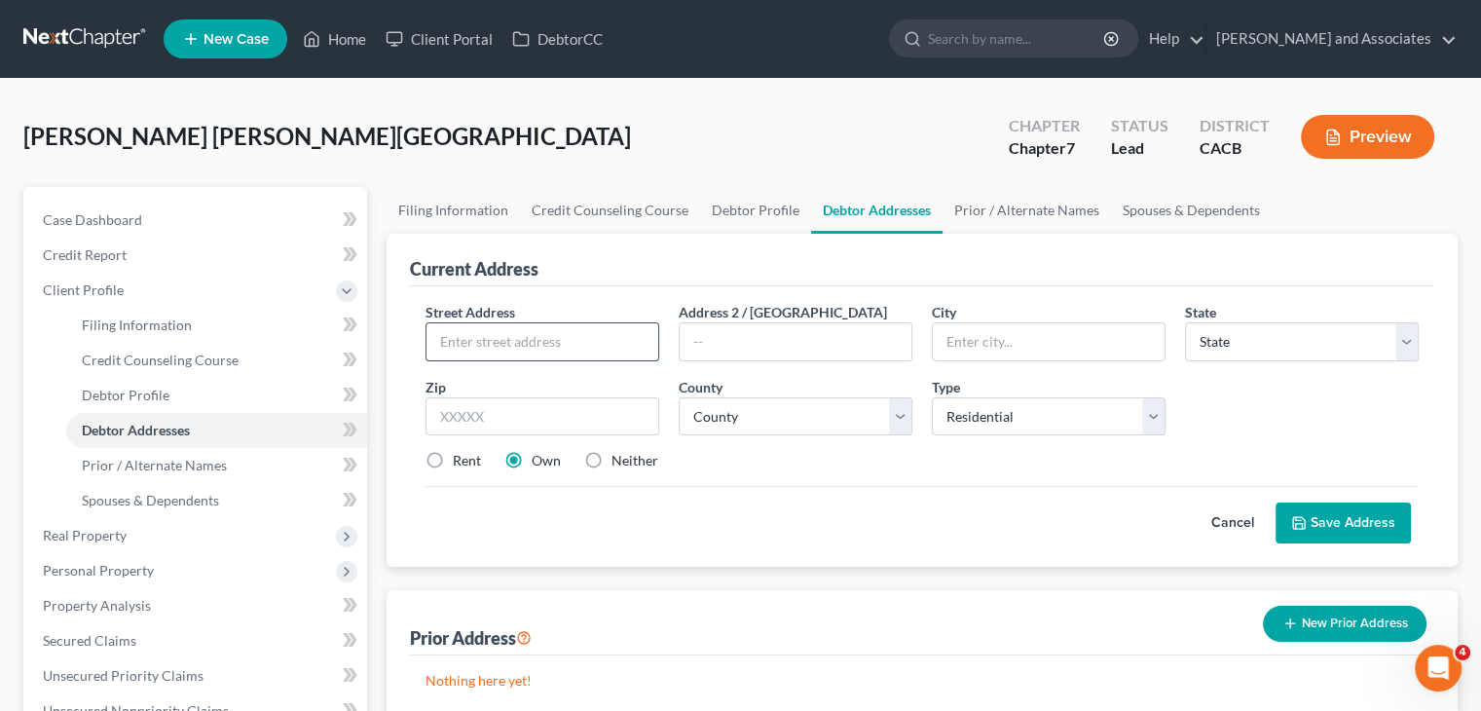
click at [600, 343] on input "text" at bounding box center [542, 341] width 232 height 37
type input "3925 Santa Rosa Rd"
click at [582, 408] on input "text" at bounding box center [542, 416] width 234 height 39
type input "93436"
click at [778, 500] on div "Cancel Save Address" at bounding box center [921, 514] width 993 height 57
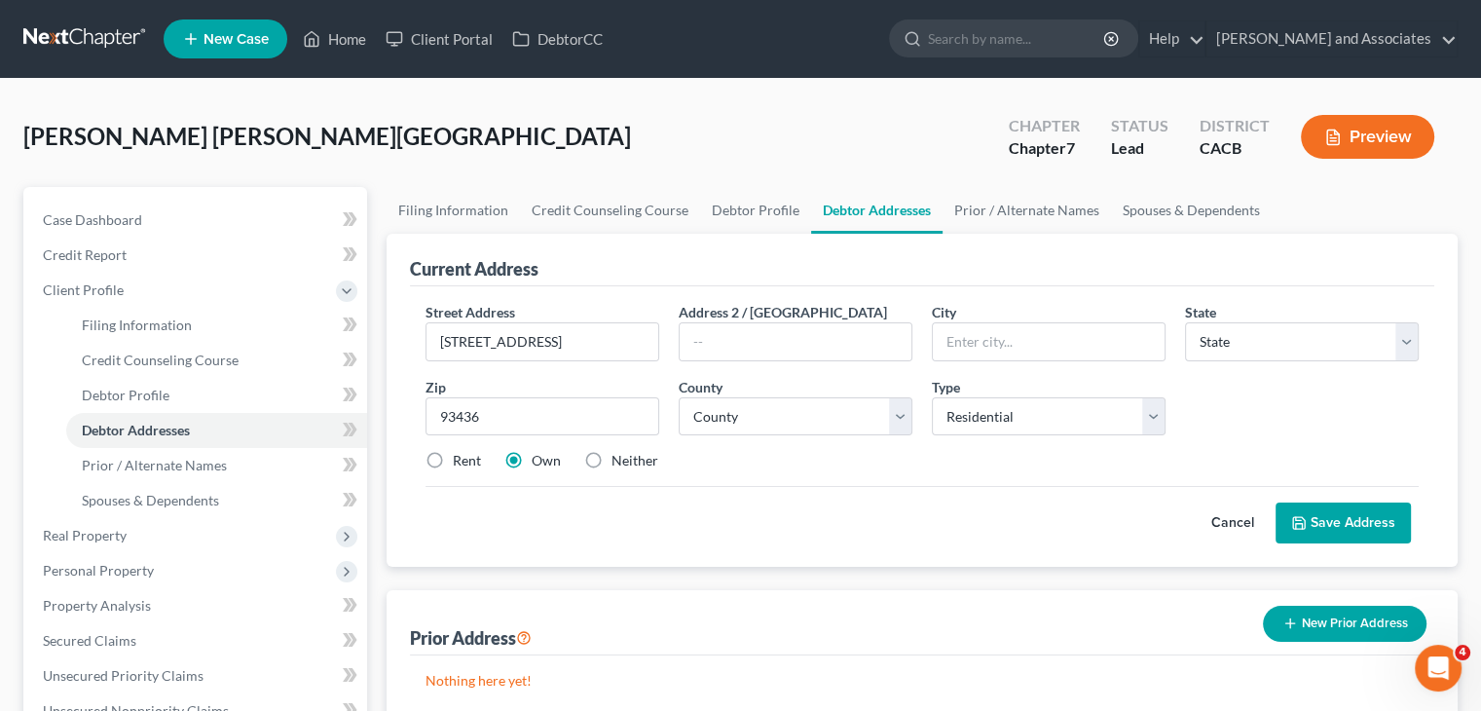
type input "Lompoc"
select select "4"
click at [748, 428] on select "County Alameda County Alpine County Amador County Butte County Calaveras County…" at bounding box center [796, 416] width 234 height 39
select select "41"
click at [679, 397] on select "County Alameda County Alpine County Amador County Butte County Calaveras County…" at bounding box center [796, 416] width 234 height 39
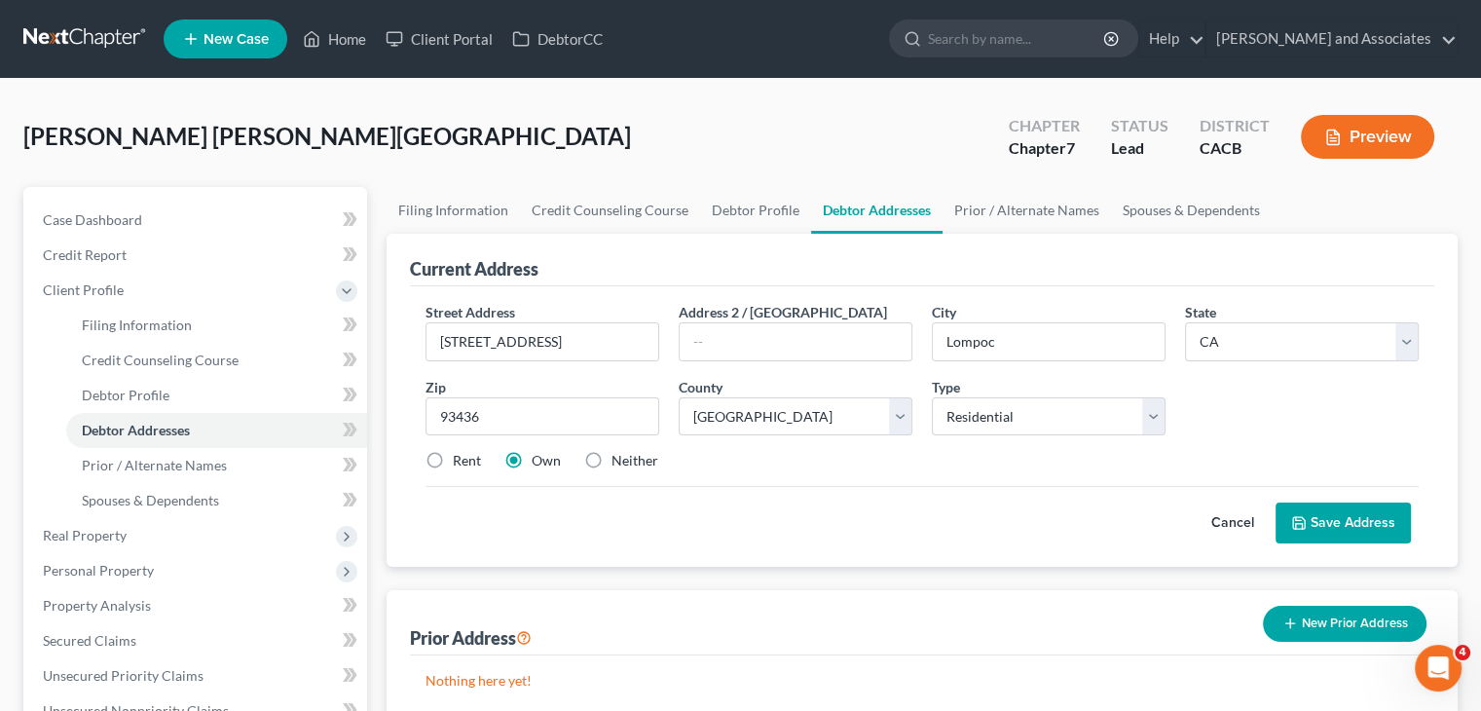
click at [836, 457] on div "Rent Own Neither" at bounding box center [922, 460] width 1012 height 19
click at [1334, 528] on button "Save Address" at bounding box center [1342, 522] width 135 height 41
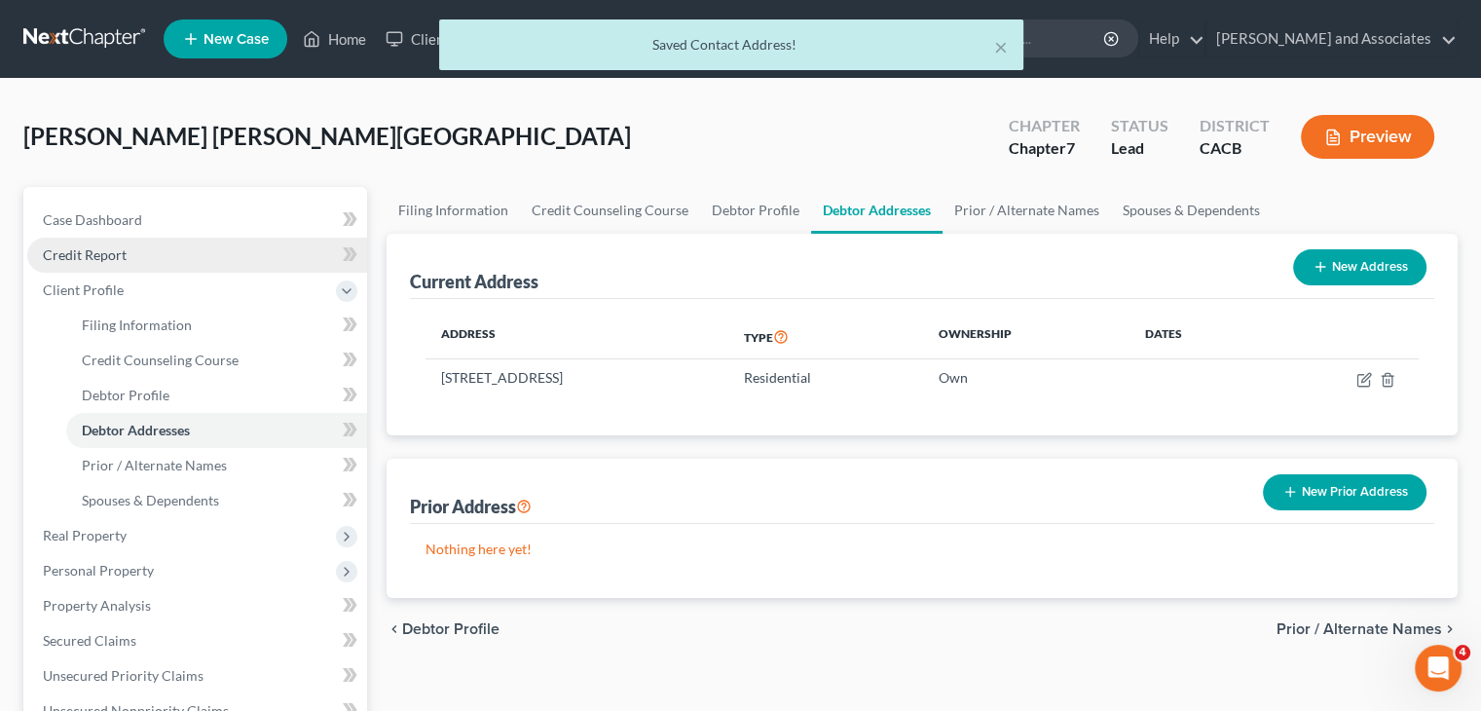
click at [75, 239] on link "Credit Report" at bounding box center [197, 255] width 340 height 35
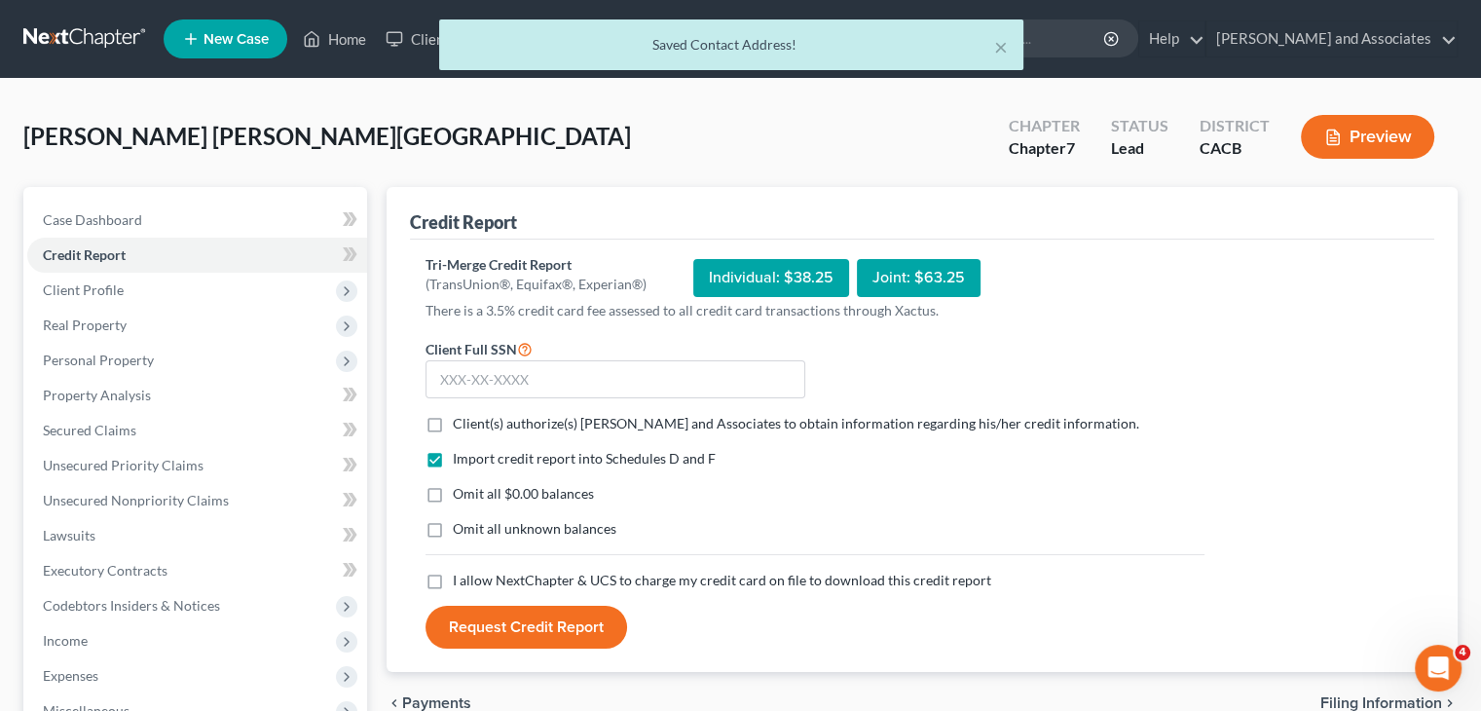
click at [453, 424] on label "Client(s) authorize(s) Michael B. Clayton and Associates to obtain information …" at bounding box center [796, 423] width 686 height 19
click at [460, 424] on input "Client(s) authorize(s) Michael B. Clayton and Associates to obtain information …" at bounding box center [466, 420] width 13 height 13
checkbox input "true"
click at [453, 492] on label "Omit all $0.00 balances" at bounding box center [523, 493] width 141 height 19
click at [460, 492] on input "Omit all $0.00 balances" at bounding box center [466, 490] width 13 height 13
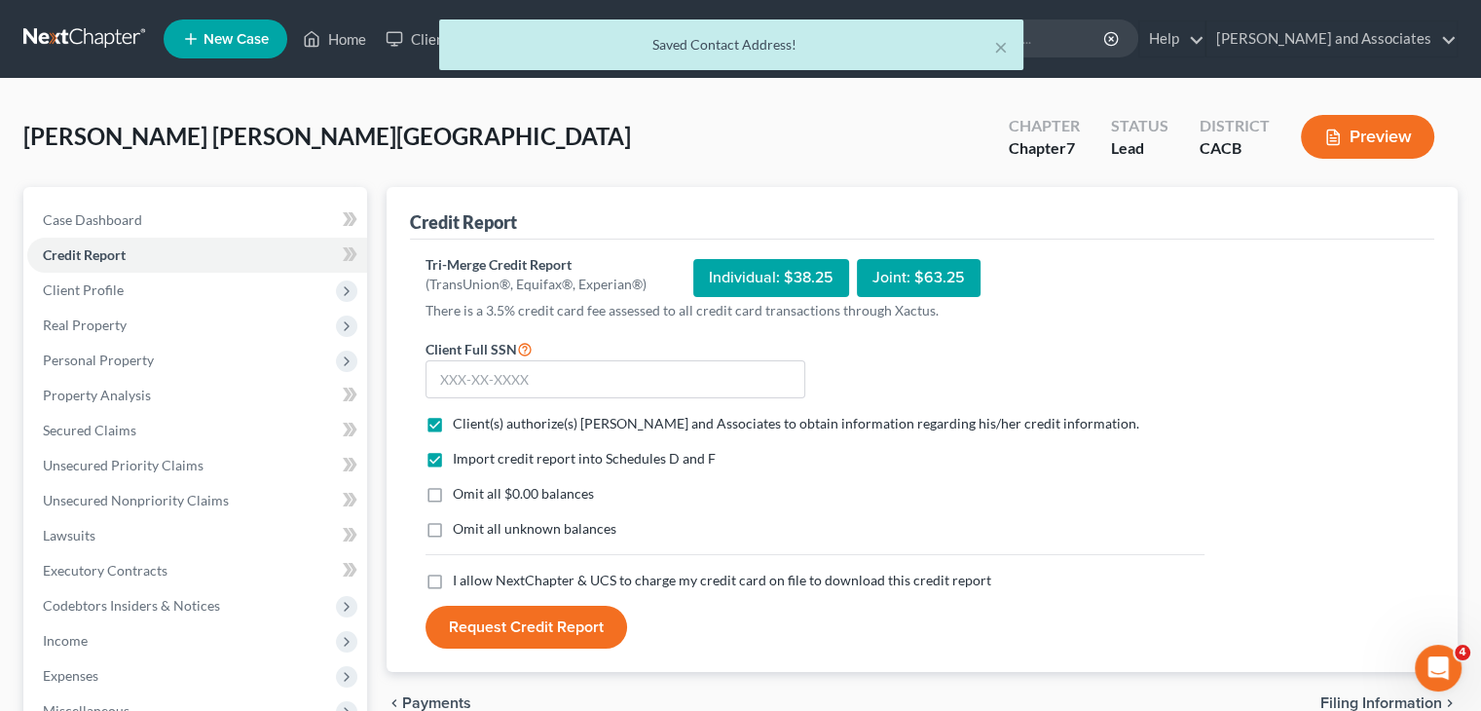
checkbox input "true"
drag, startPoint x: 428, startPoint y: 522, endPoint x: 429, endPoint y: 533, distance: 11.7
click at [453, 523] on label "Omit all unknown balances" at bounding box center [535, 528] width 164 height 19
click at [460, 523] on input "Omit all unknown balances" at bounding box center [466, 525] width 13 height 13
checkbox input "true"
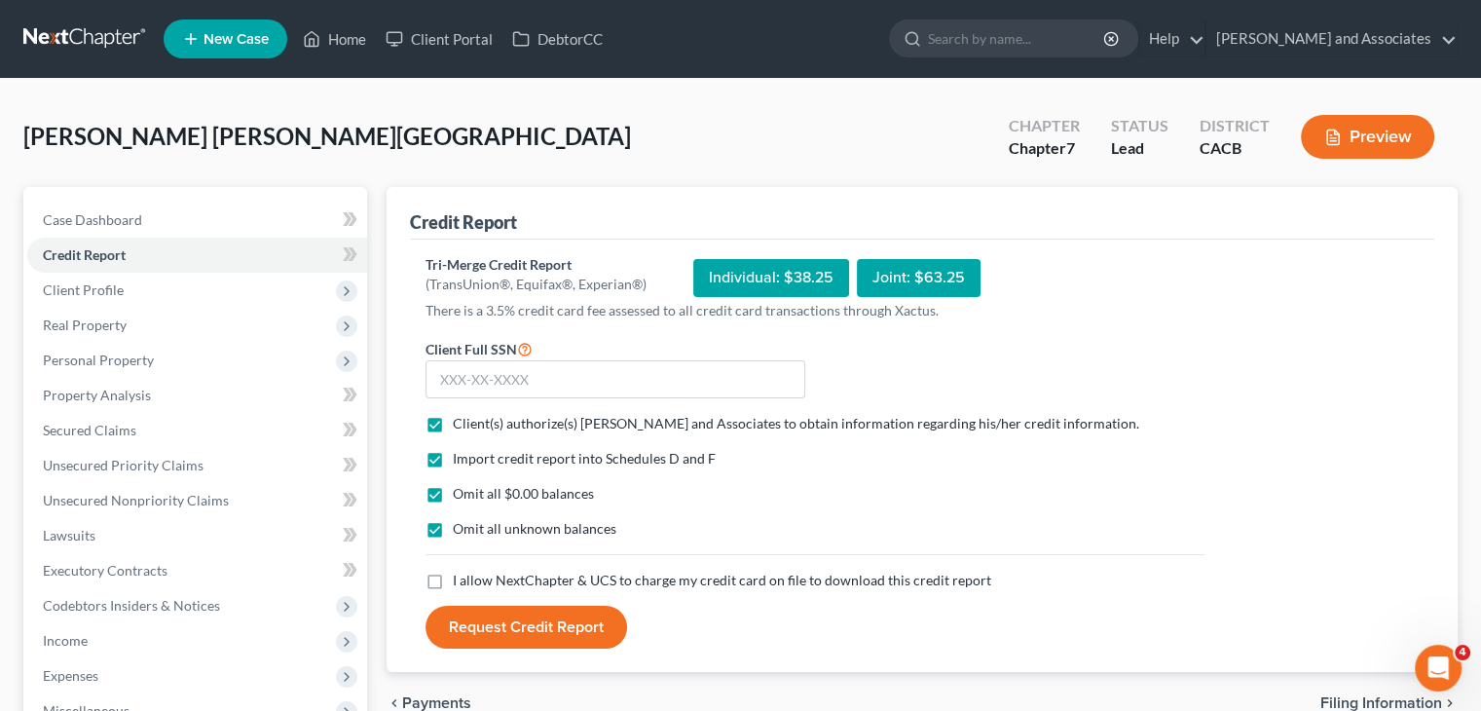
click at [453, 570] on label "I allow NextChapter & UCS to charge my credit card on file to download this cre…" at bounding box center [722, 579] width 538 height 19
click at [460, 570] on input "I allow NextChapter & UCS to charge my credit card on file to download this cre…" at bounding box center [466, 576] width 13 height 13
checkbox input "true"
click at [559, 369] on input "text" at bounding box center [615, 379] width 380 height 39
type input "626-10-4911"
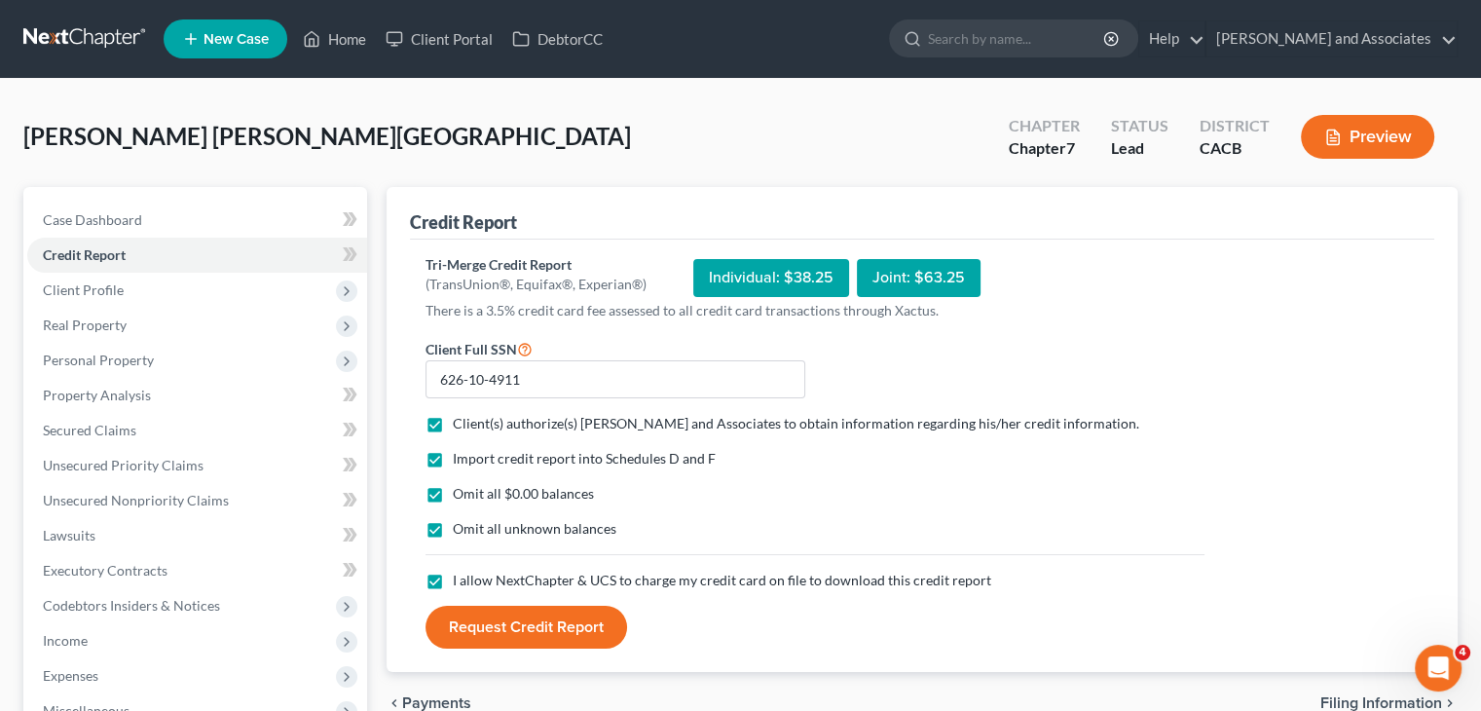
click at [508, 639] on button "Request Credit Report" at bounding box center [526, 627] width 202 height 43
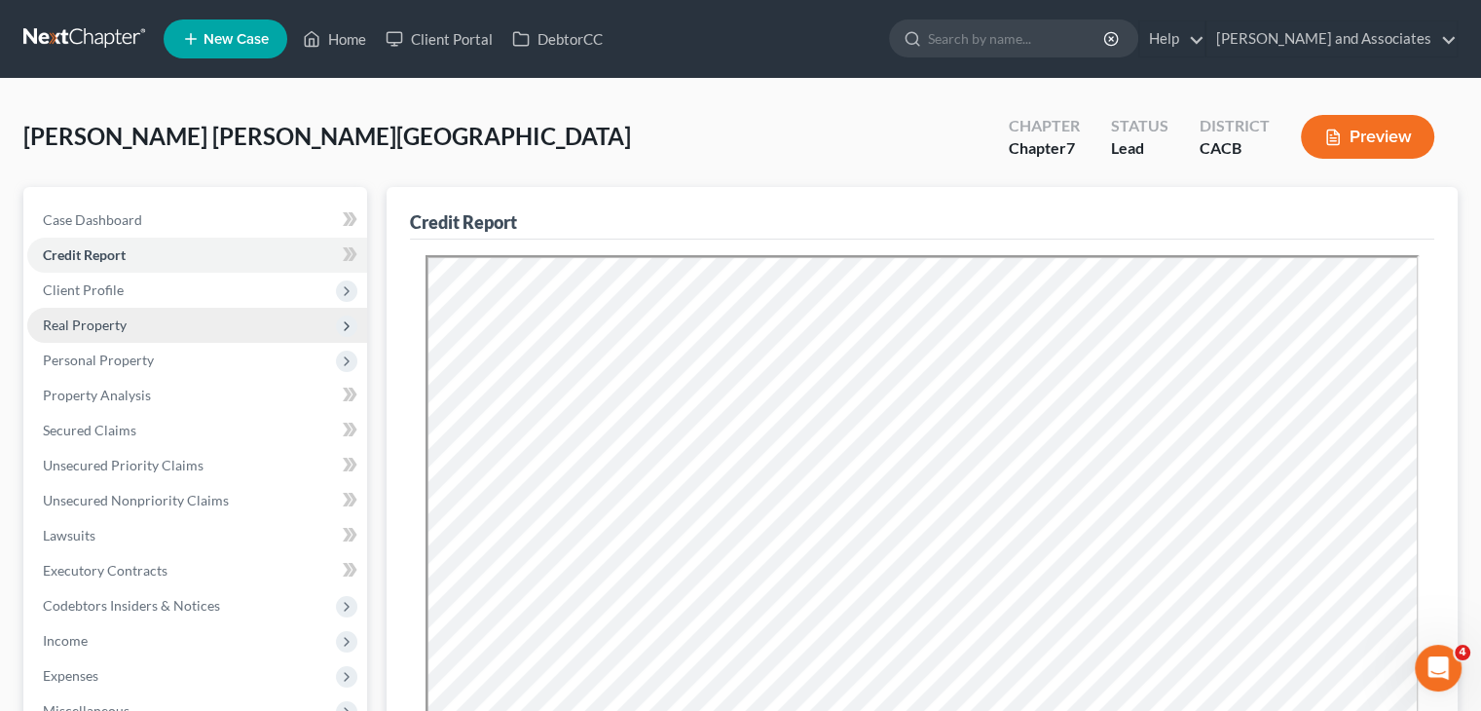
click at [113, 328] on span "Real Property" at bounding box center [85, 324] width 84 height 17
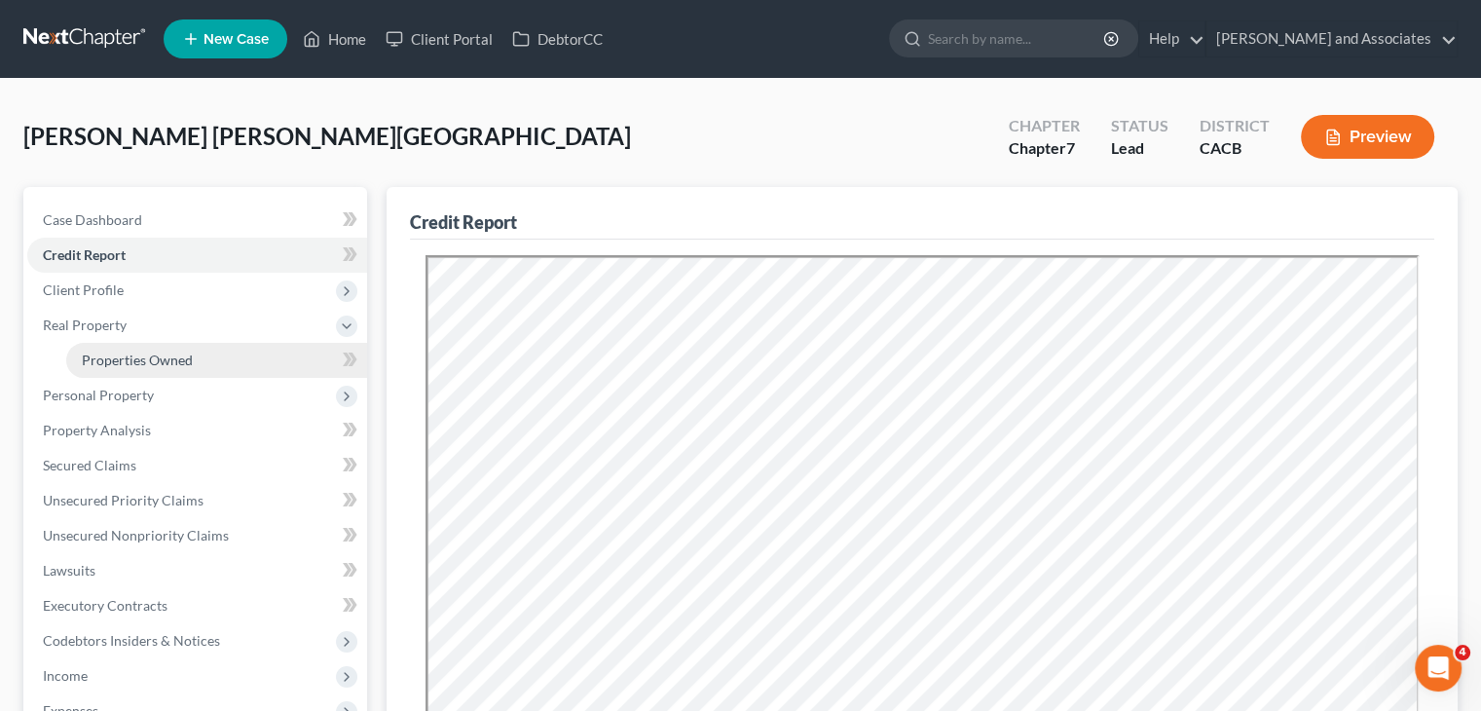
click at [156, 361] on span "Properties Owned" at bounding box center [137, 359] width 111 height 17
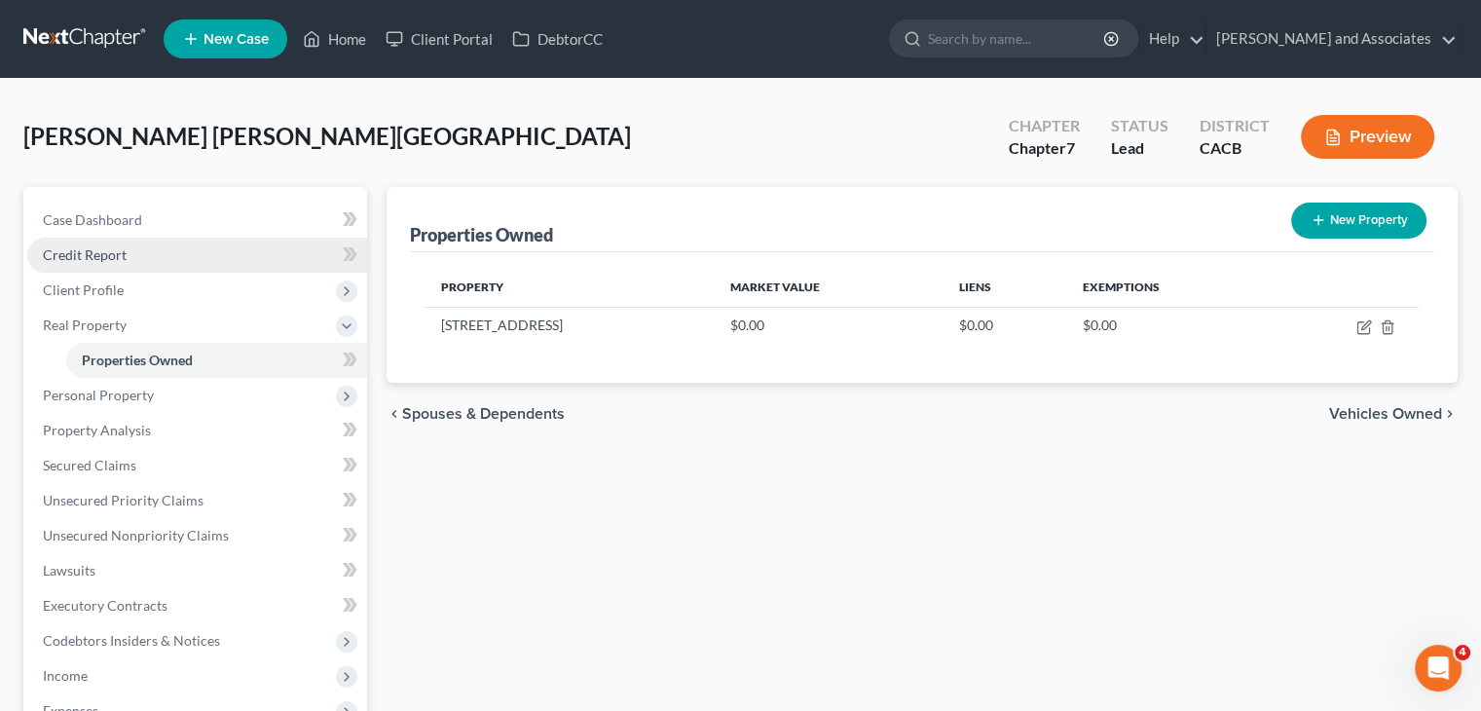
click at [193, 262] on link "Credit Report" at bounding box center [197, 255] width 340 height 35
